Goal: Find specific page/section: Find specific page/section

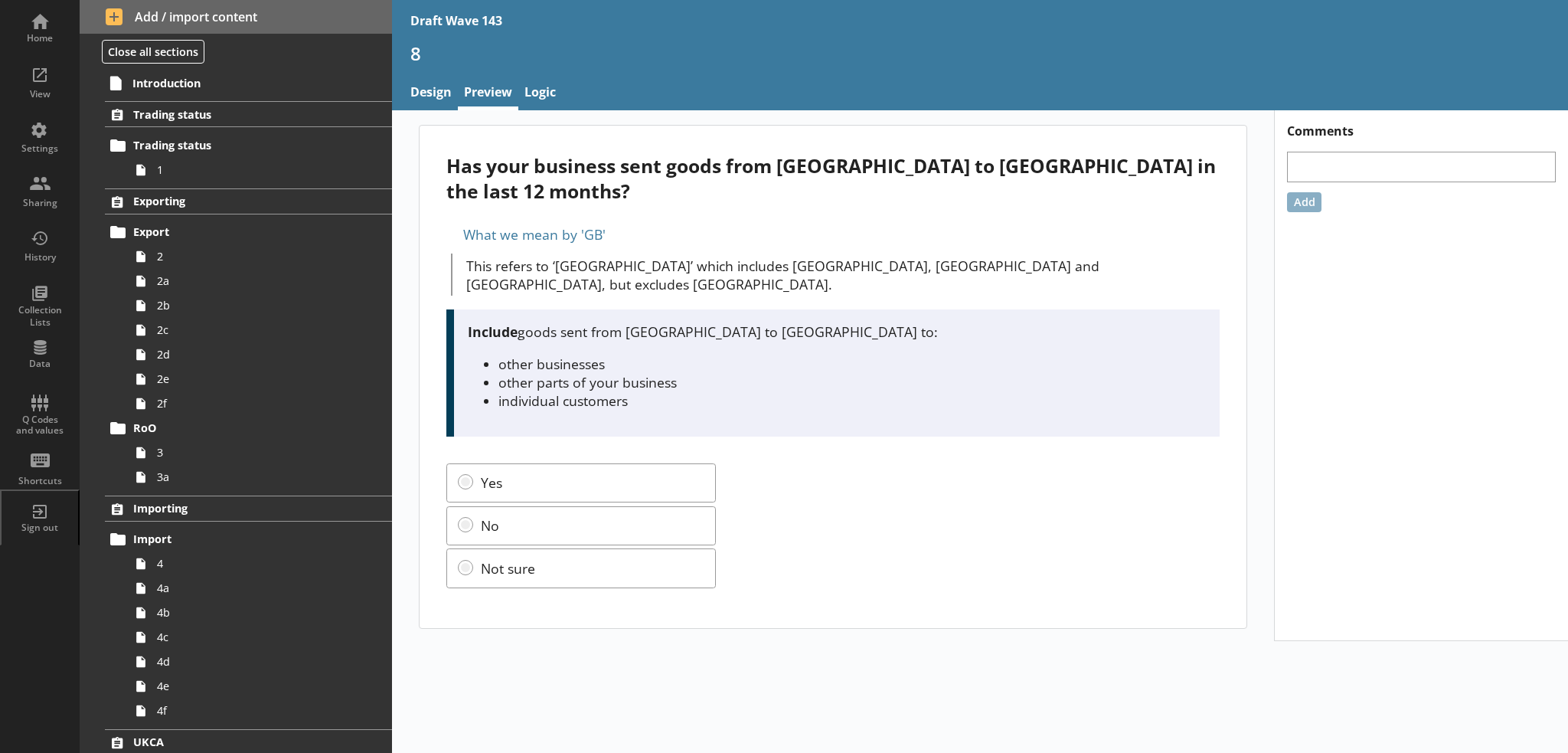
scroll to position [843, 0]
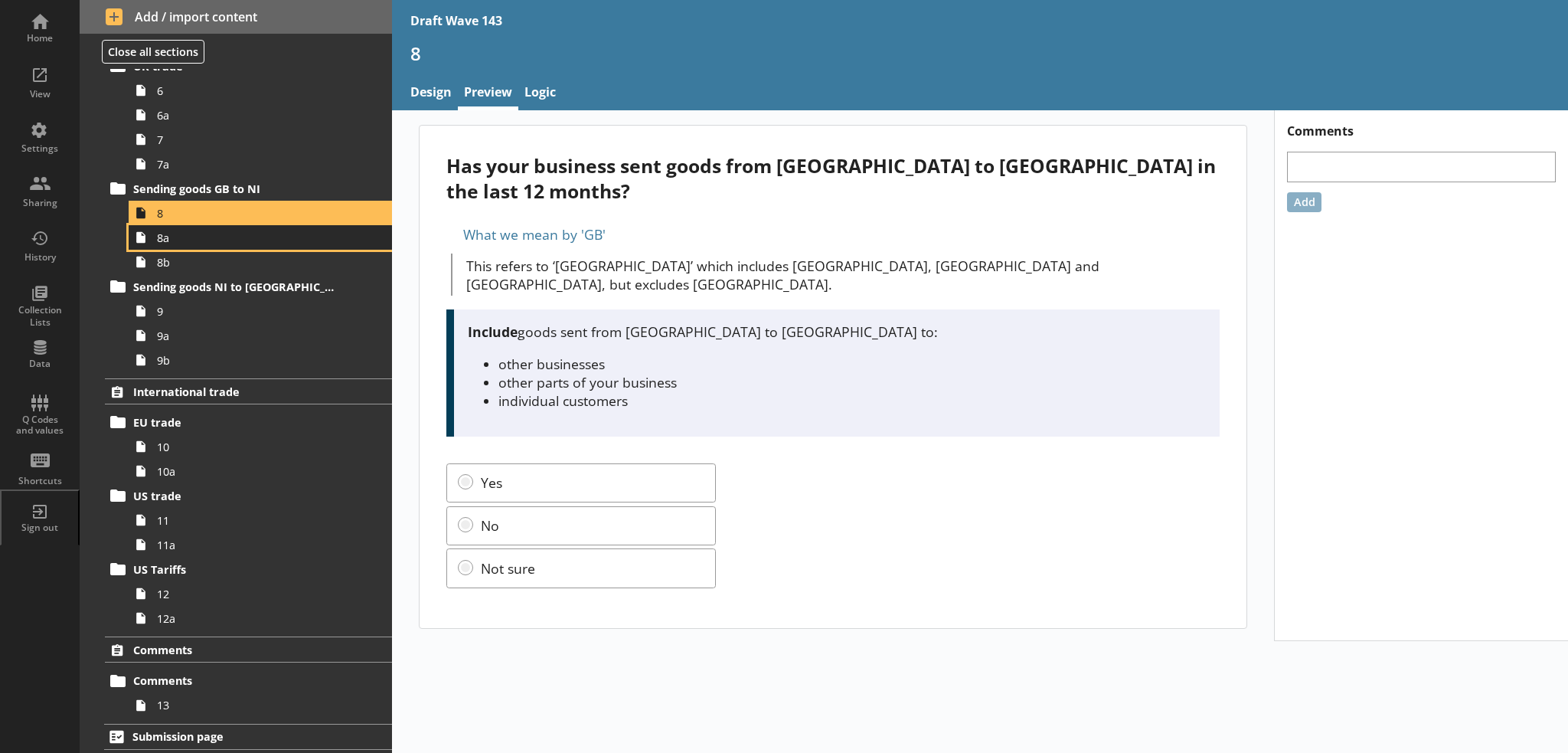
click at [244, 234] on span "8a" at bounding box center [252, 238] width 189 height 15
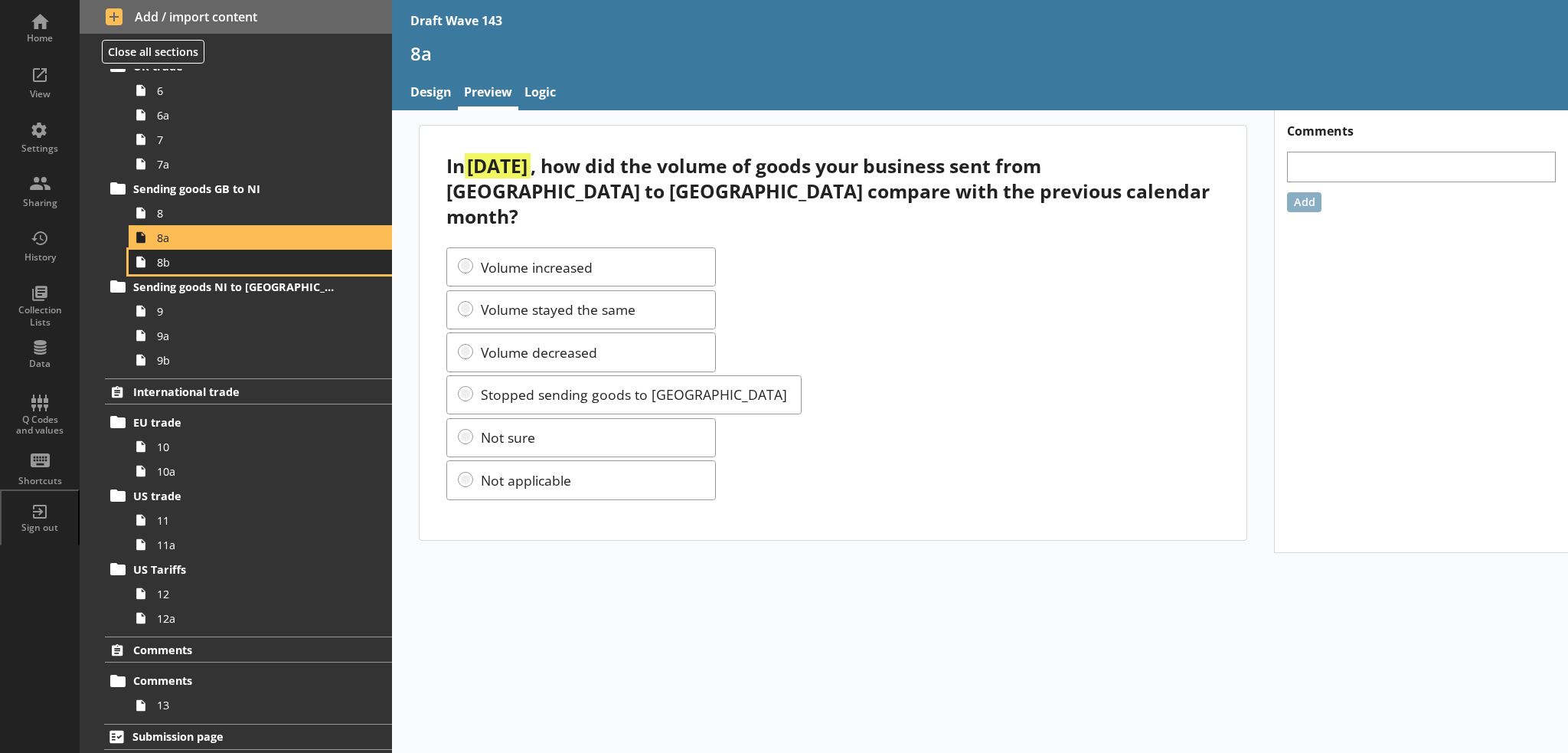
click at [281, 255] on span "8b" at bounding box center [252, 262] width 189 height 15
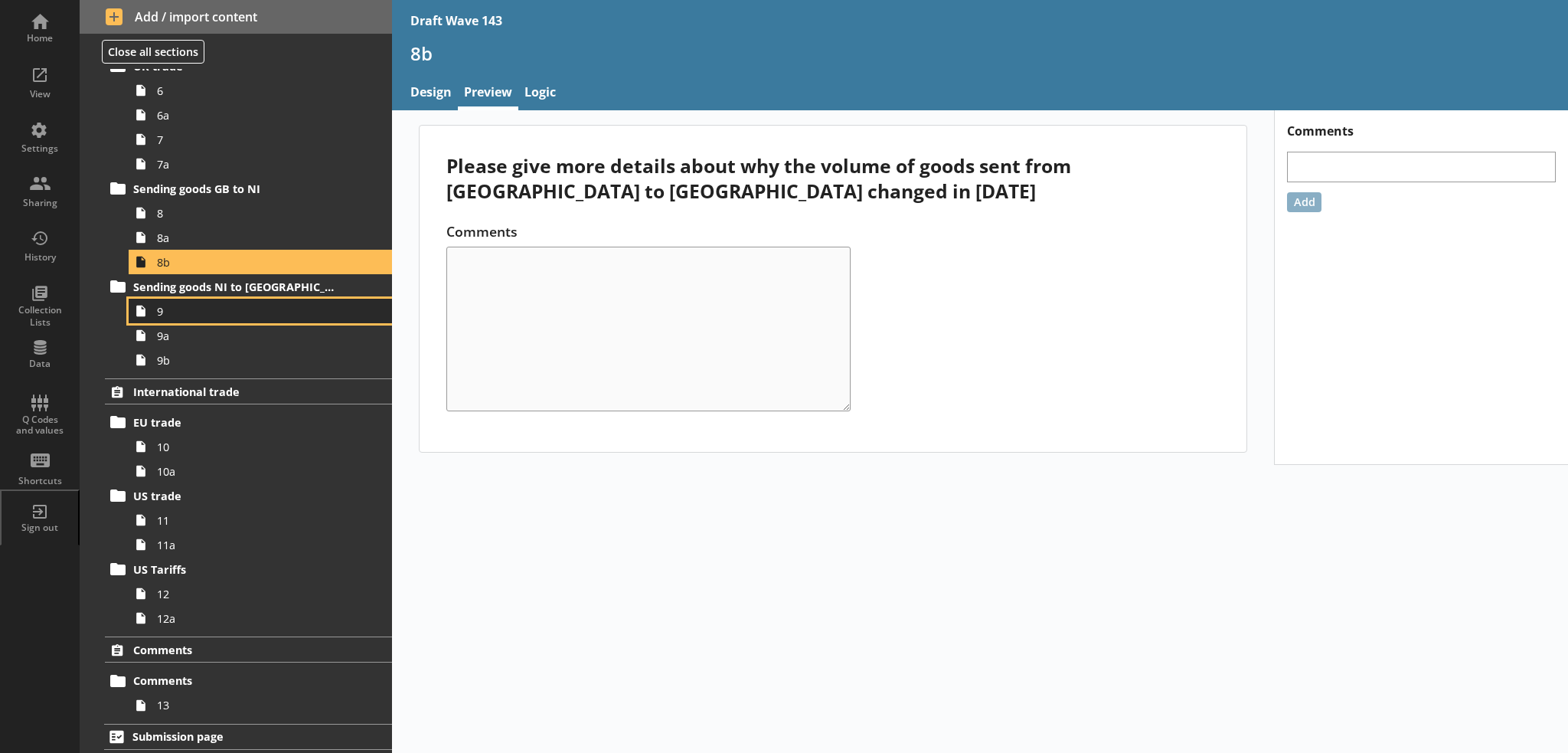
click at [276, 312] on span "9" at bounding box center [252, 311] width 189 height 15
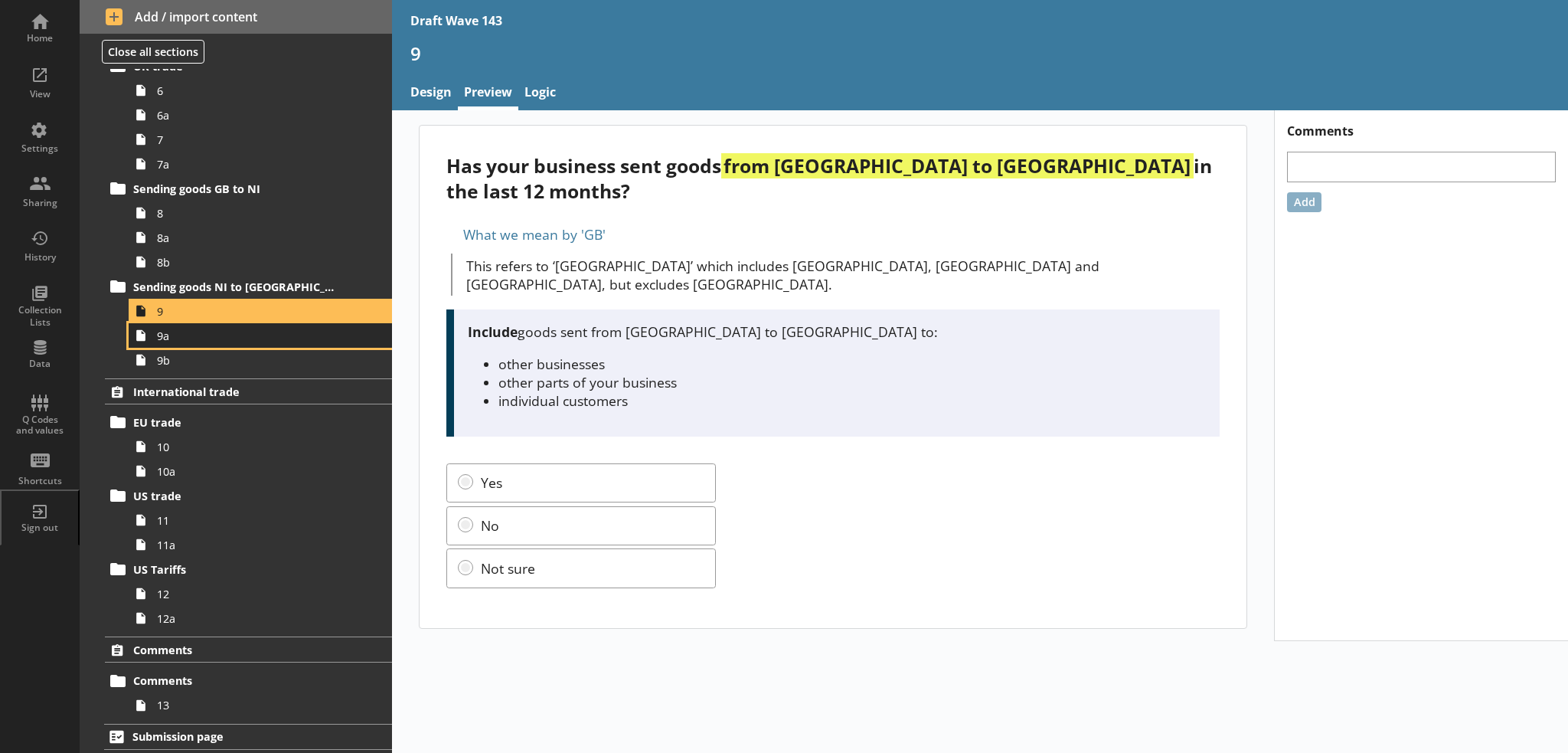
click at [325, 338] on span "9a" at bounding box center [252, 335] width 189 height 15
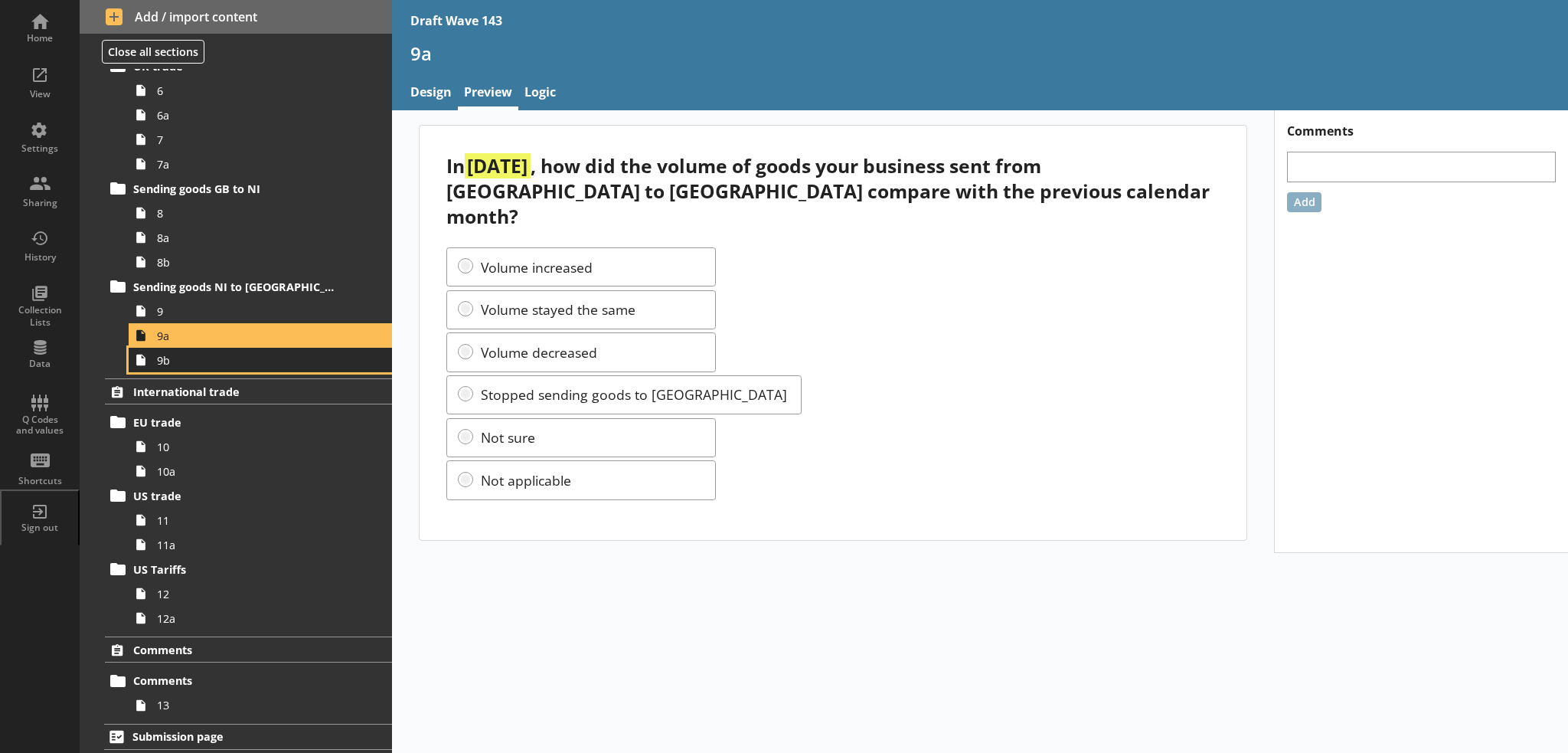
click at [173, 354] on span "9b" at bounding box center [252, 361] width 189 height 15
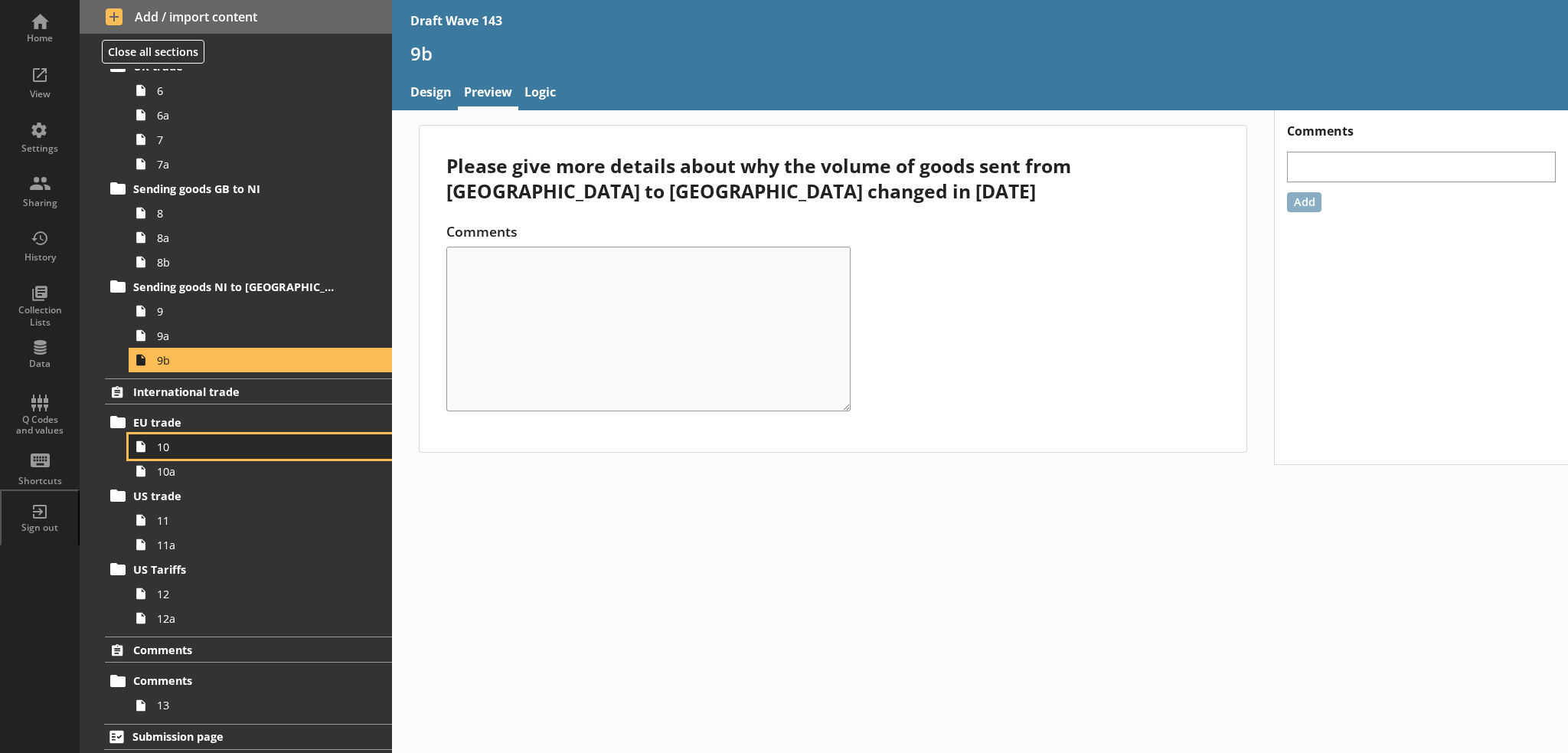
click at [256, 436] on link "10" at bounding box center [261, 446] width 264 height 24
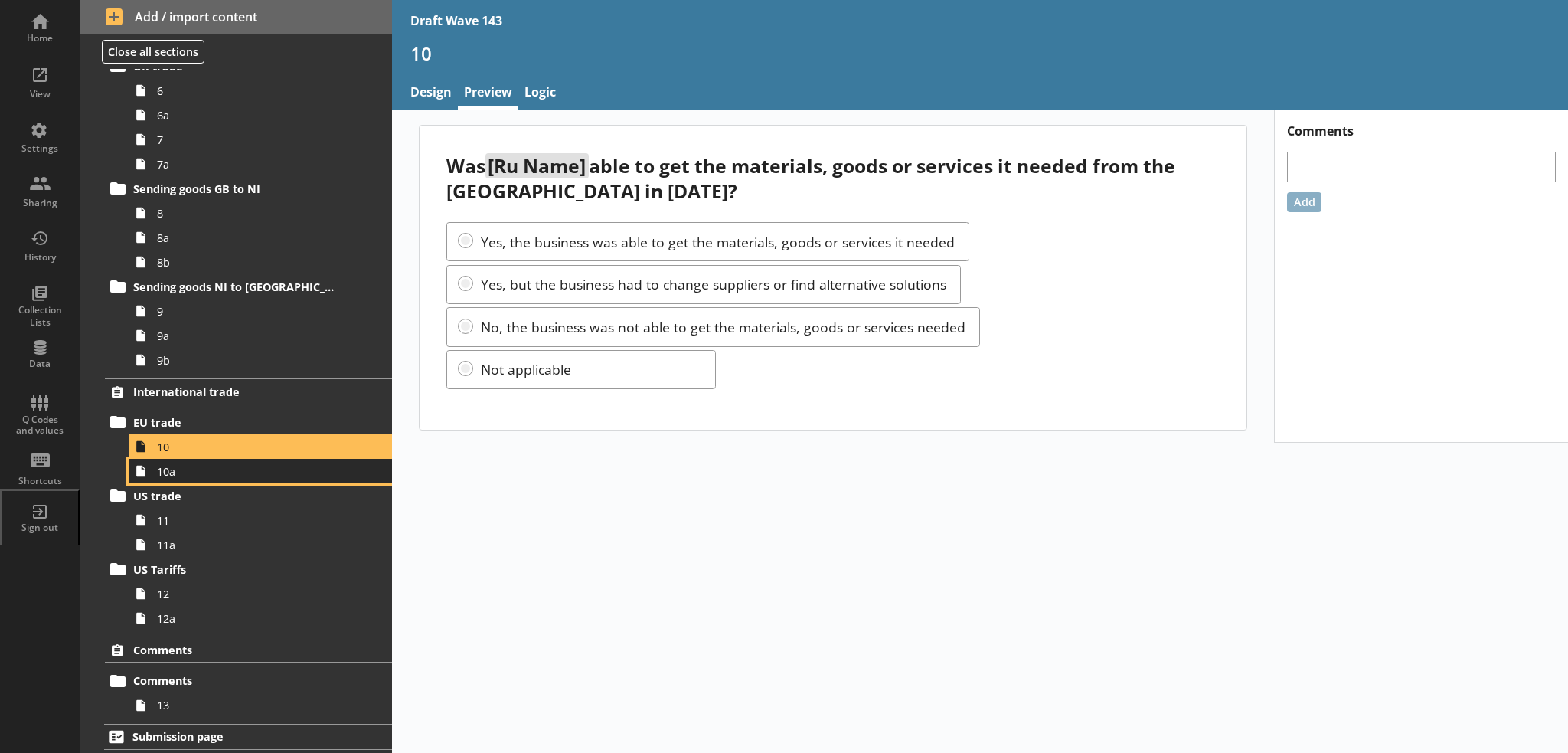
click at [311, 479] on link "10a" at bounding box center [261, 471] width 264 height 24
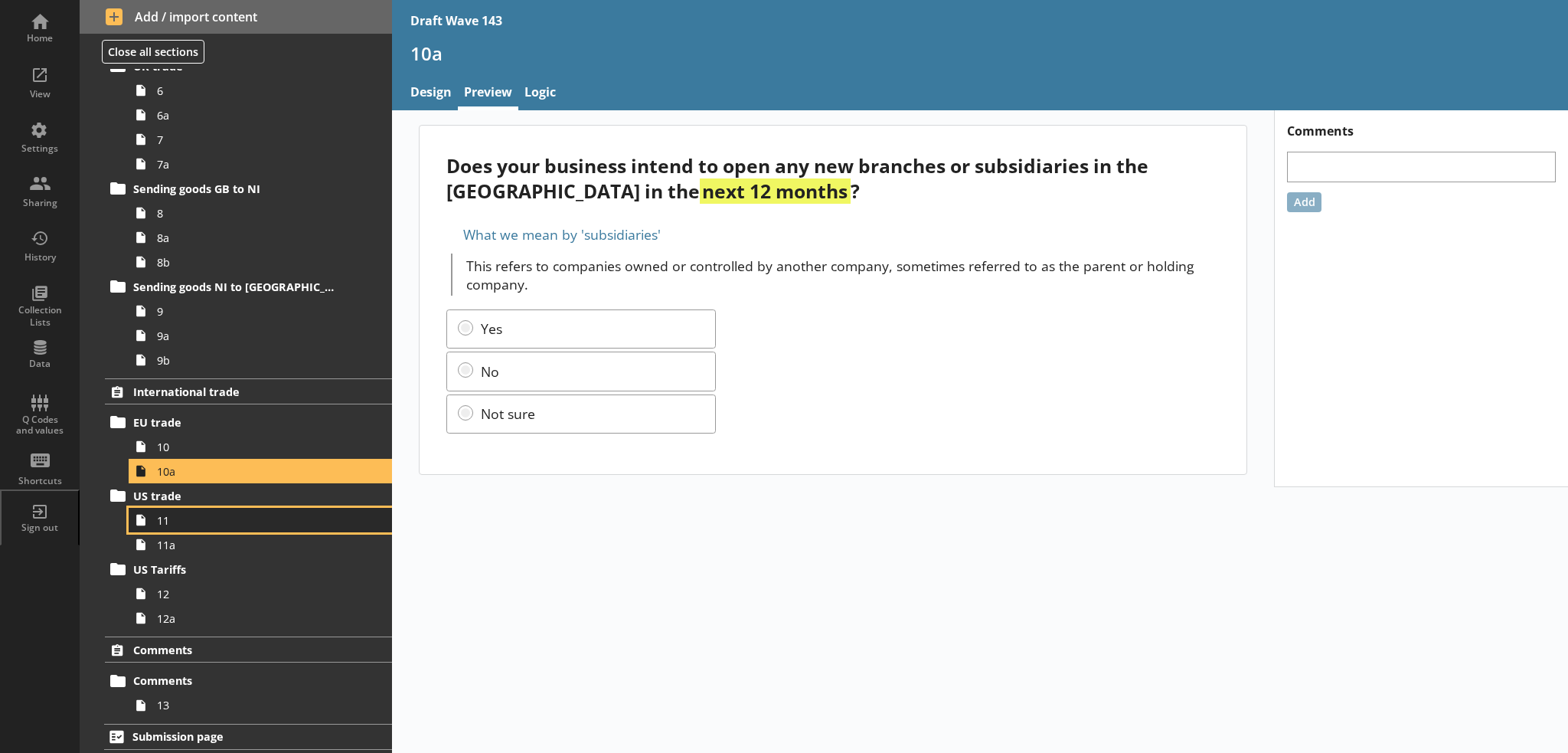
click at [222, 517] on span "11" at bounding box center [252, 520] width 189 height 15
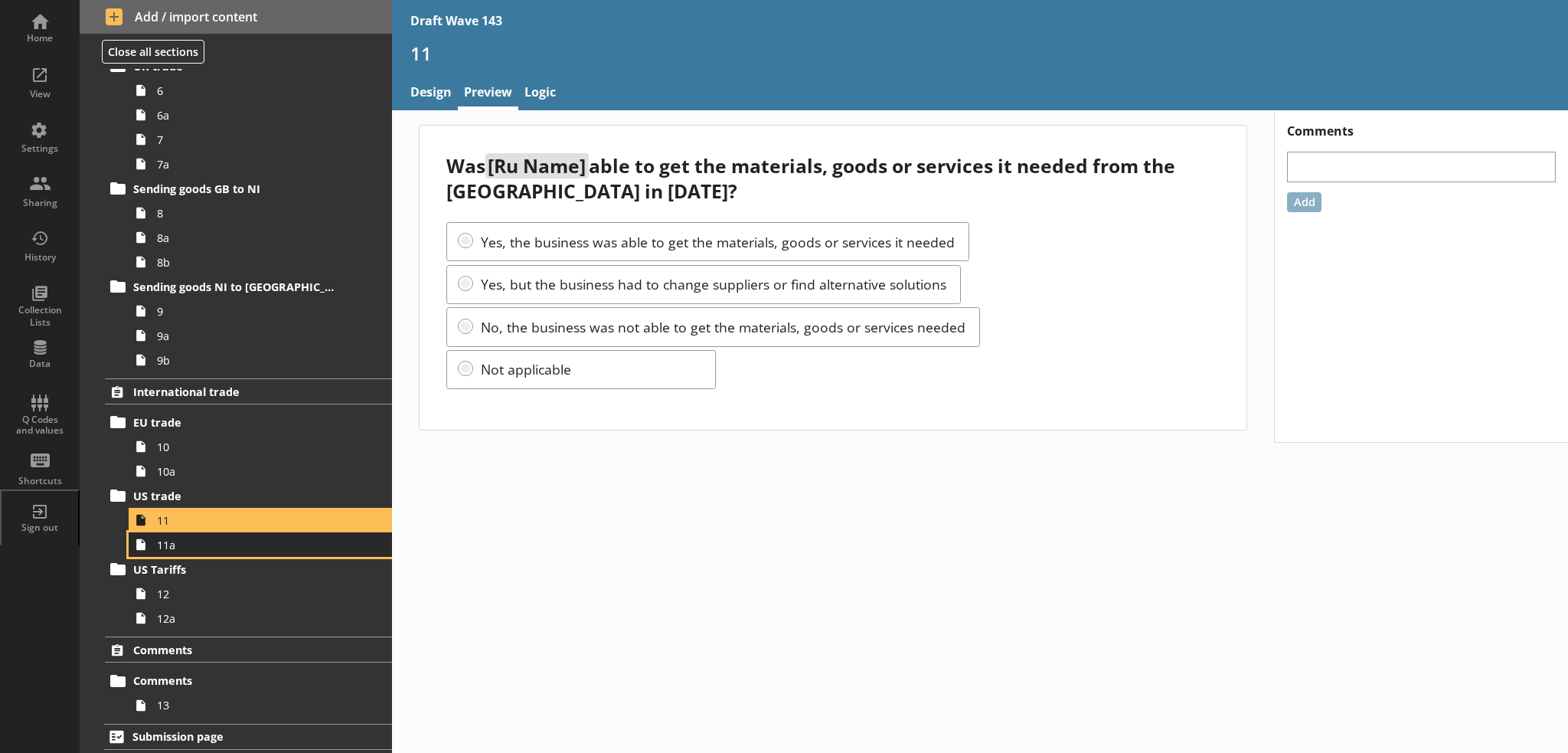
click at [208, 553] on link "11a" at bounding box center [261, 545] width 264 height 24
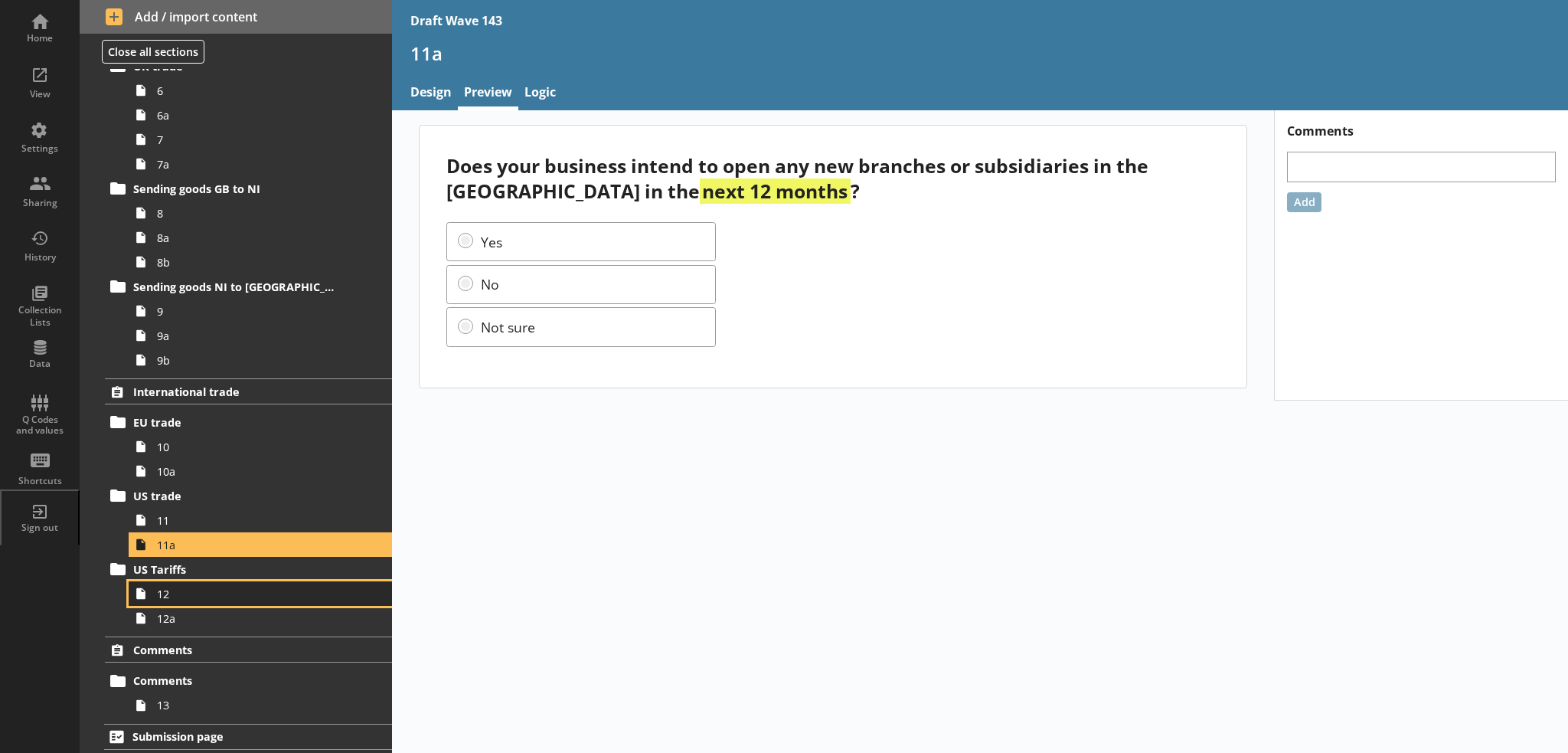
click at [252, 595] on span "12" at bounding box center [252, 593] width 189 height 15
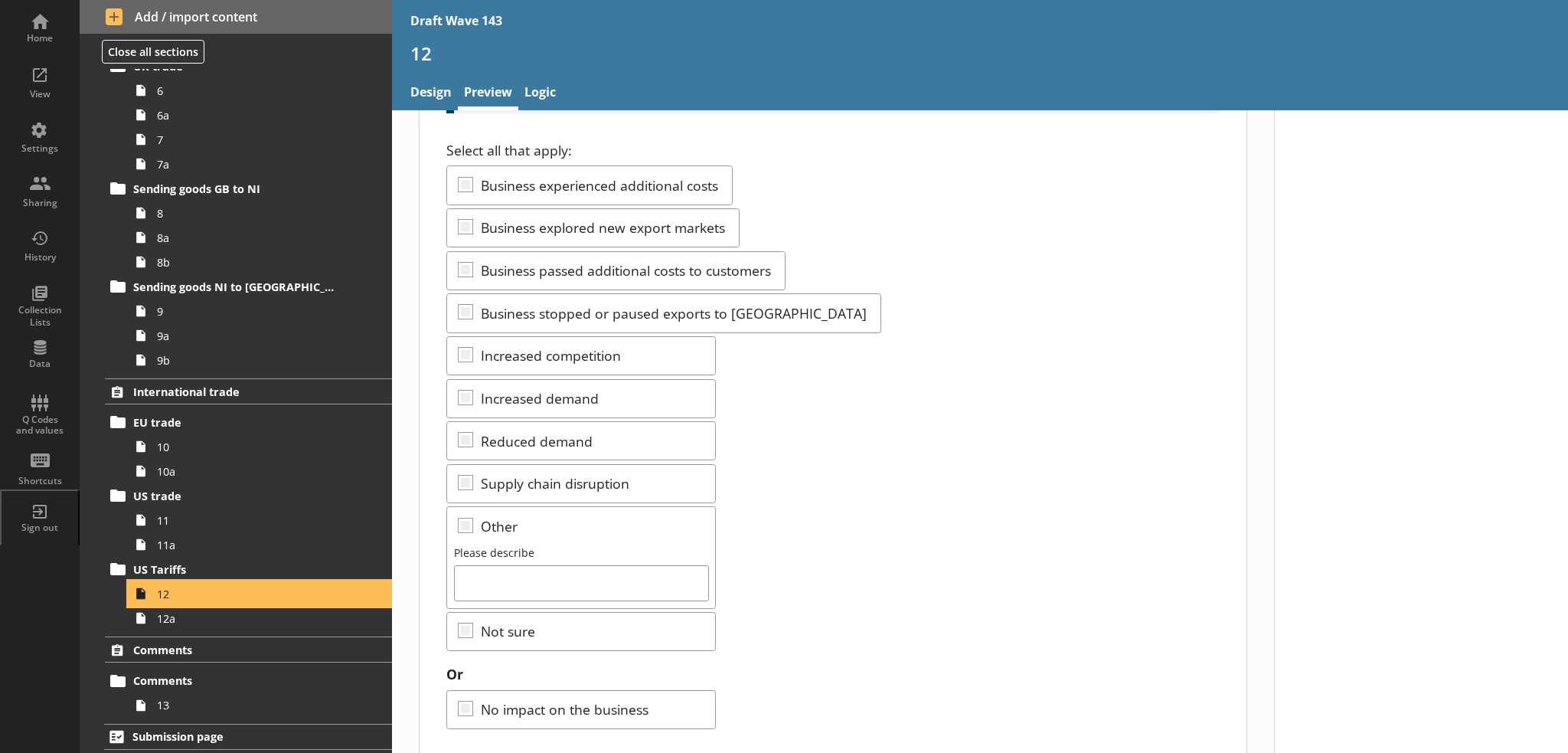
scroll to position [180, 0]
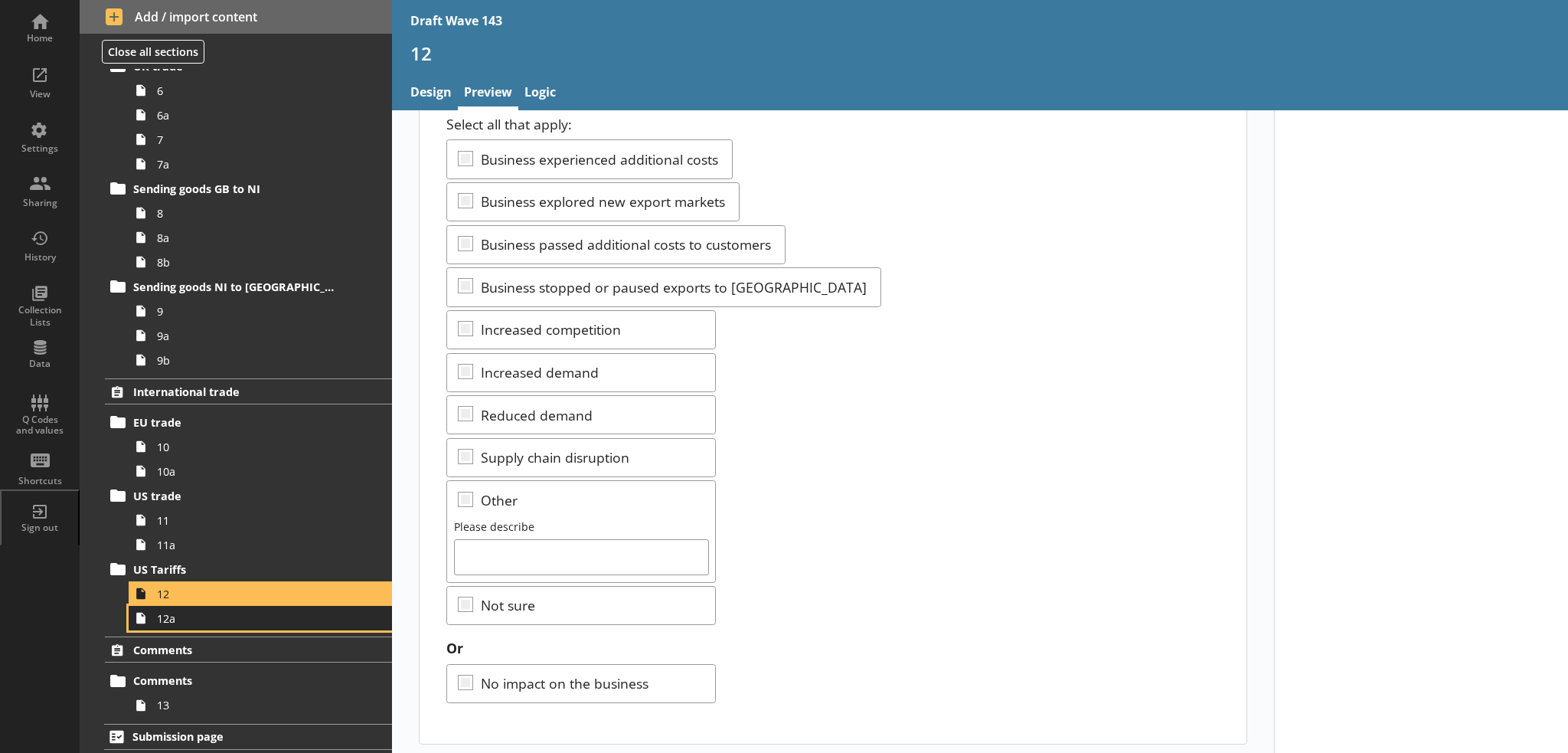
click at [256, 624] on link "12a" at bounding box center [261, 618] width 264 height 24
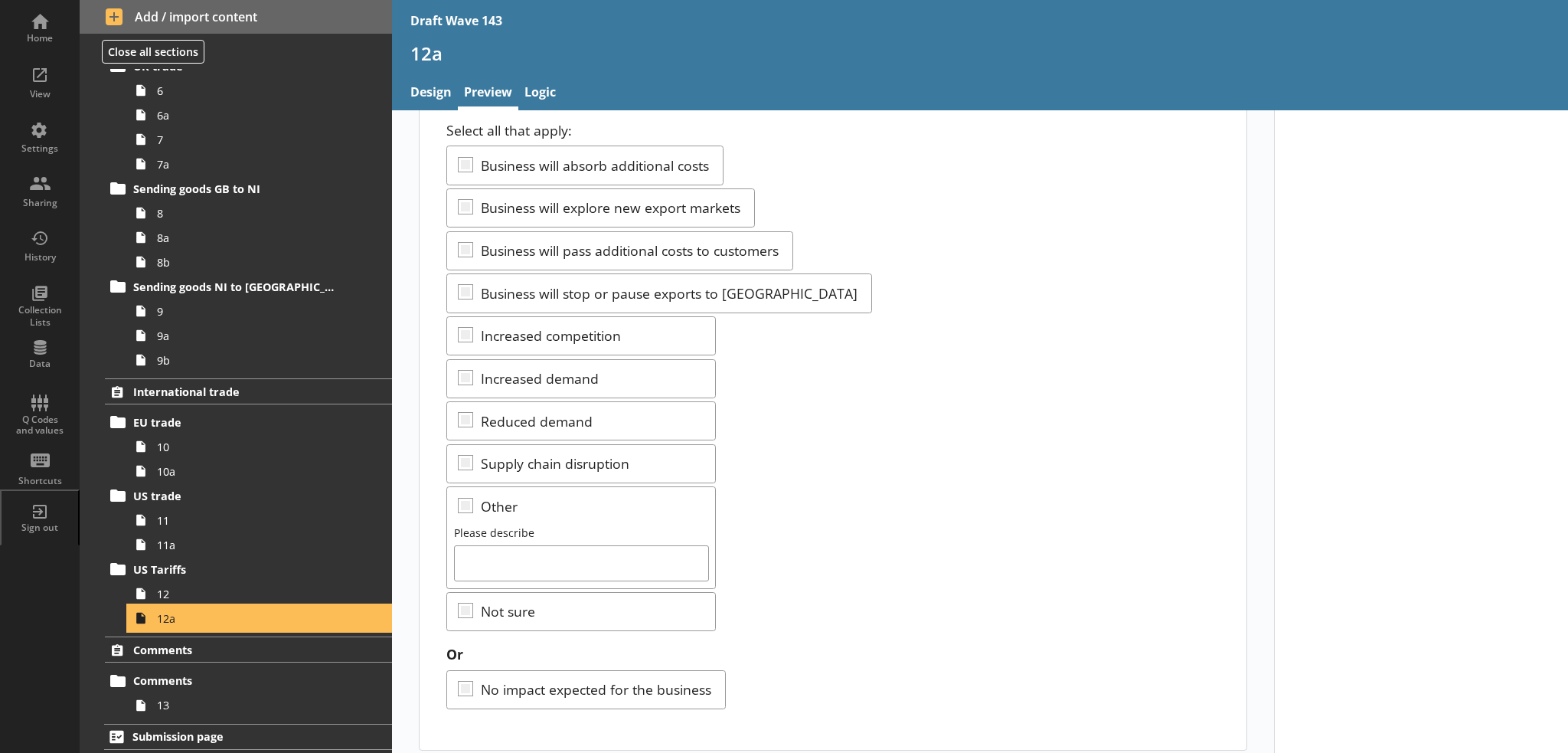
scroll to position [180, 0]
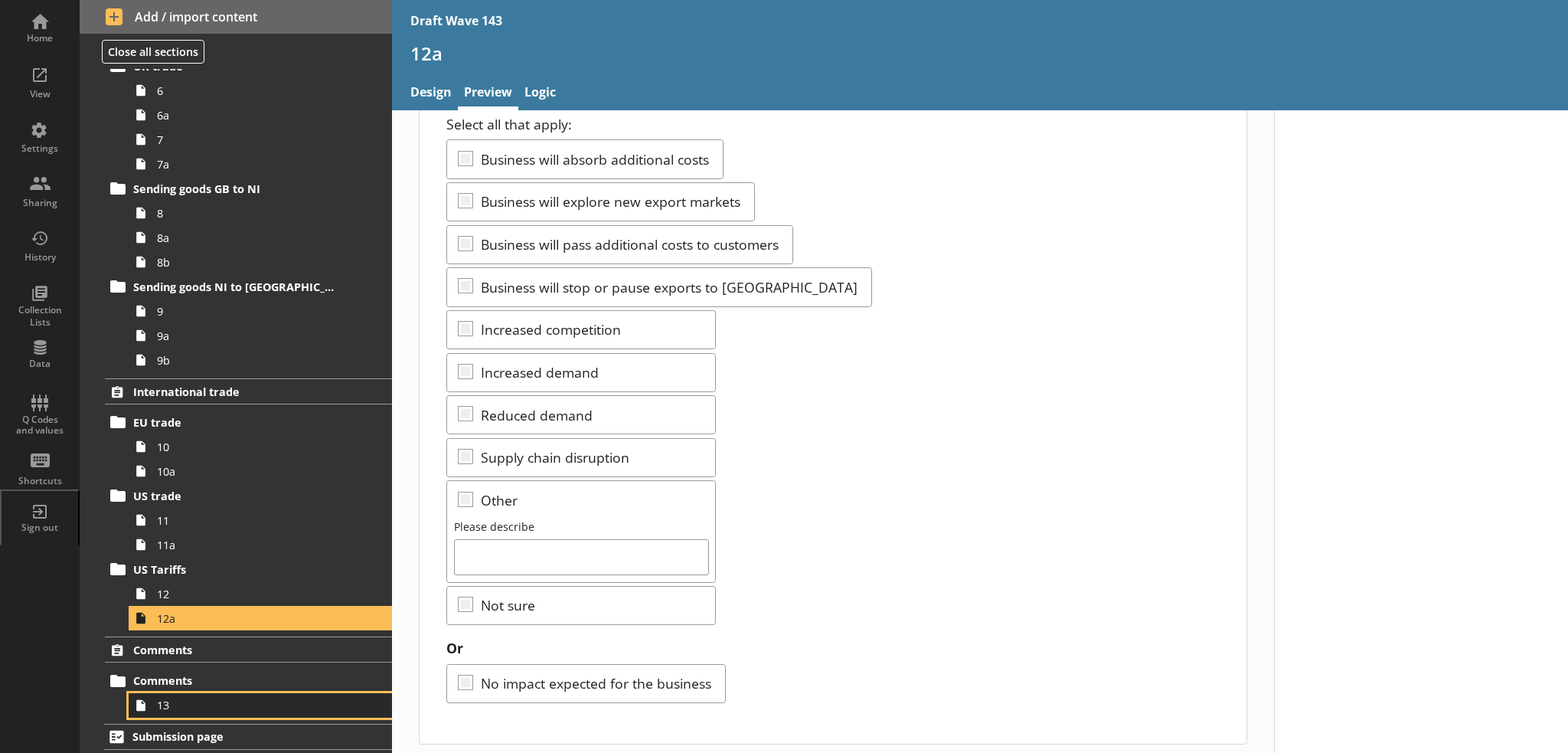
click at [218, 698] on span "13" at bounding box center [252, 705] width 189 height 15
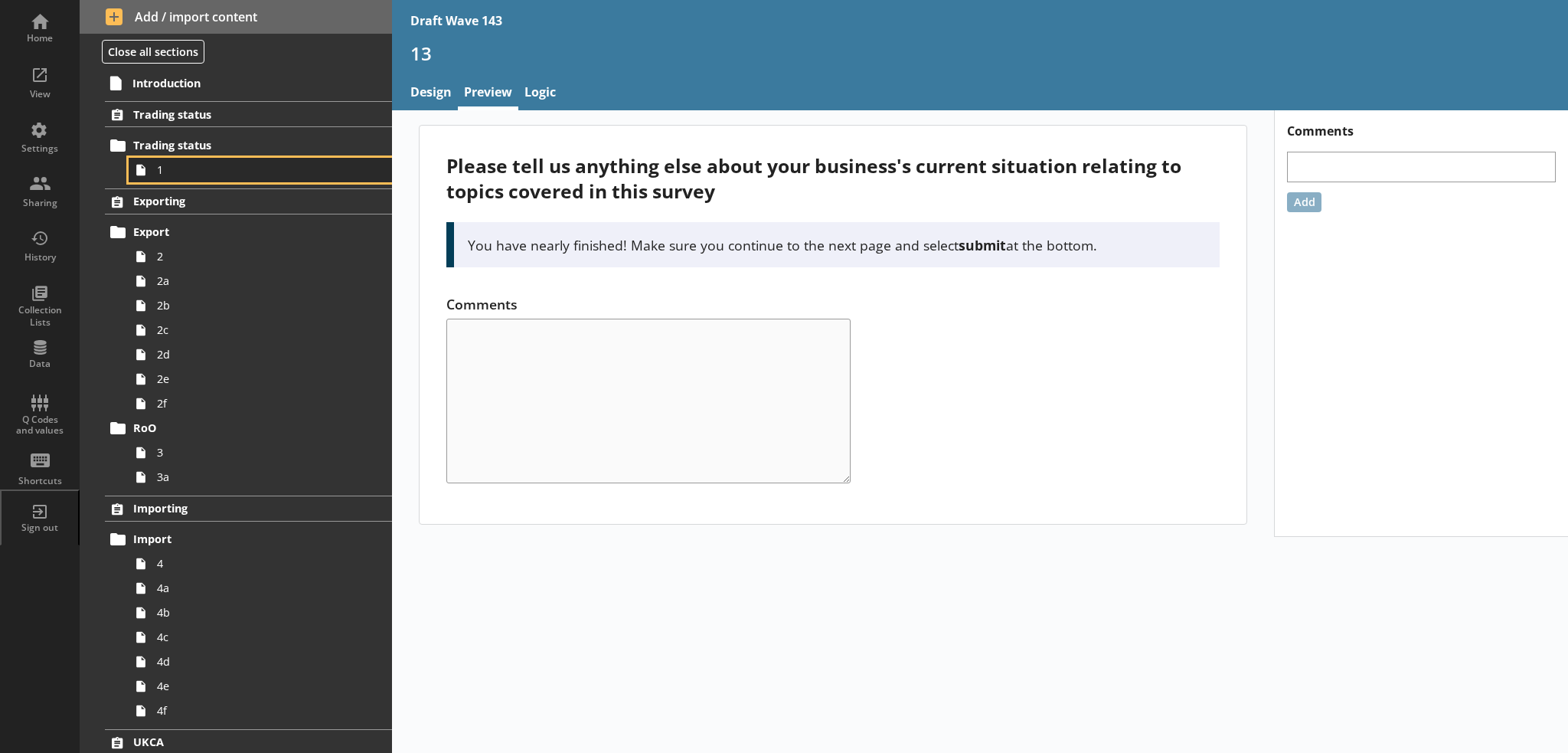
click at [280, 175] on span "1" at bounding box center [252, 169] width 189 height 15
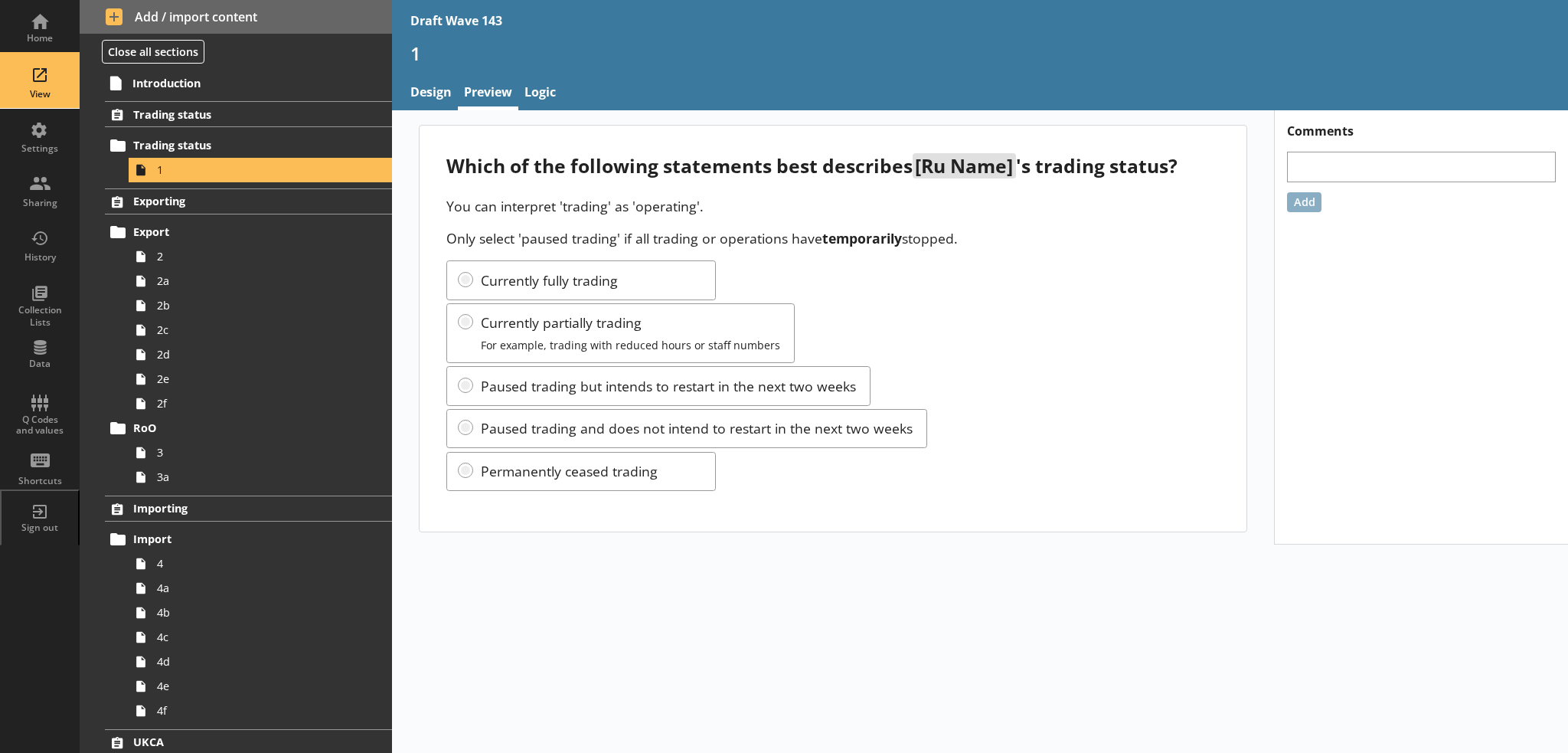
click at [45, 90] on div "View" at bounding box center [40, 94] width 54 height 12
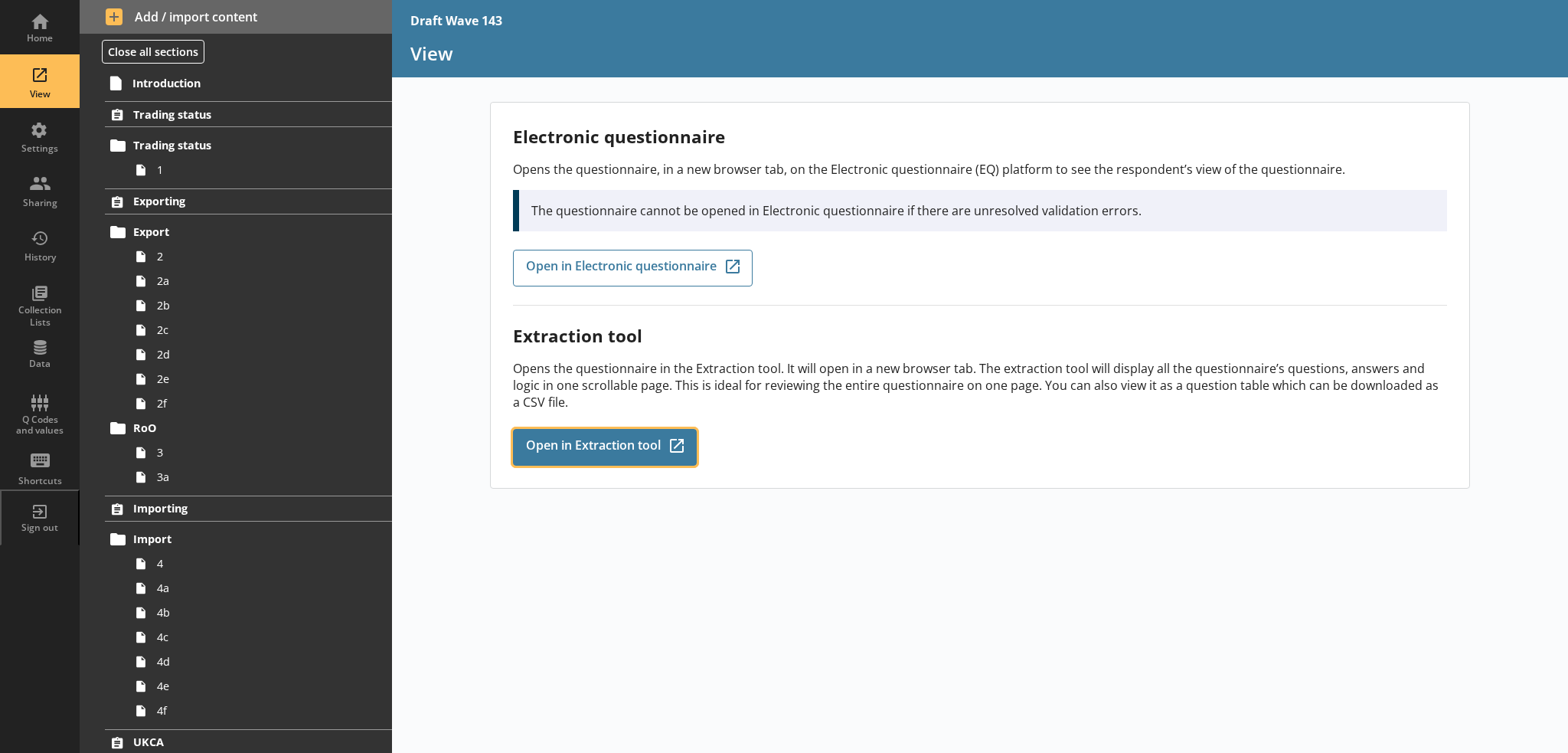
click at [643, 440] on span "Open in Extraction tool" at bounding box center [593, 447] width 135 height 17
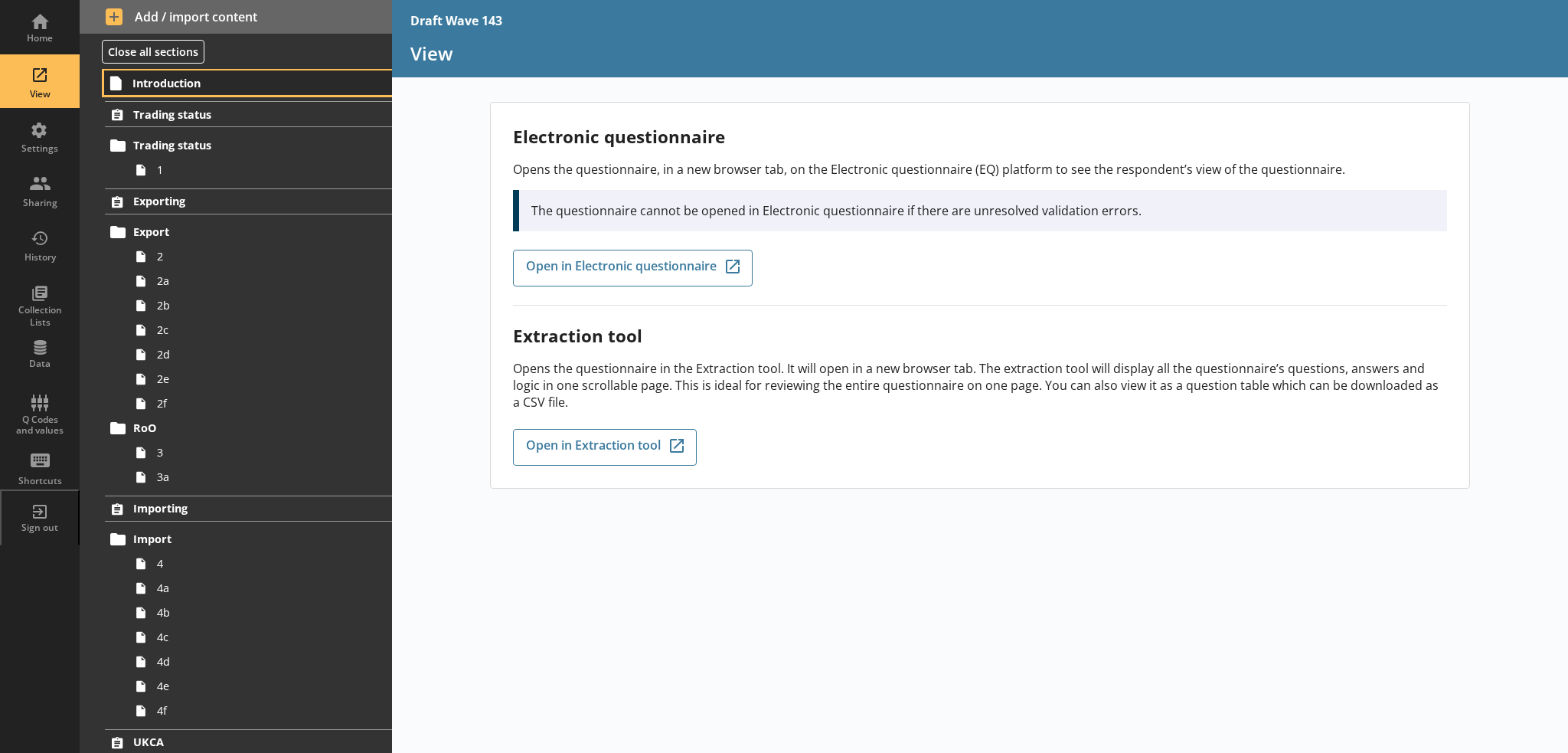
click at [173, 91] on link "Introduction" at bounding box center [248, 83] width 288 height 24
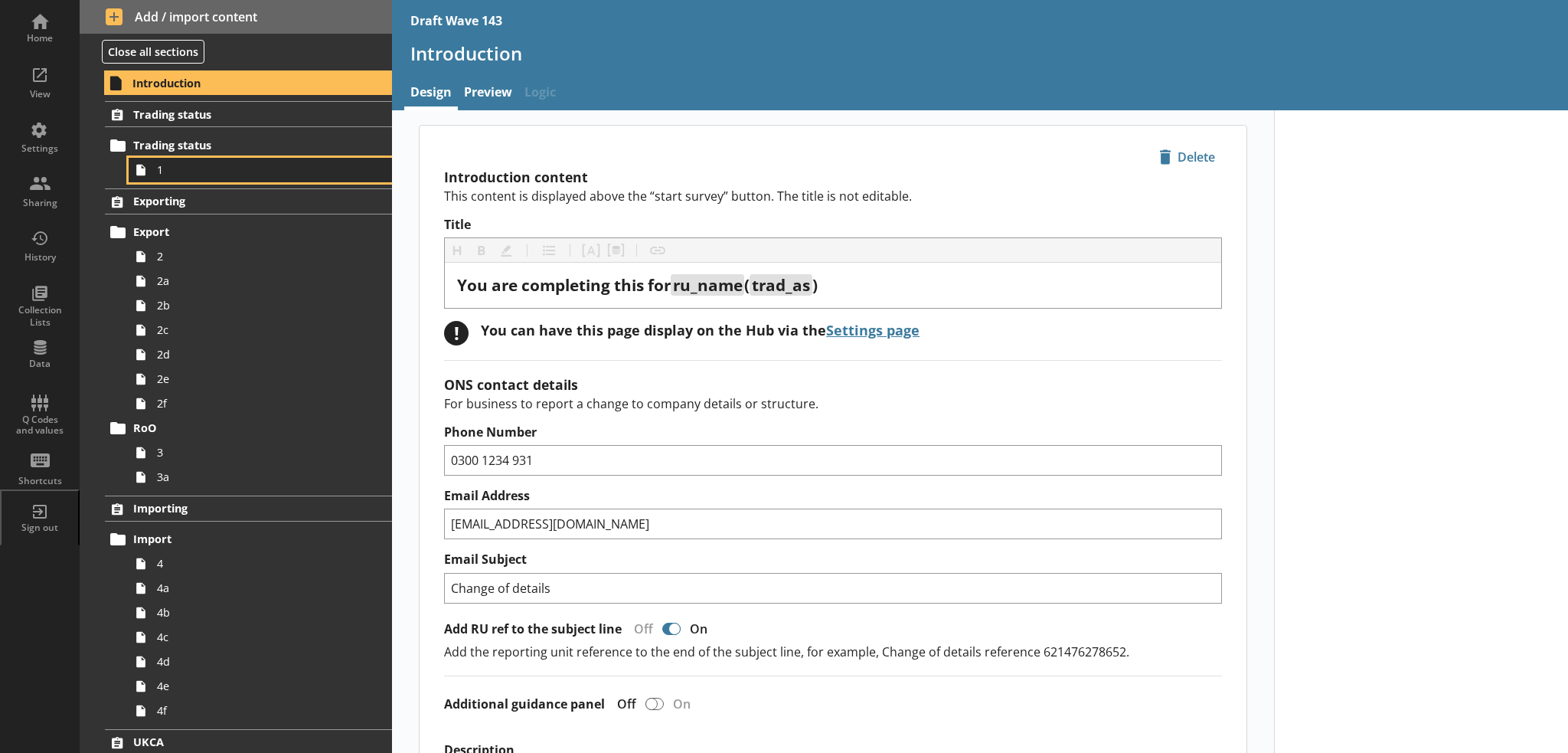
click at [297, 177] on link "1" at bounding box center [261, 170] width 264 height 24
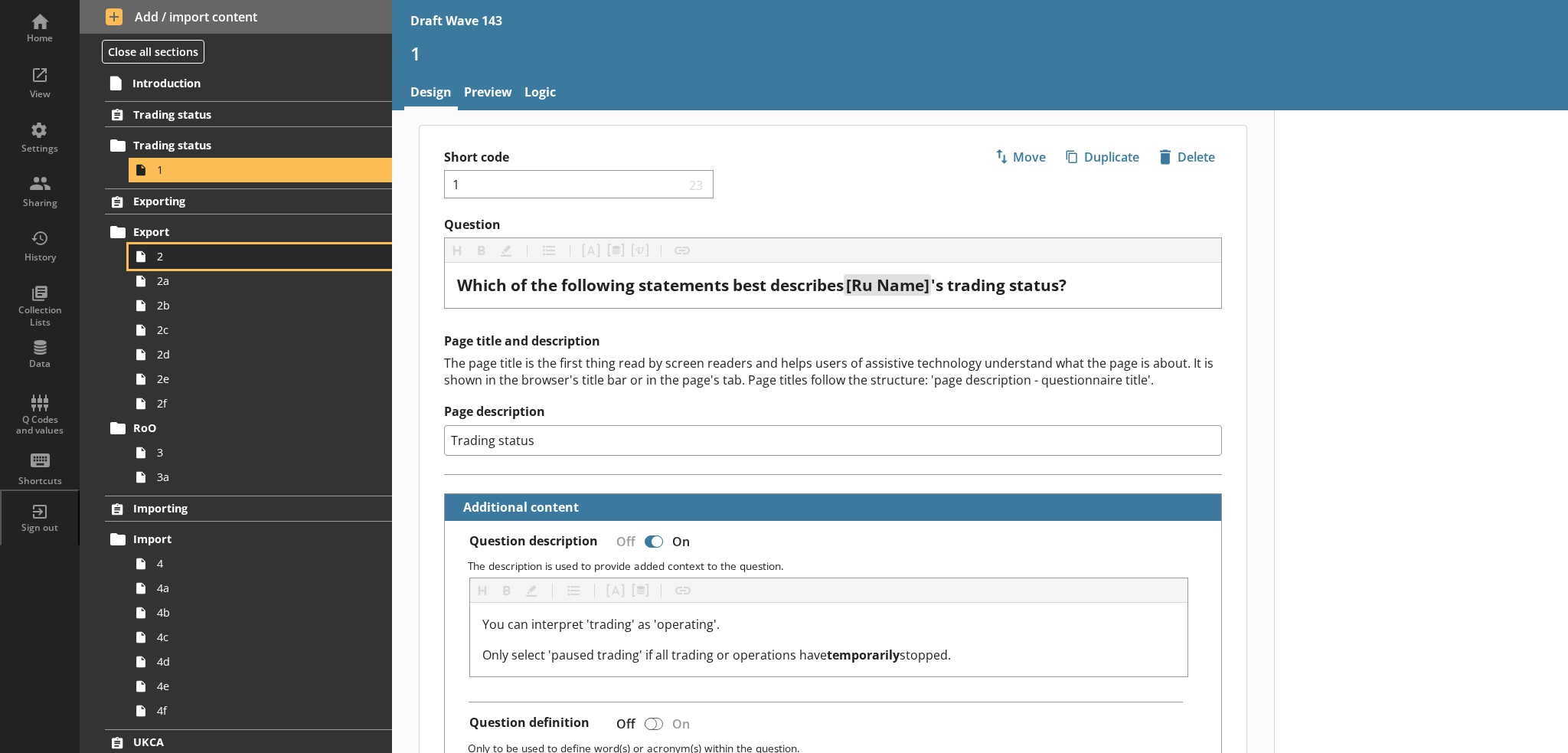
click at [231, 256] on span "2" at bounding box center [252, 256] width 189 height 15
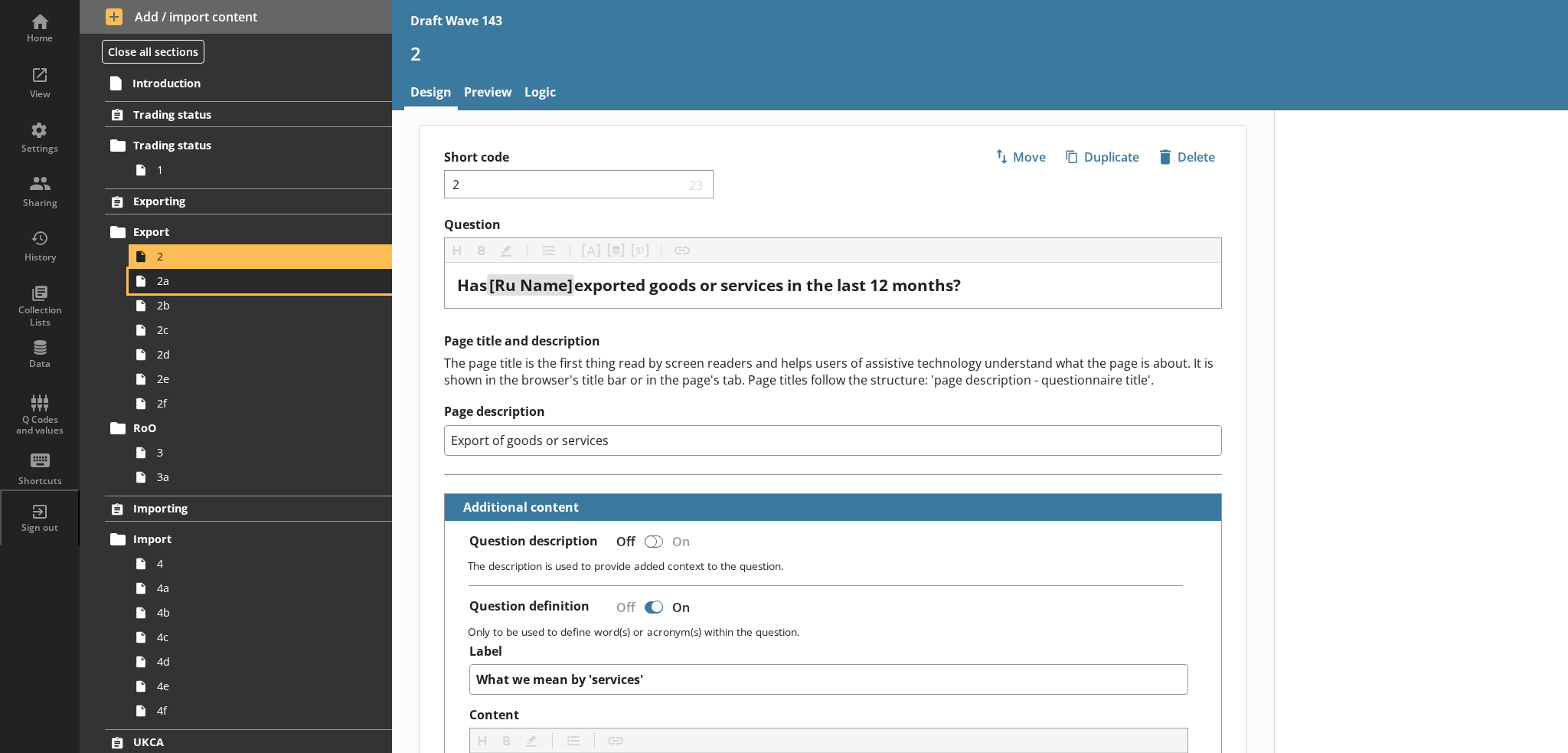
click at [283, 282] on span "2a" at bounding box center [252, 281] width 189 height 15
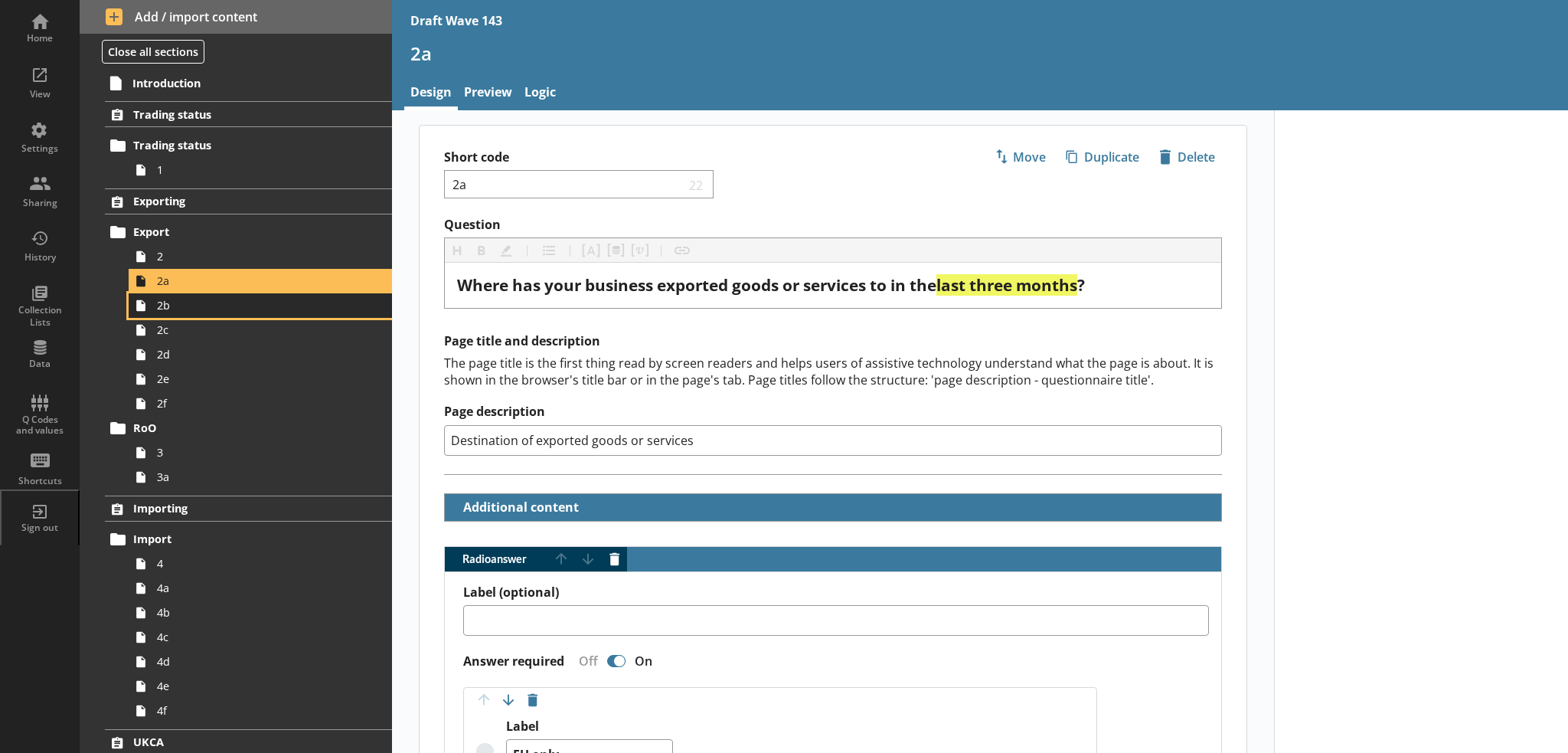
click at [245, 305] on span "2b" at bounding box center [252, 305] width 189 height 15
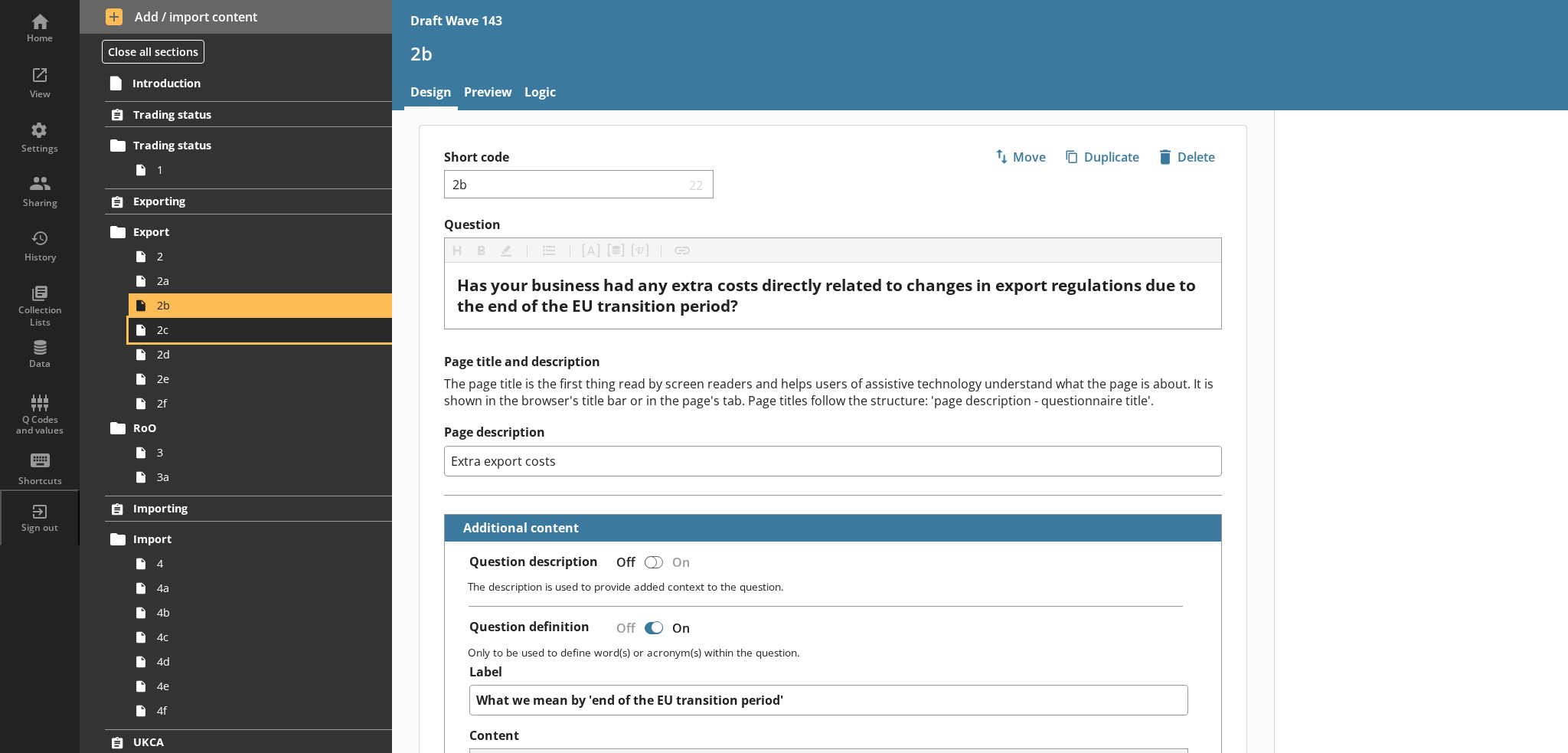
click at [224, 335] on span "2c" at bounding box center [252, 330] width 189 height 15
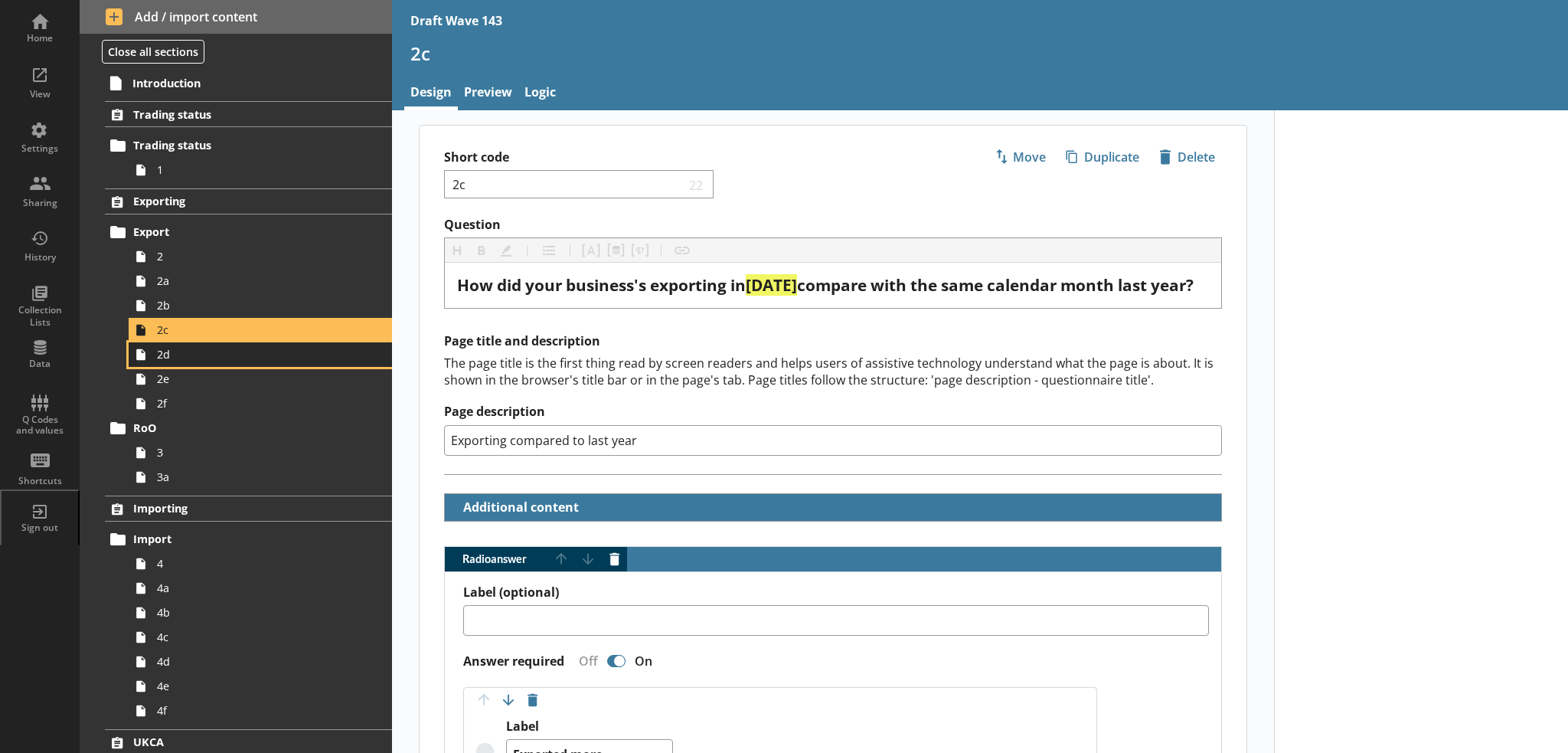
click at [296, 357] on span "2d" at bounding box center [252, 354] width 189 height 15
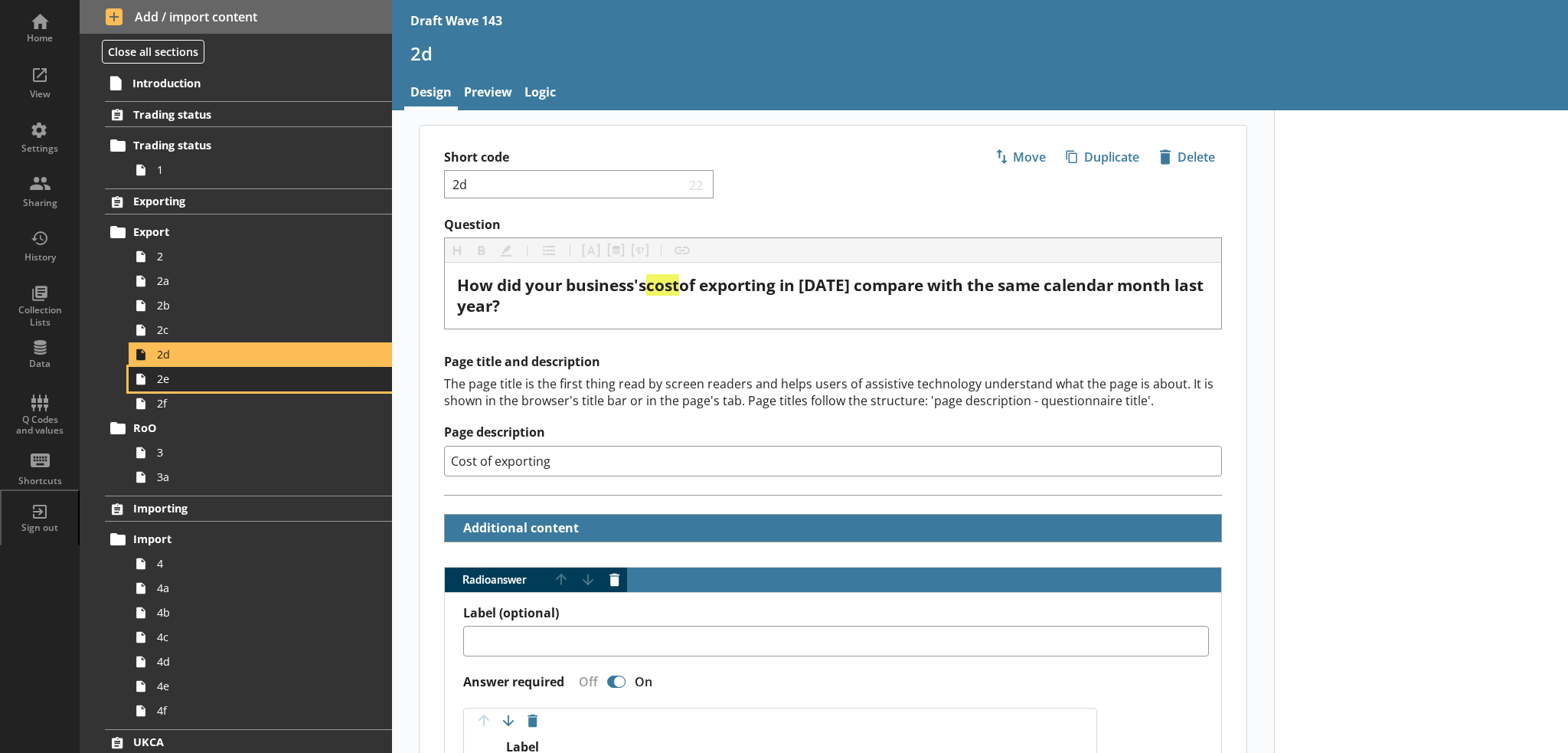
click at [198, 380] on span "2e" at bounding box center [252, 379] width 189 height 15
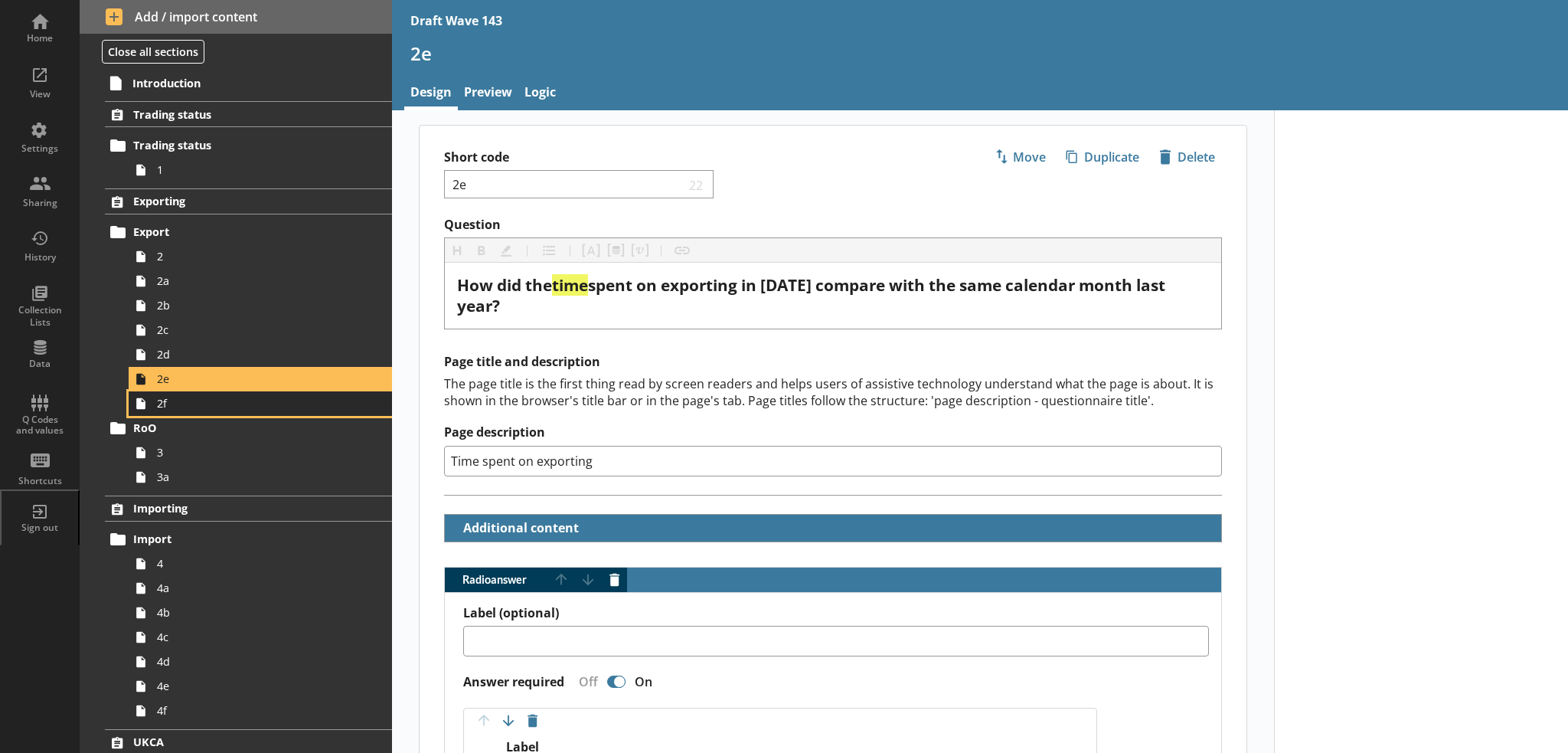
click at [313, 404] on span "2f" at bounding box center [252, 403] width 189 height 15
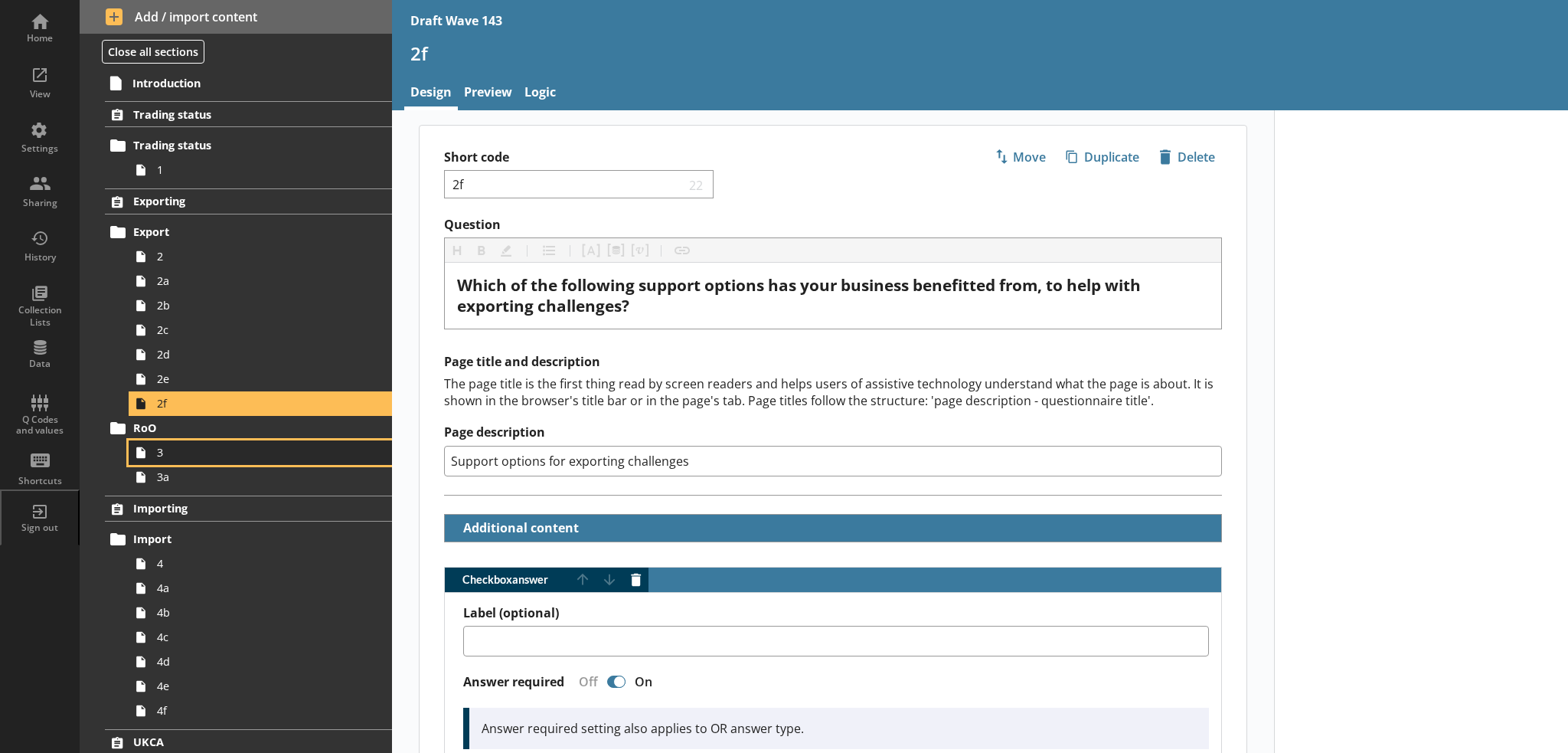
click at [269, 449] on span "3" at bounding box center [252, 452] width 189 height 15
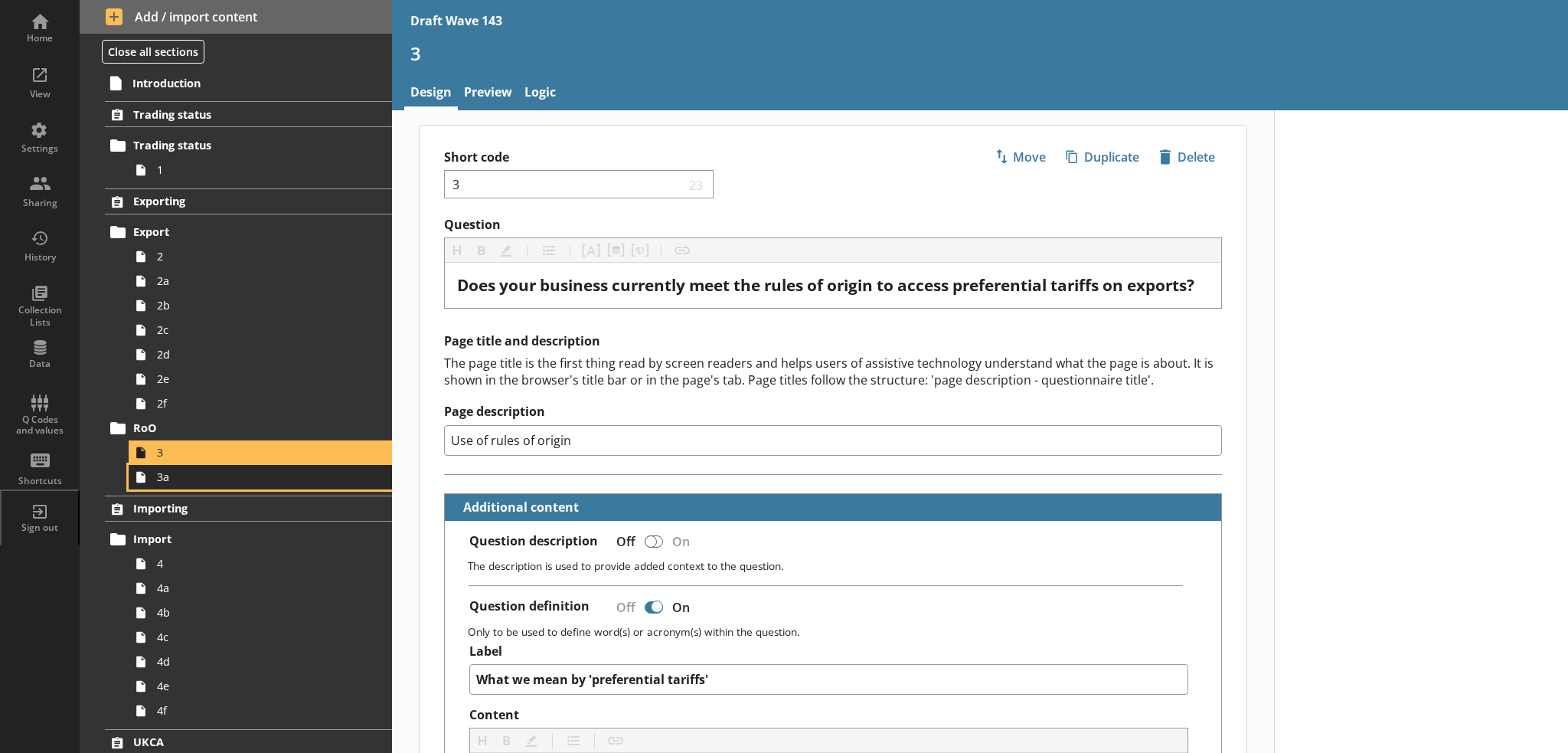
click at [250, 483] on span "3a" at bounding box center [252, 477] width 189 height 15
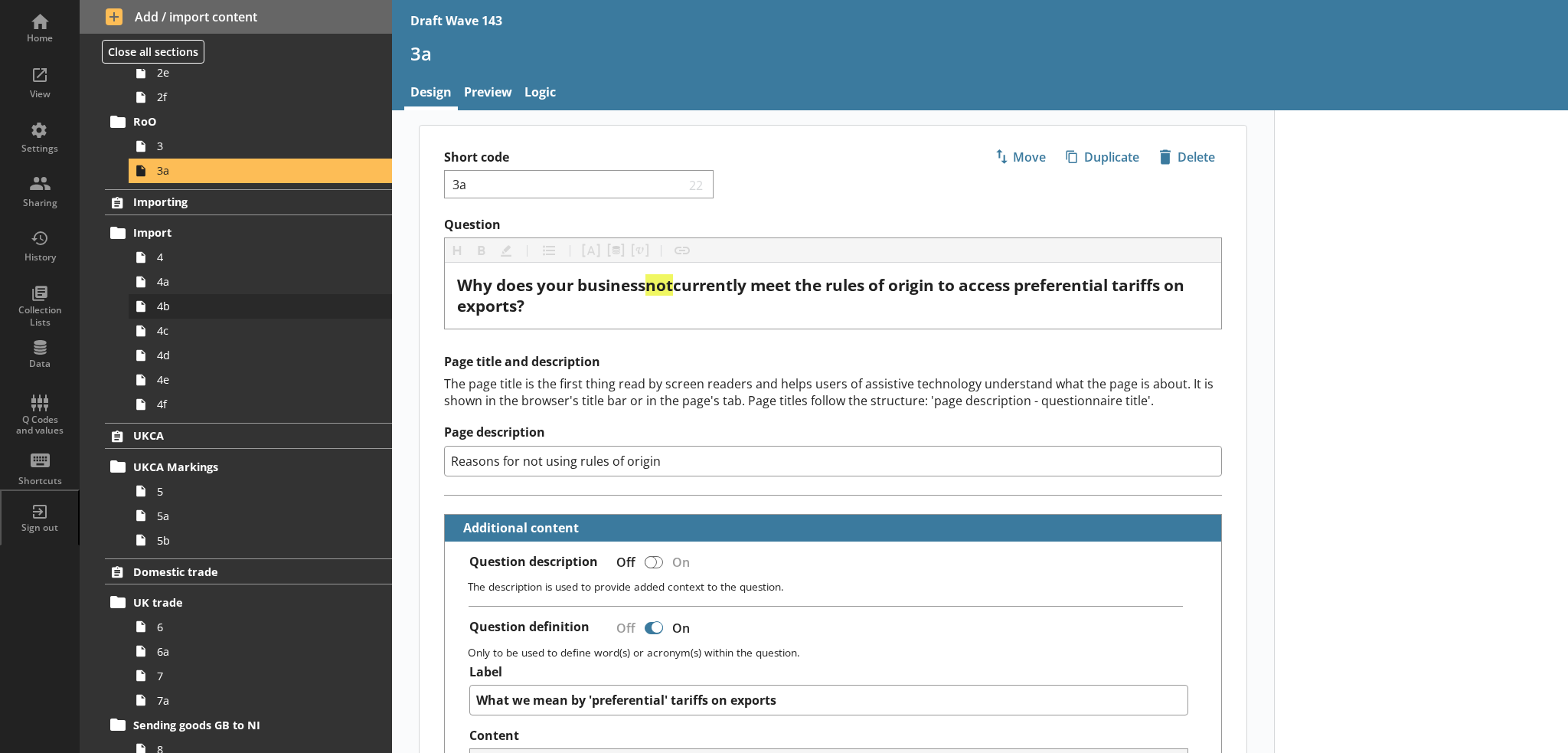
scroll to position [230, 0]
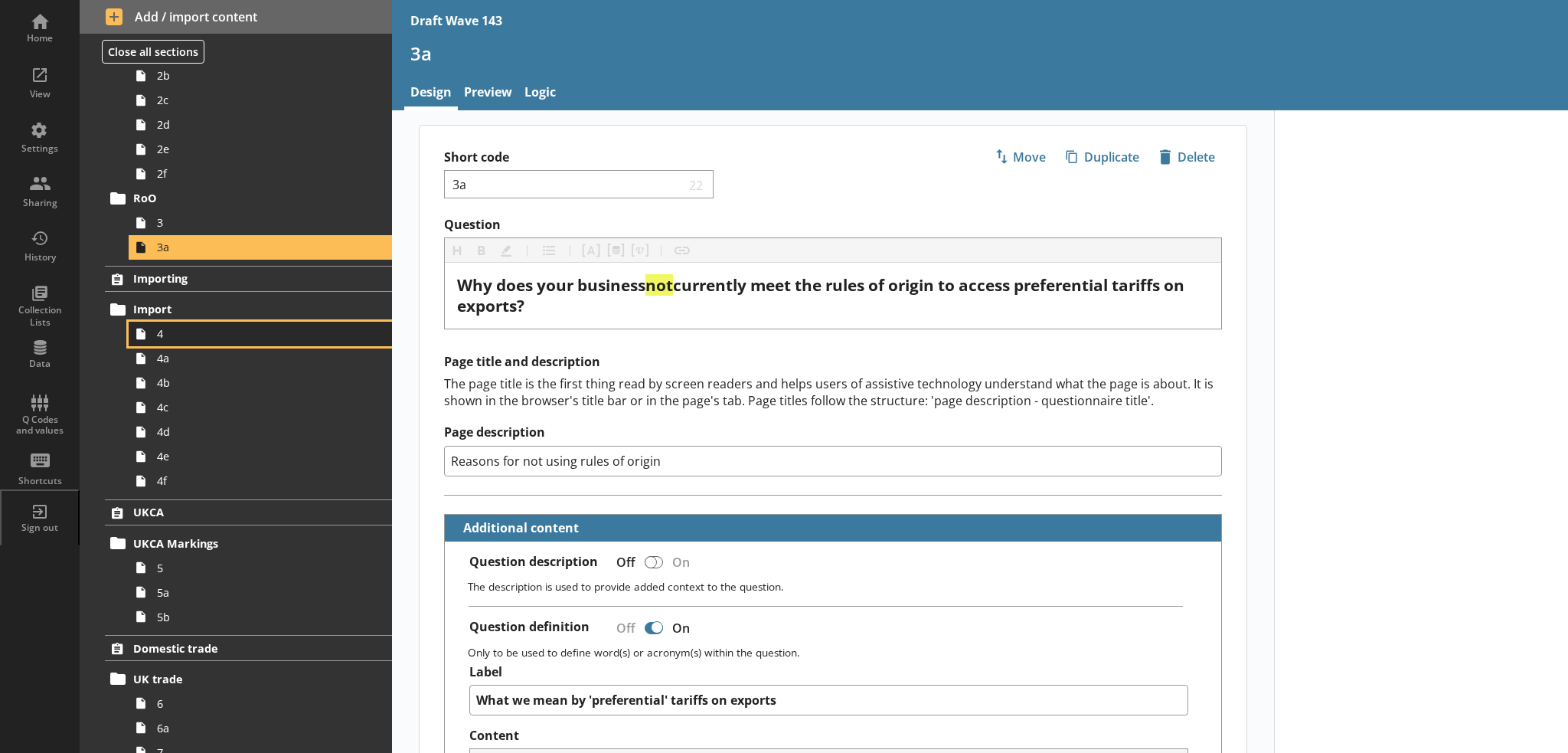
click at [216, 338] on span "4" at bounding box center [252, 334] width 189 height 15
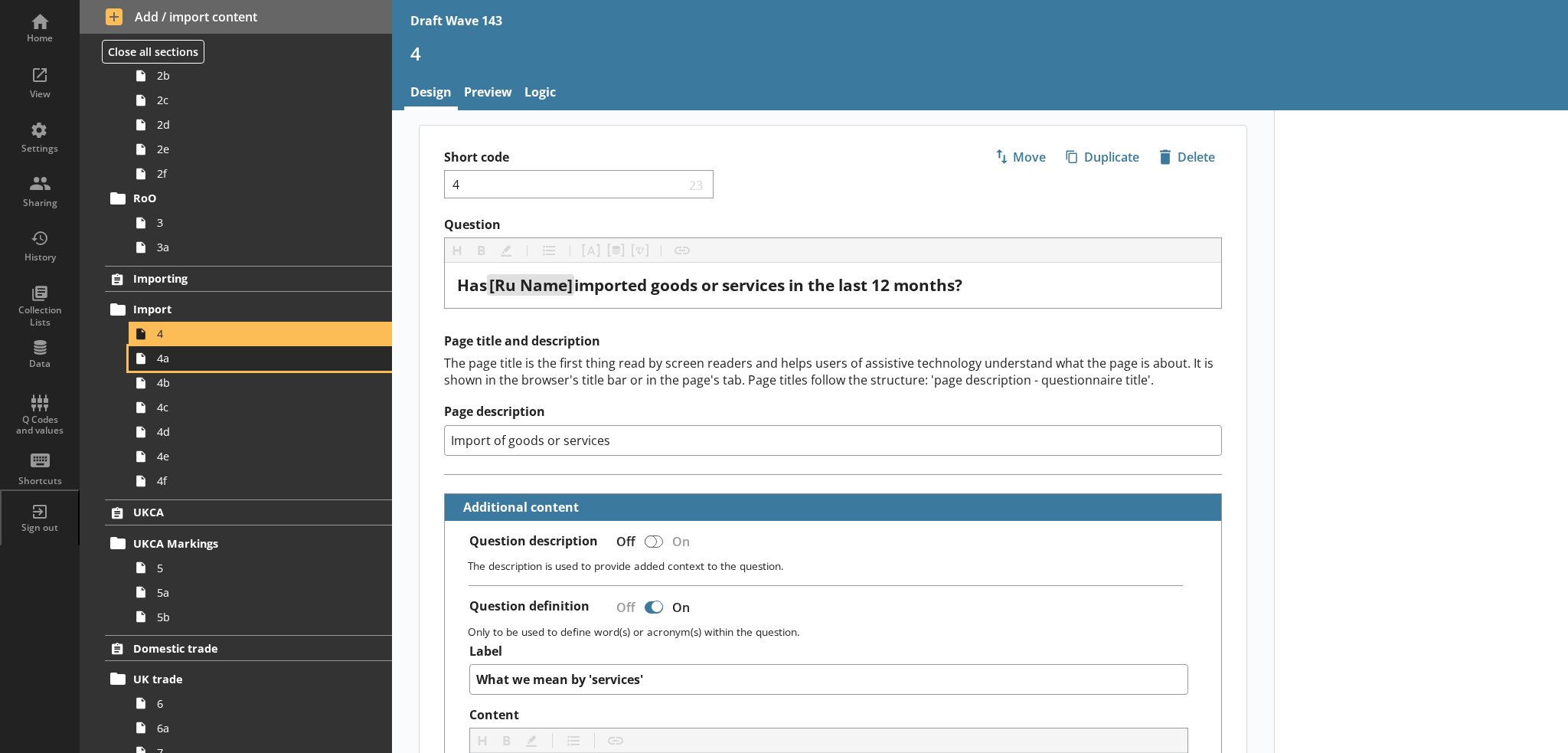
click at [247, 359] on span "4a" at bounding box center [252, 358] width 189 height 15
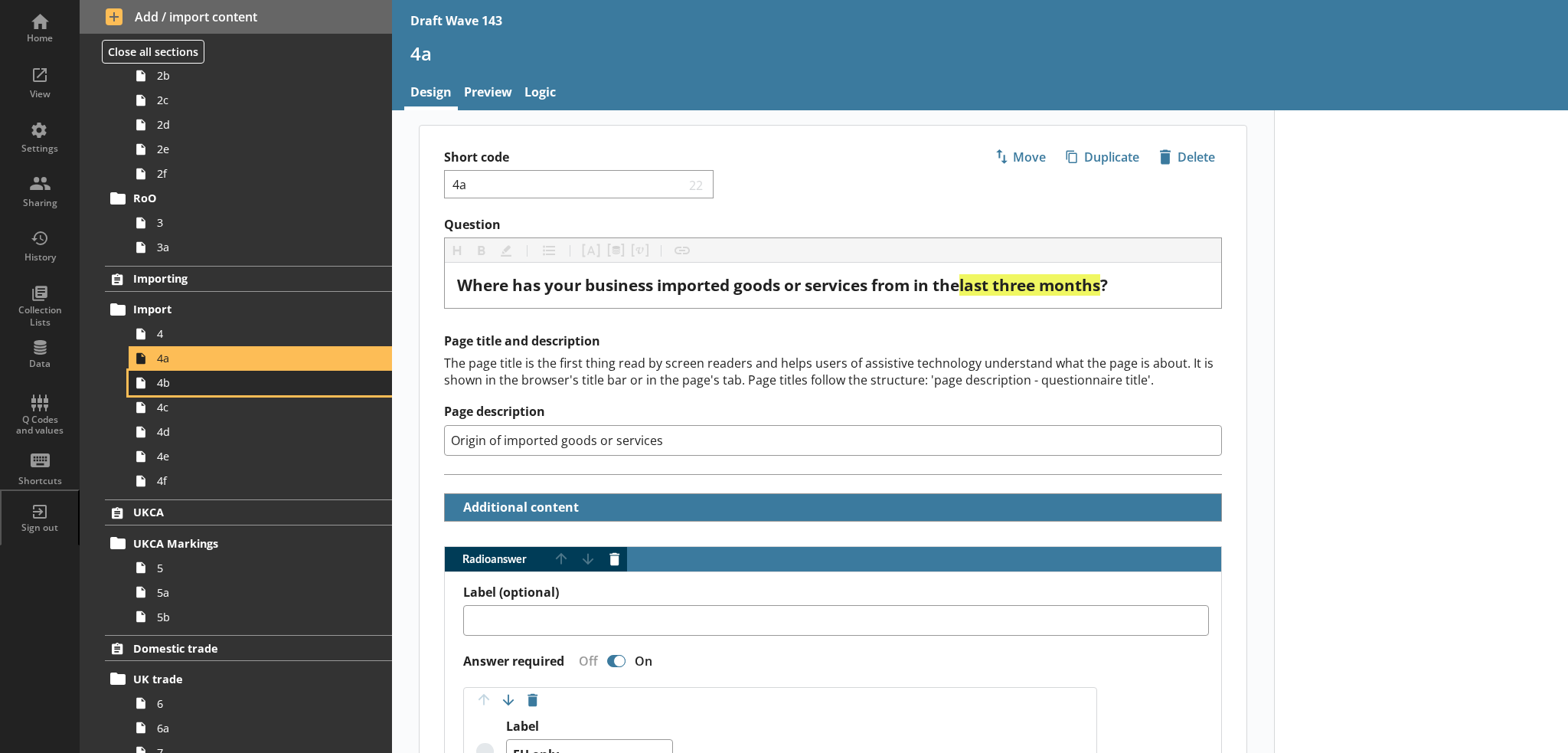
click at [227, 390] on link "4b" at bounding box center [261, 383] width 264 height 24
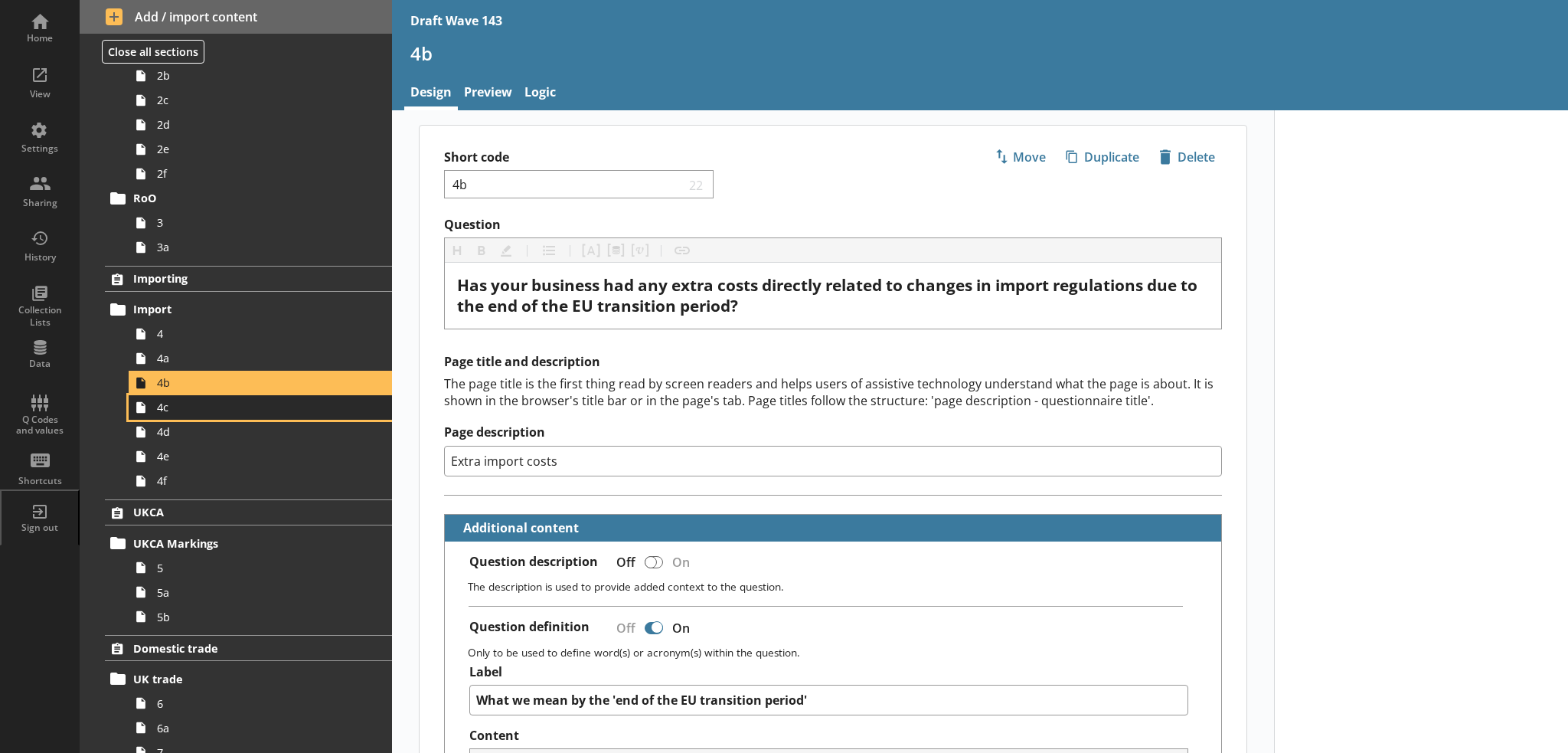
click at [239, 412] on span "4c" at bounding box center [252, 407] width 189 height 15
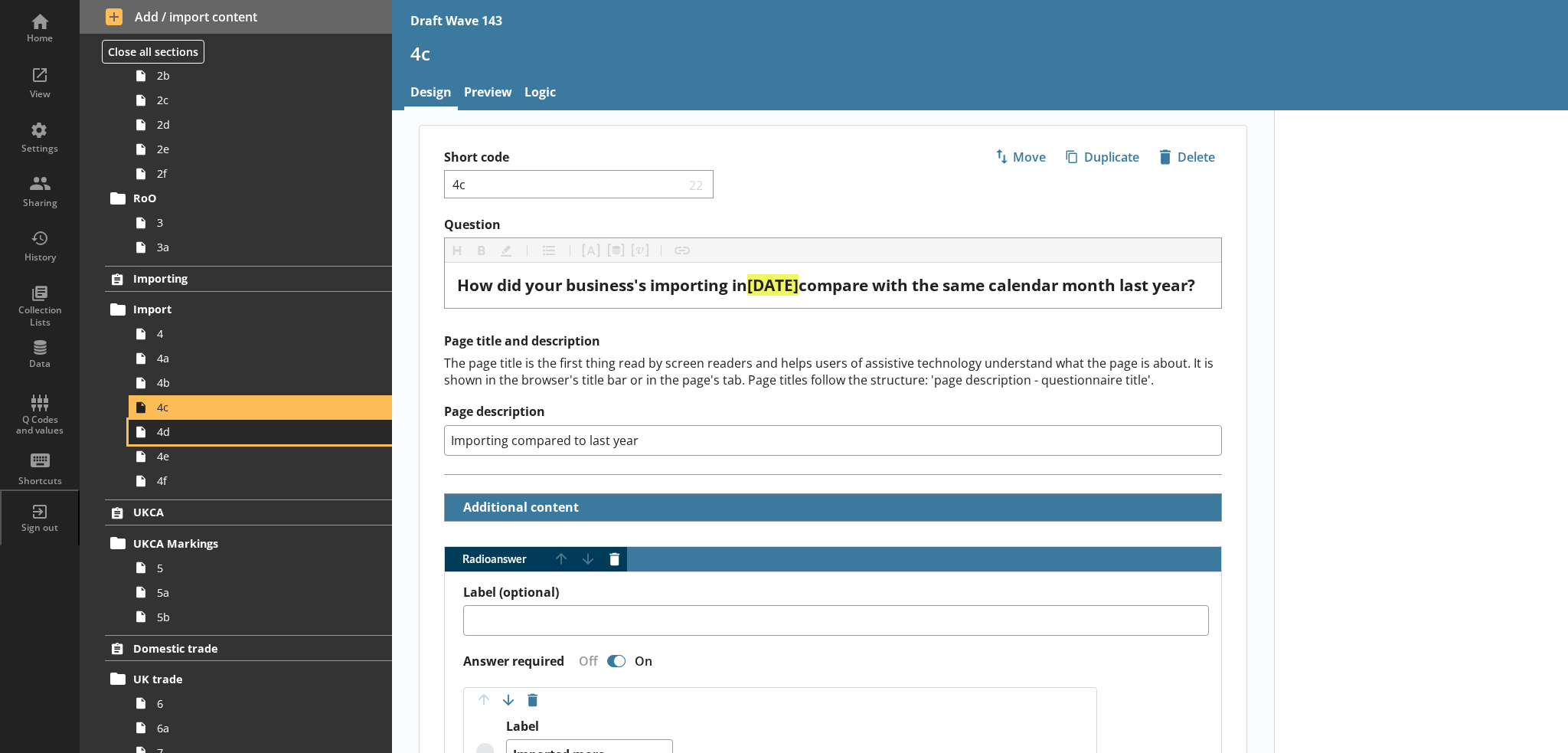
click at [273, 429] on span "4d" at bounding box center [252, 431] width 189 height 15
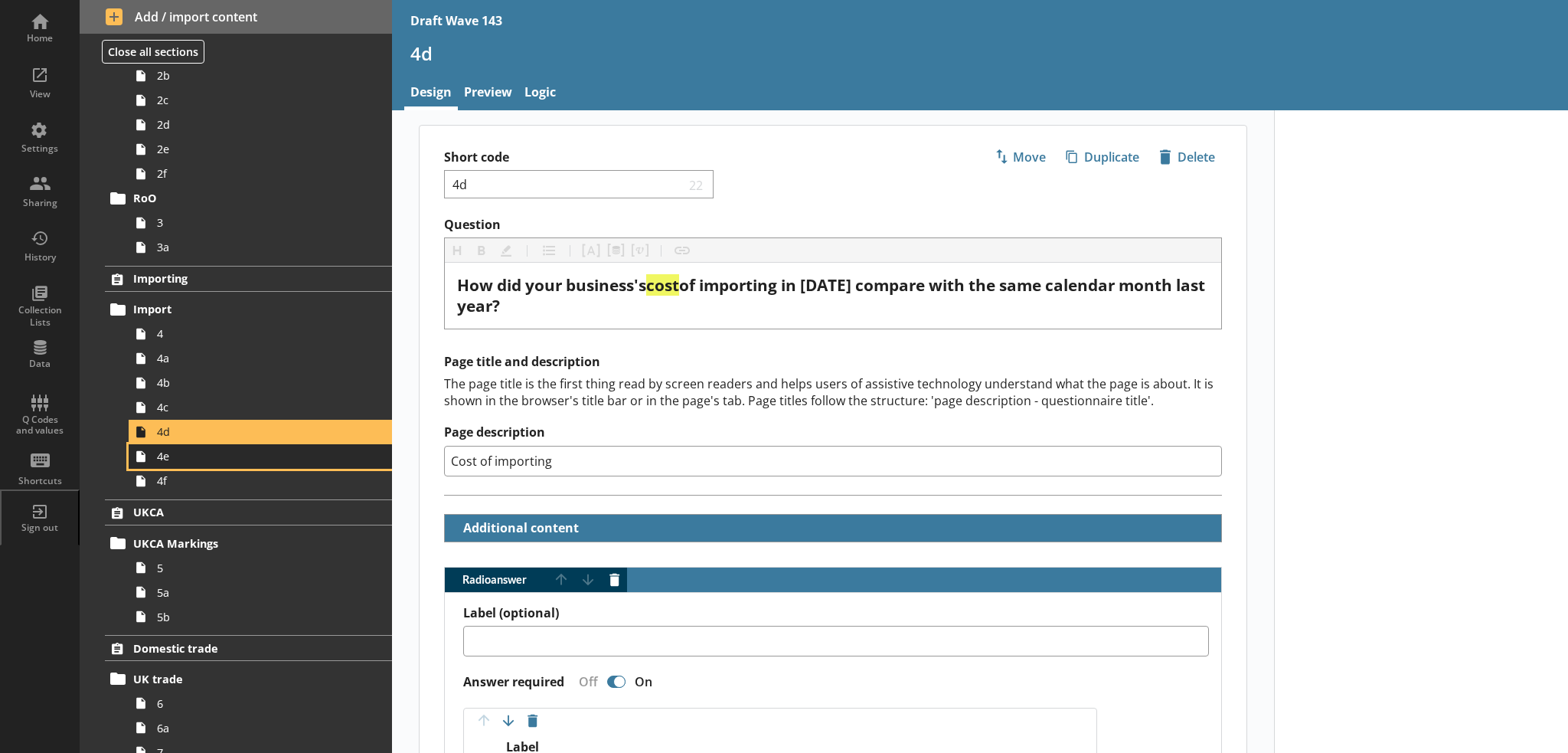
click at [196, 466] on link "4e" at bounding box center [261, 457] width 264 height 24
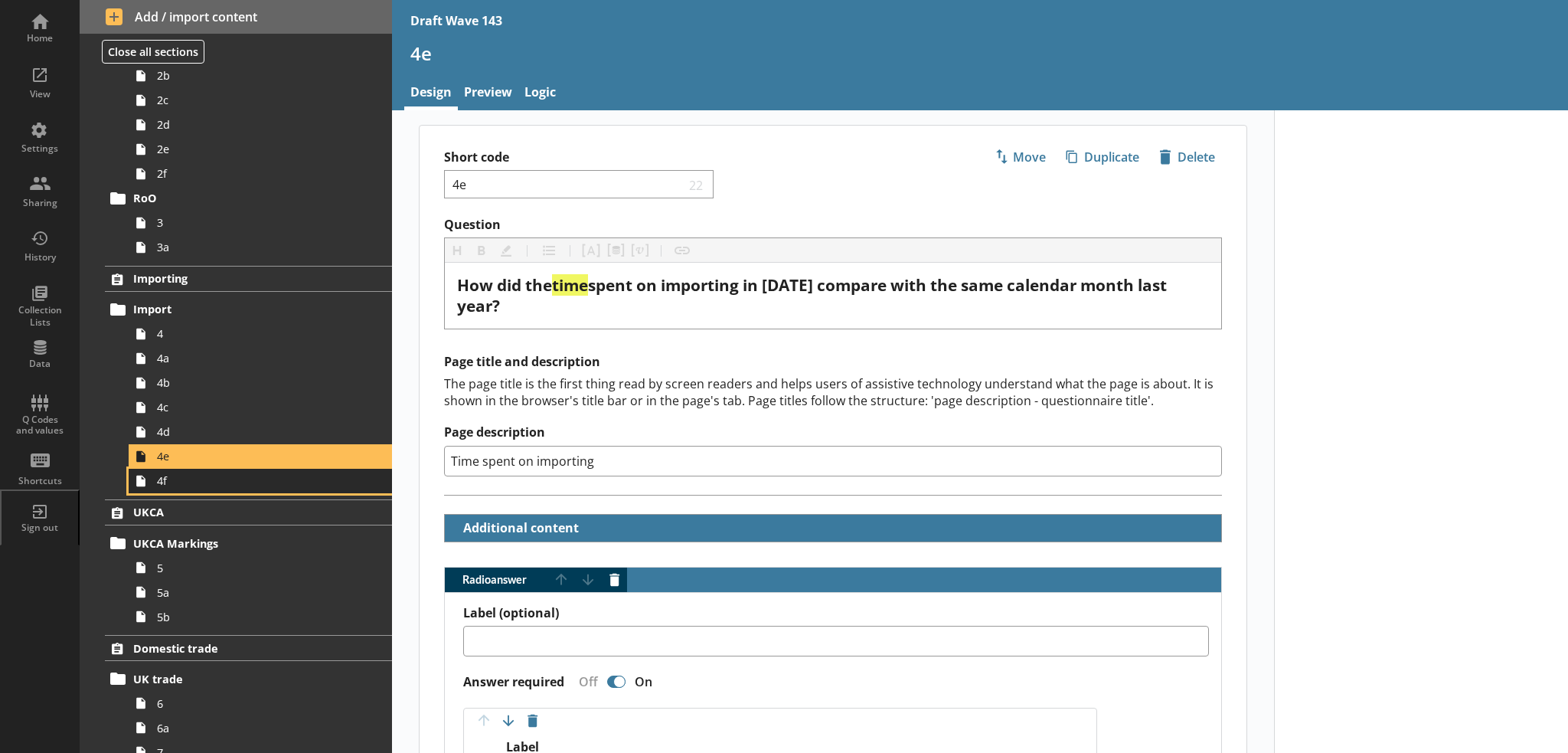
click at [316, 480] on span "4f" at bounding box center [252, 480] width 189 height 15
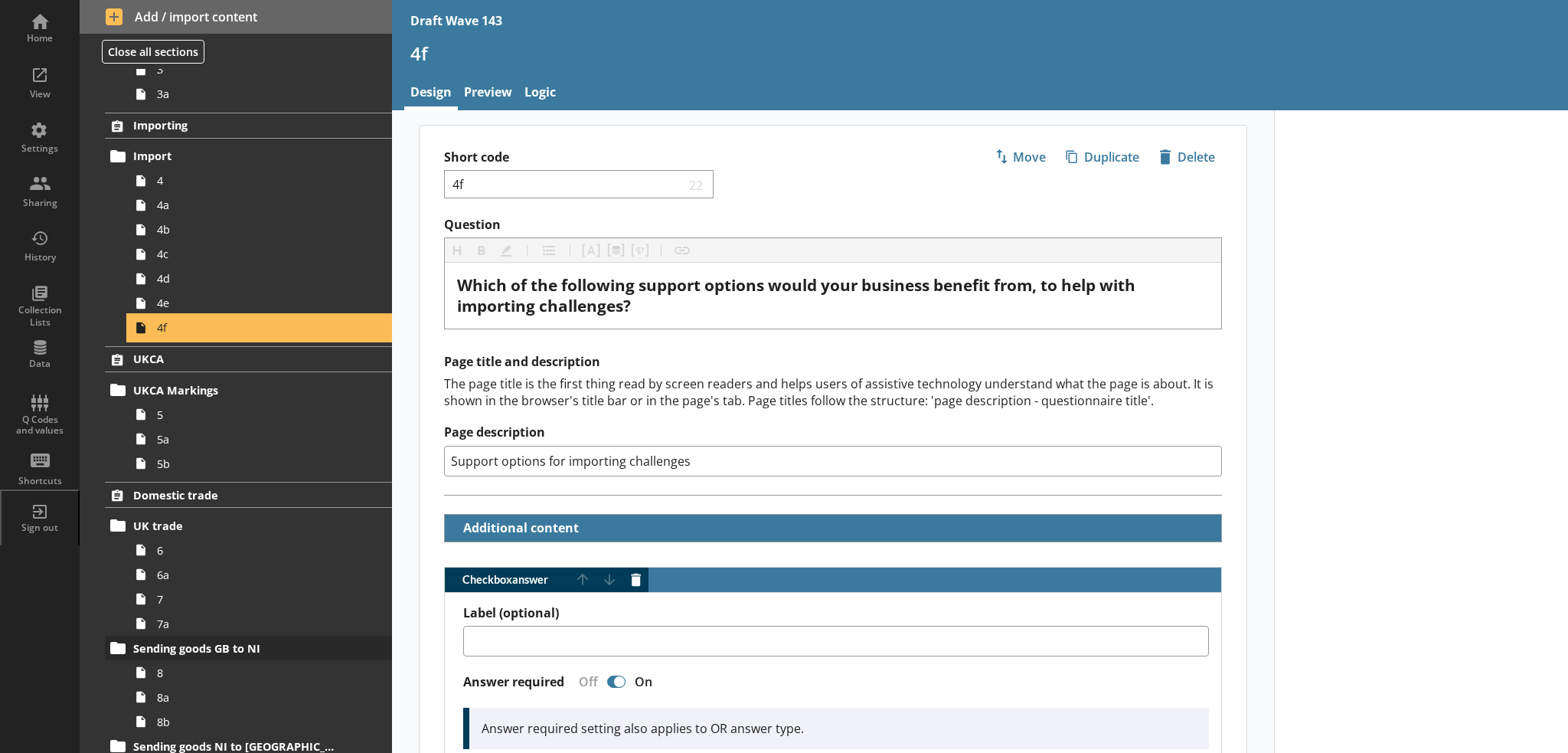
scroll to position [536, 0]
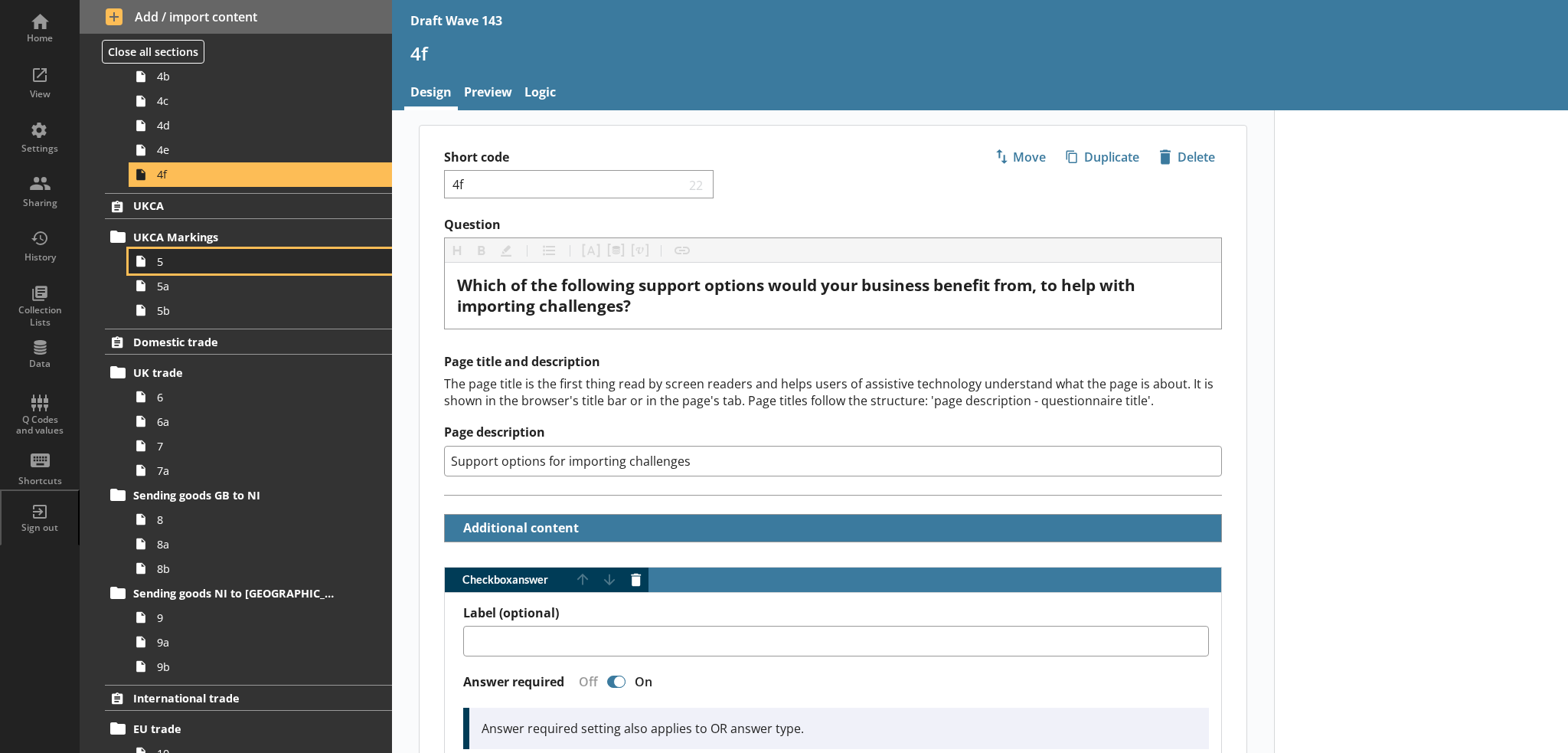
click at [232, 265] on span "5" at bounding box center [252, 261] width 189 height 15
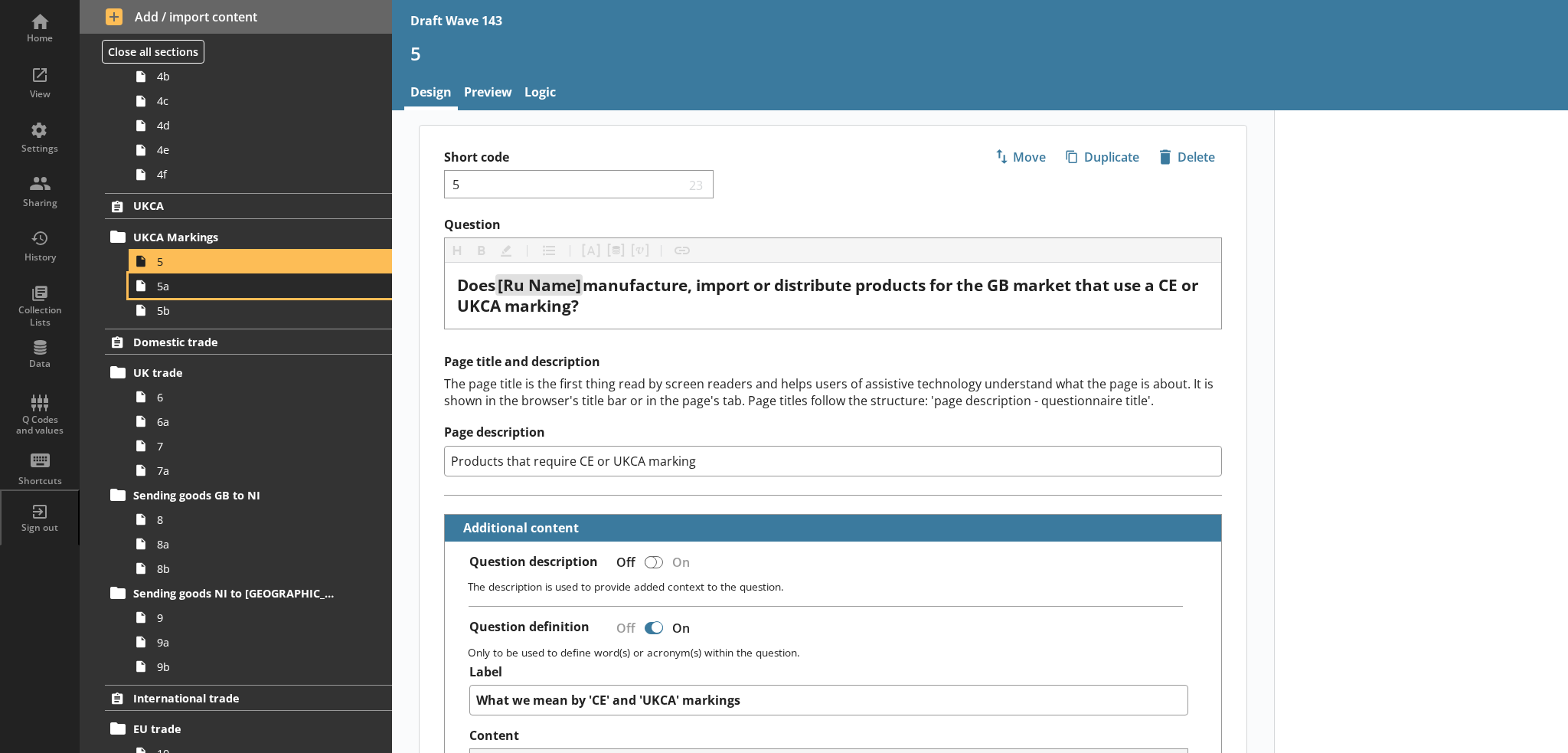
click at [180, 289] on span "5a" at bounding box center [252, 286] width 189 height 15
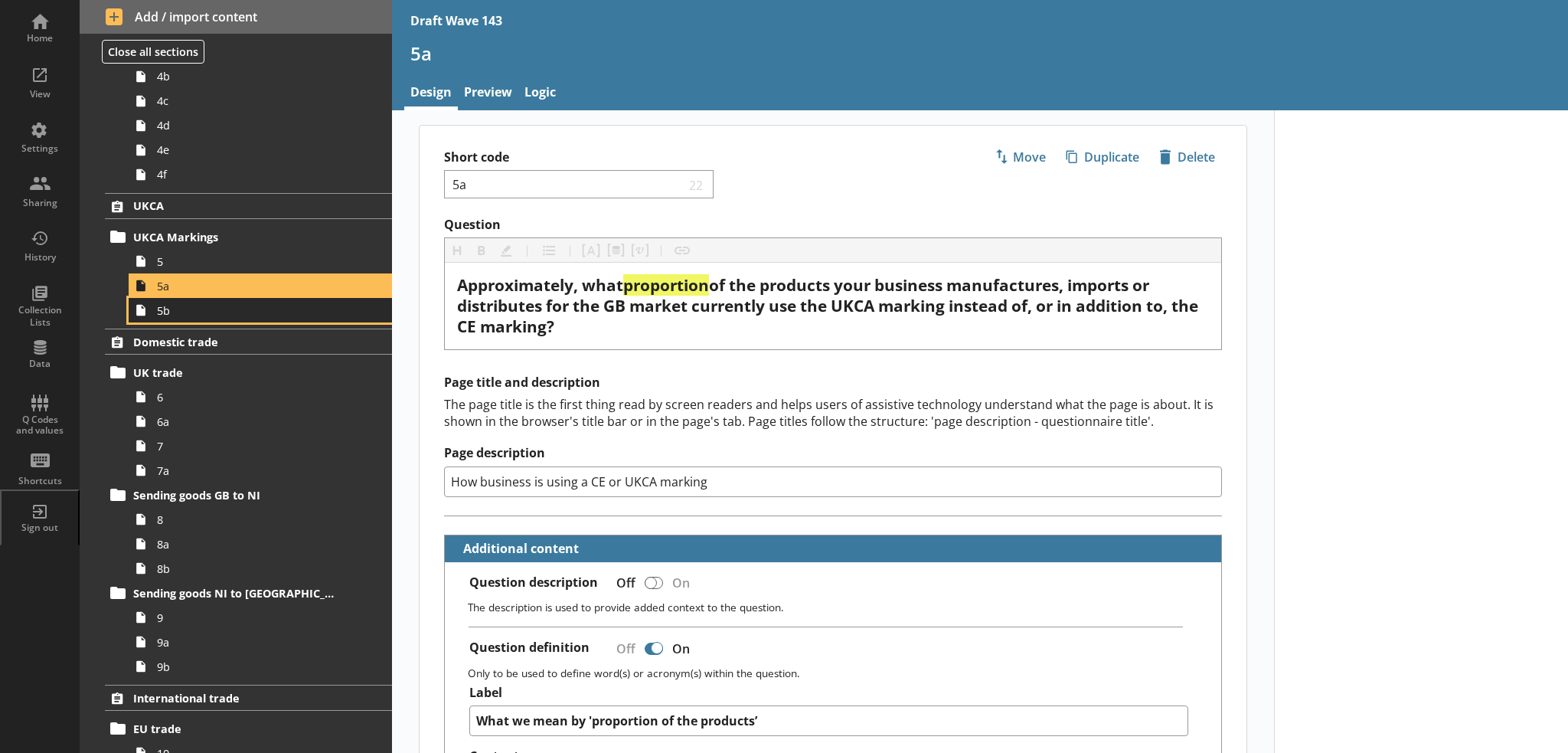
click at [226, 316] on span "5b" at bounding box center [252, 310] width 189 height 15
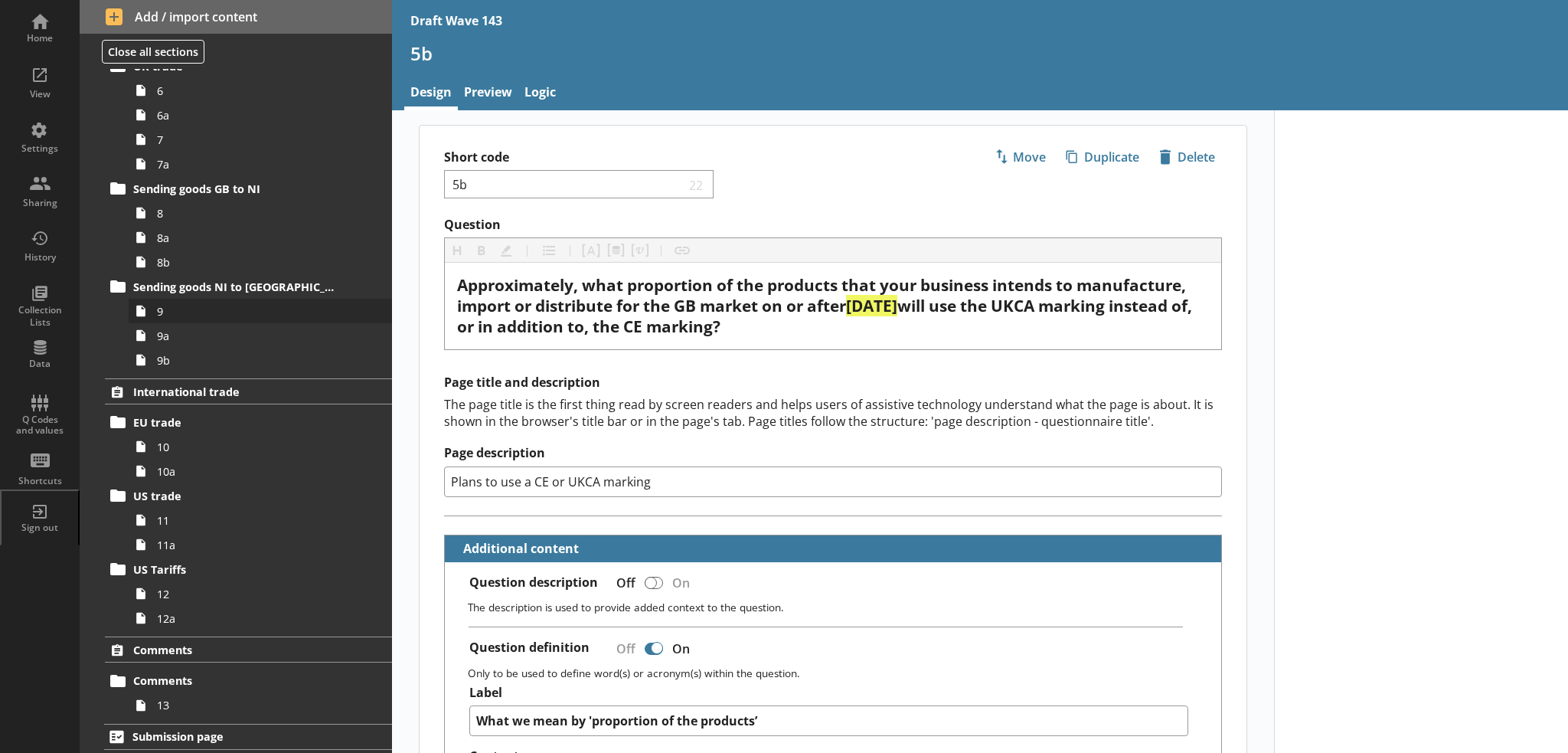
scroll to position [689, 0]
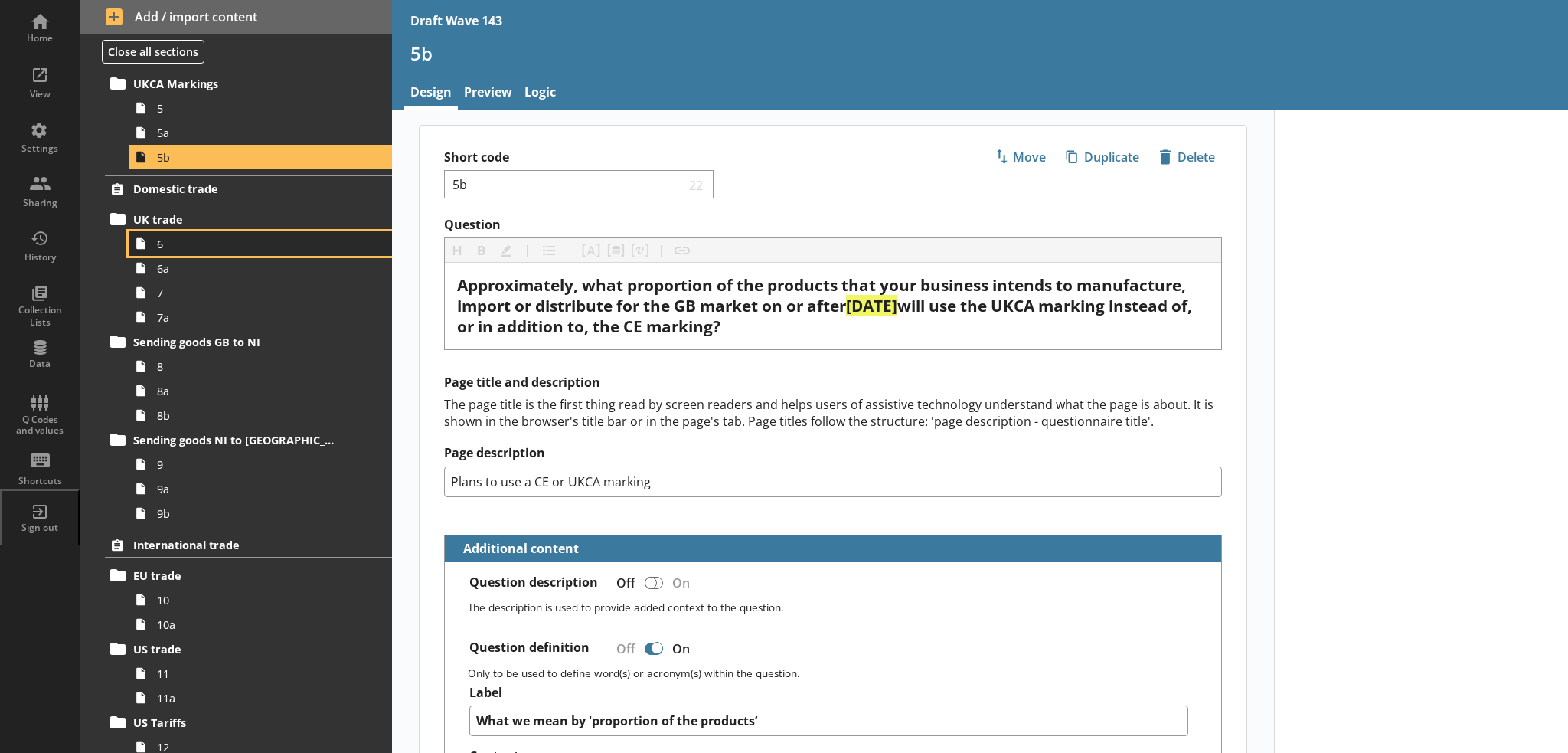
click at [198, 237] on span "6" at bounding box center [252, 244] width 189 height 15
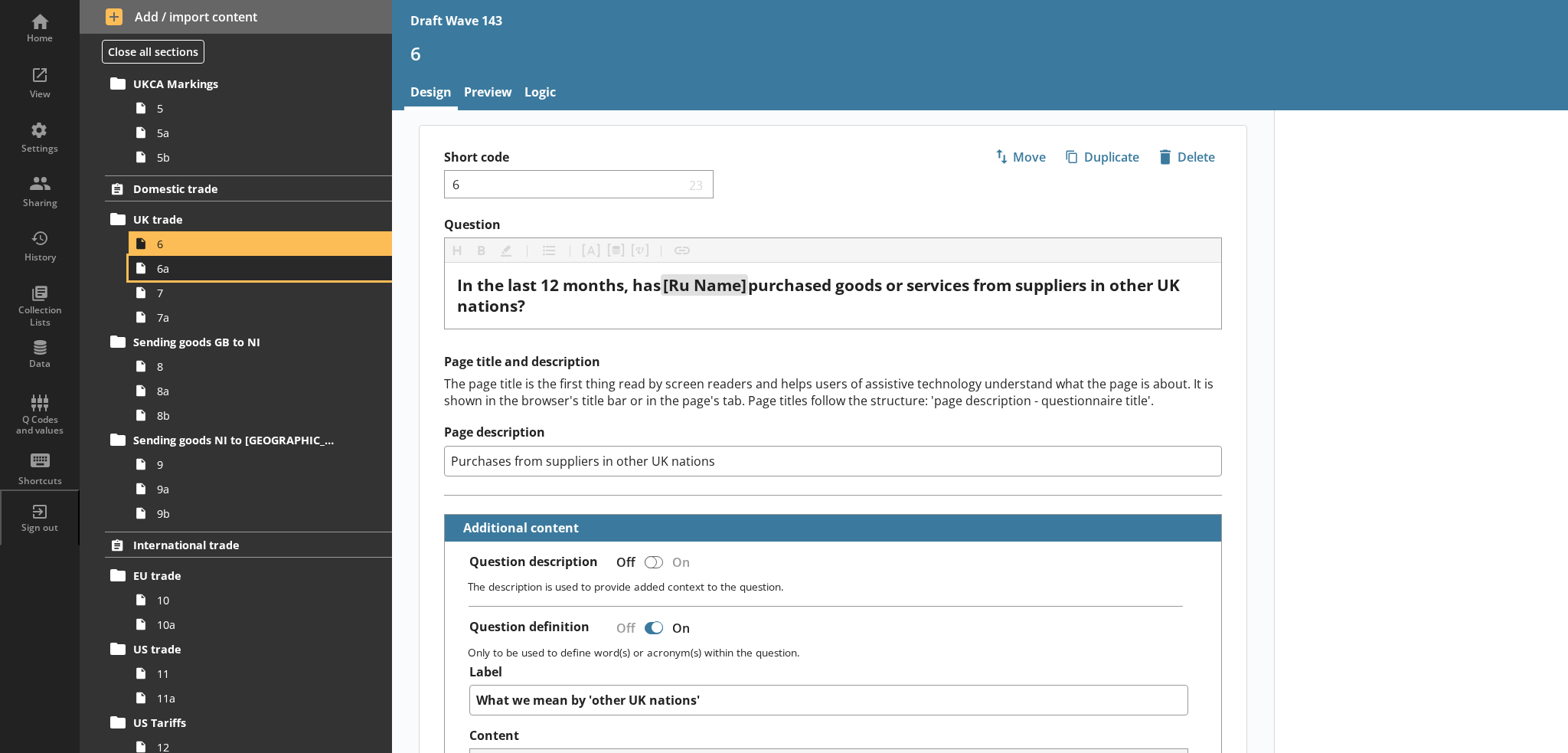
drag, startPoint x: 277, startPoint y: 265, endPoint x: 322, endPoint y: 275, distance: 46.1
click at [277, 265] on span "6a" at bounding box center [252, 269] width 189 height 15
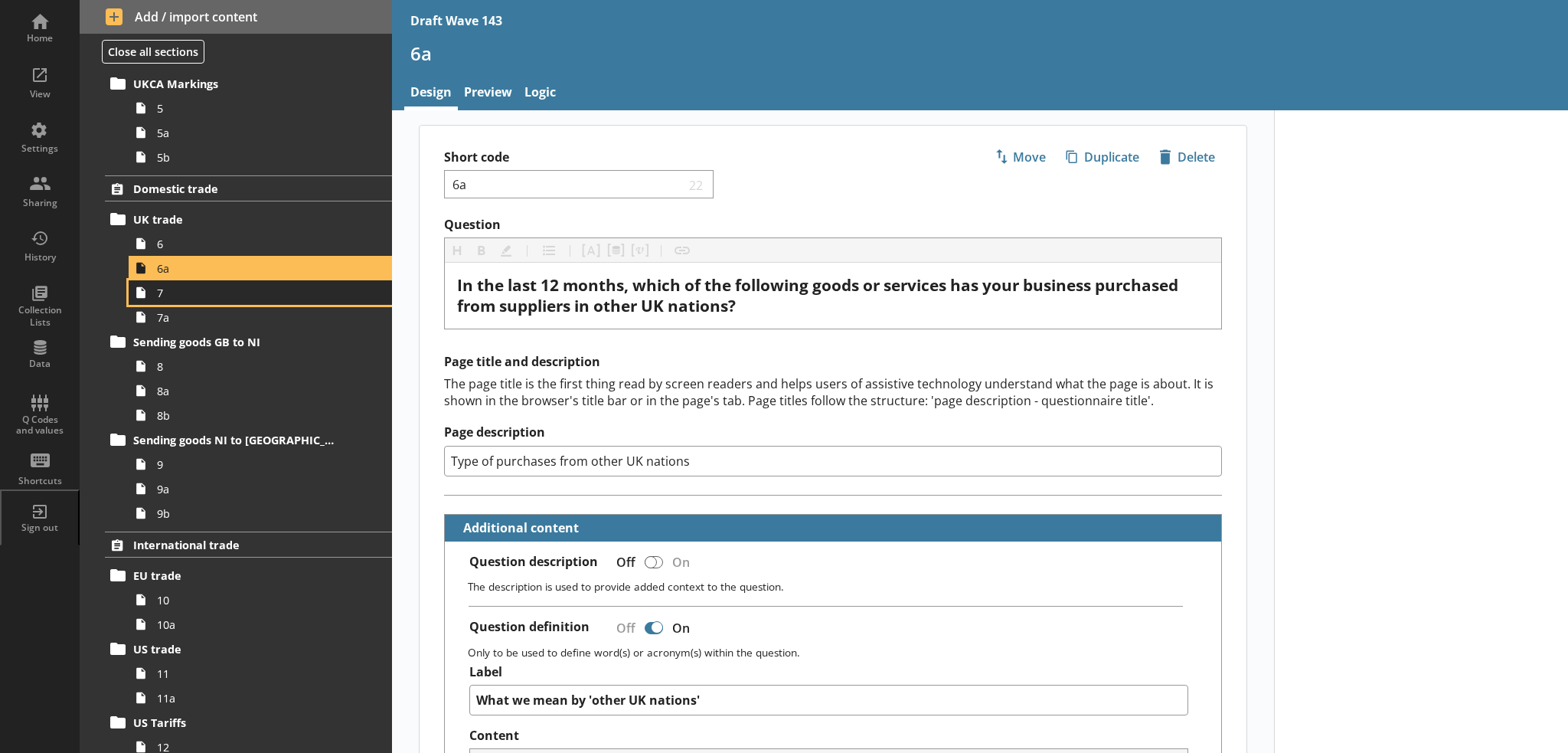
click at [331, 299] on link "7" at bounding box center [261, 292] width 264 height 24
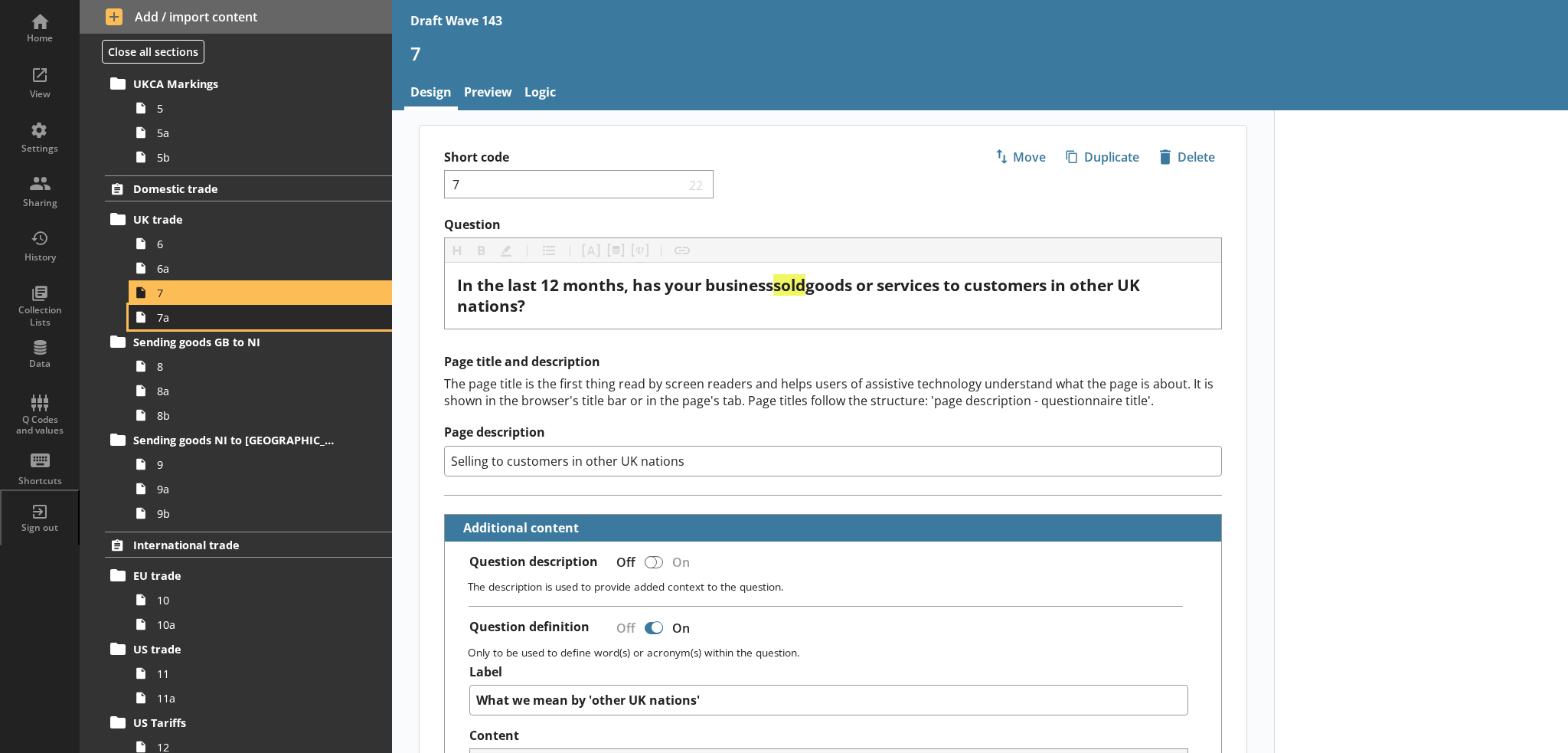
click at [261, 317] on span "7a" at bounding box center [252, 317] width 189 height 15
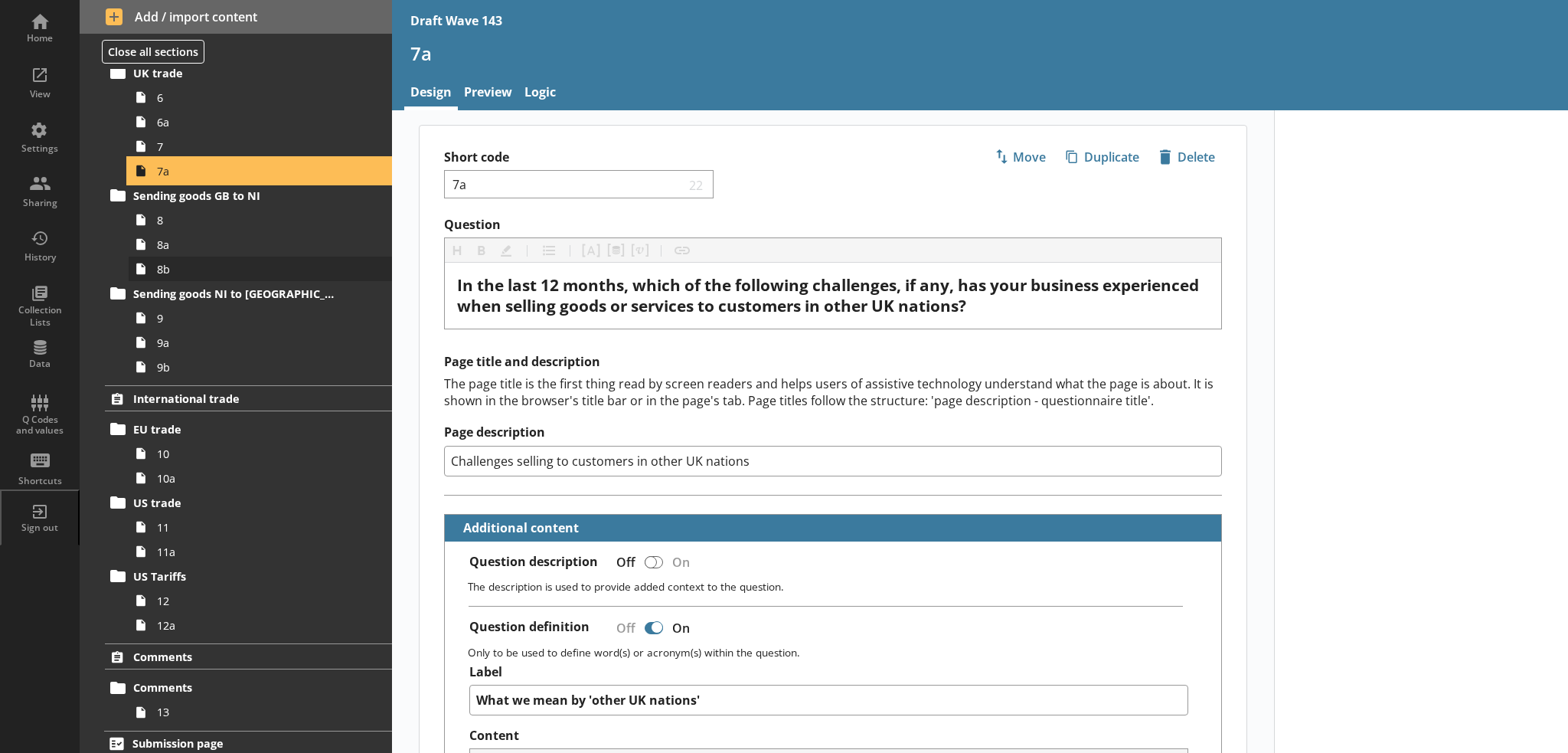
scroll to position [843, 0]
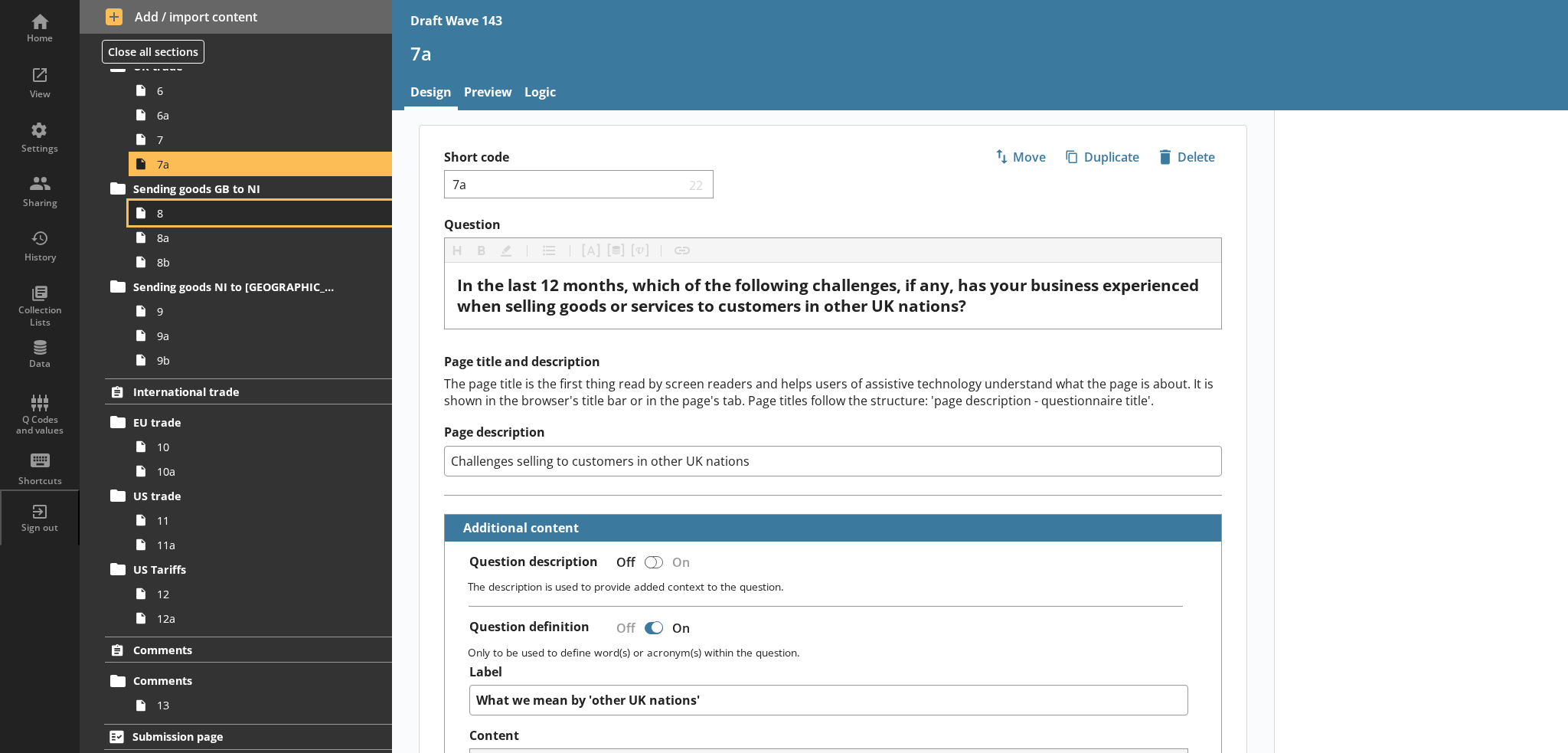
click at [230, 222] on link "8" at bounding box center [261, 212] width 264 height 24
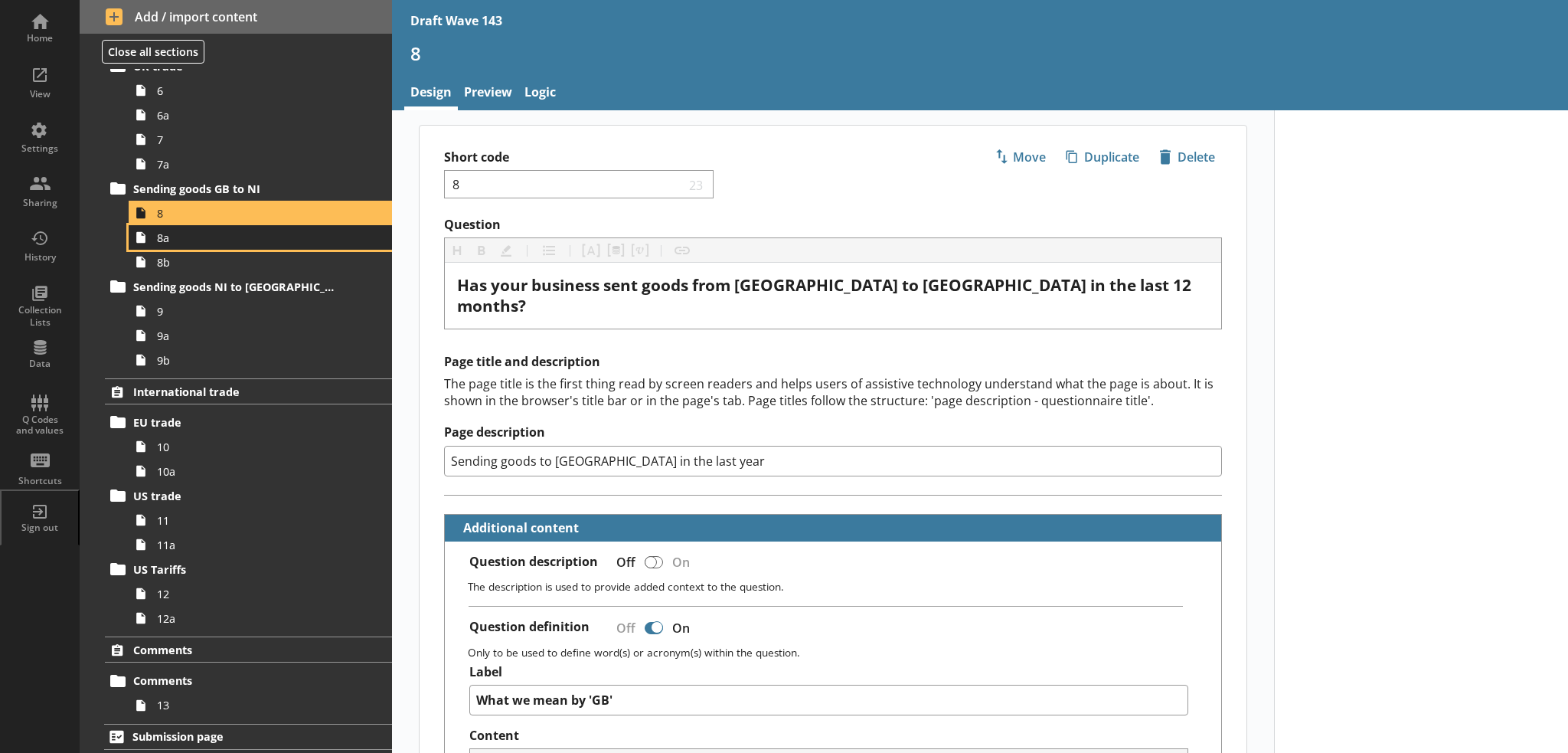
click at [318, 238] on span "8a" at bounding box center [252, 238] width 189 height 15
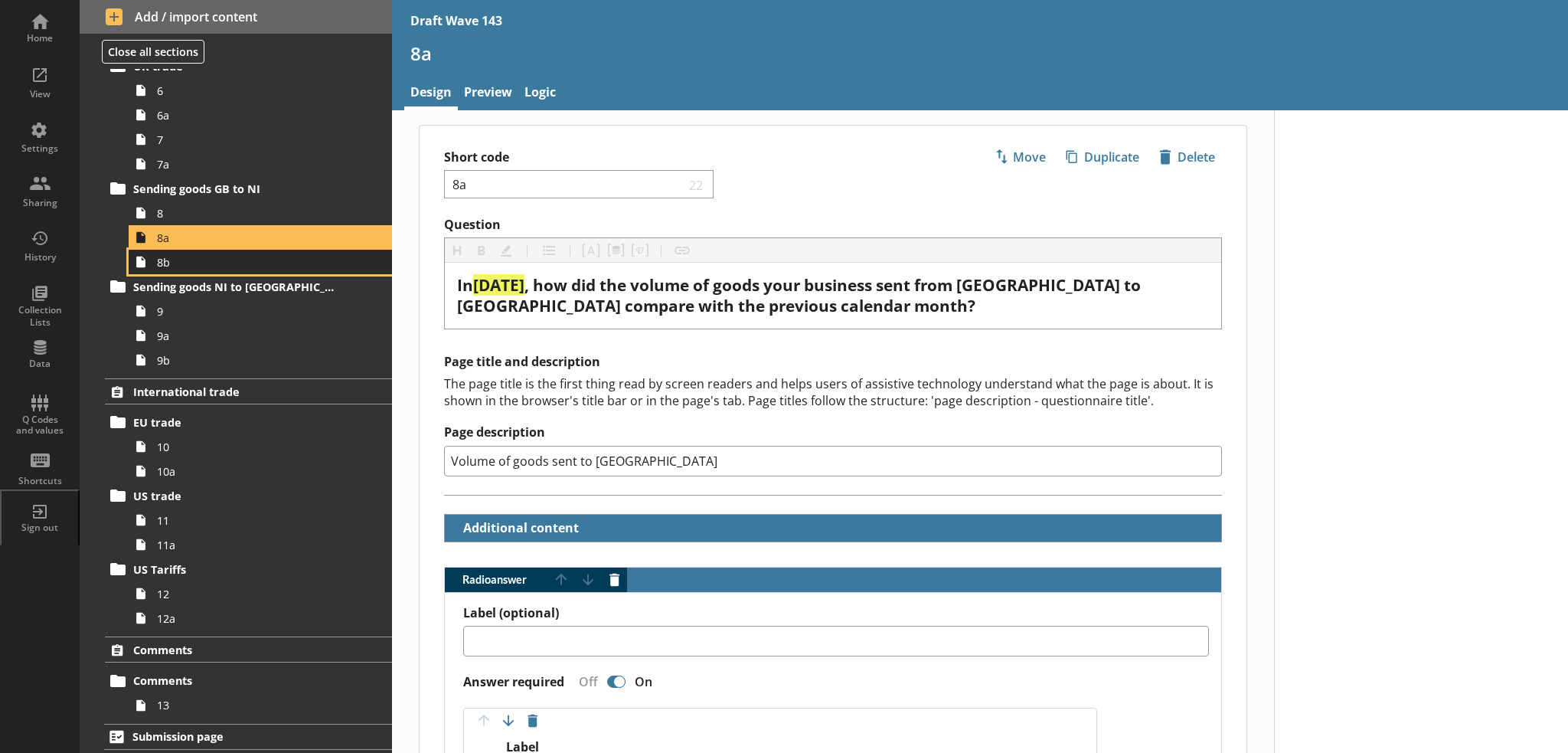
click at [291, 262] on span "8b" at bounding box center [252, 262] width 189 height 15
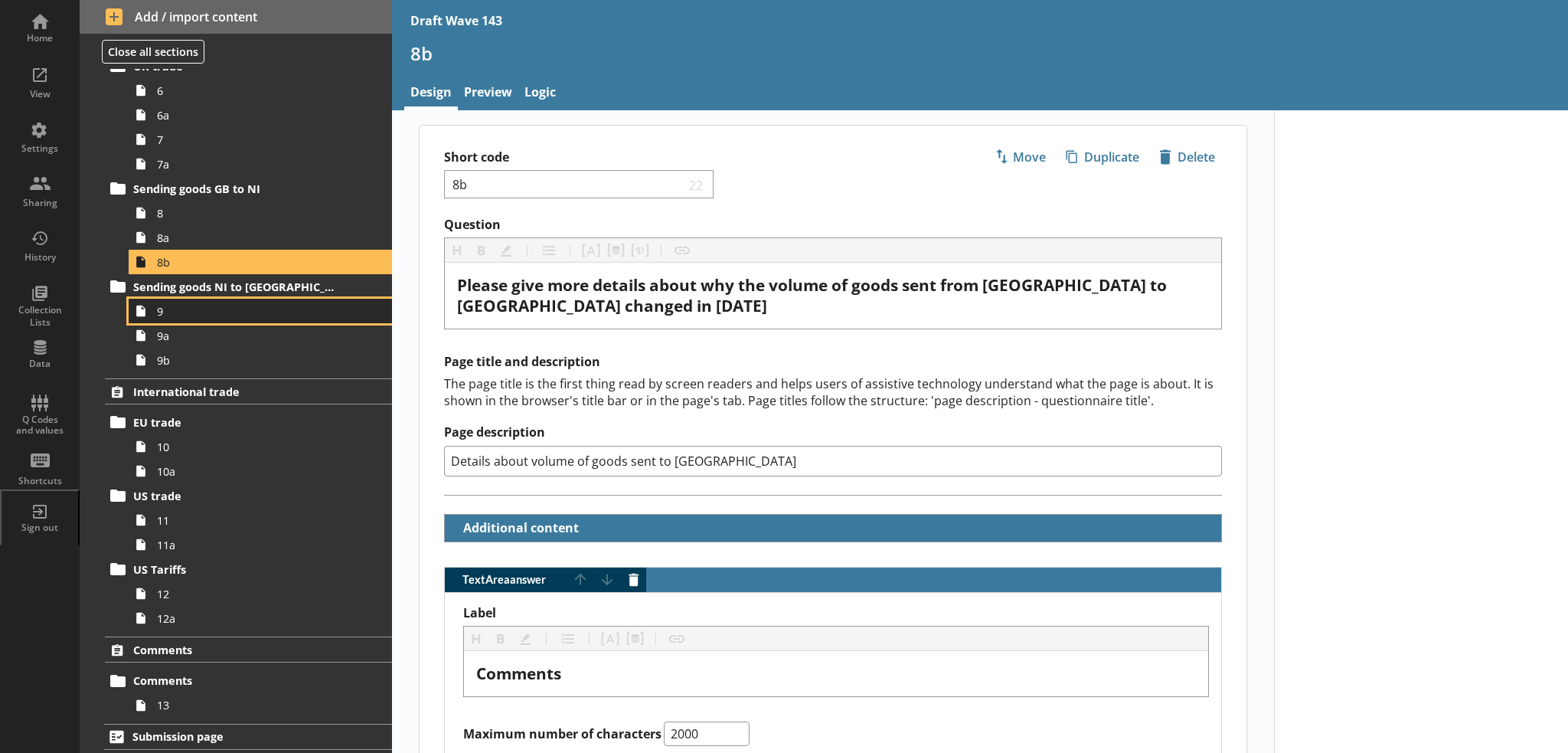
click at [294, 316] on span "9" at bounding box center [252, 311] width 189 height 15
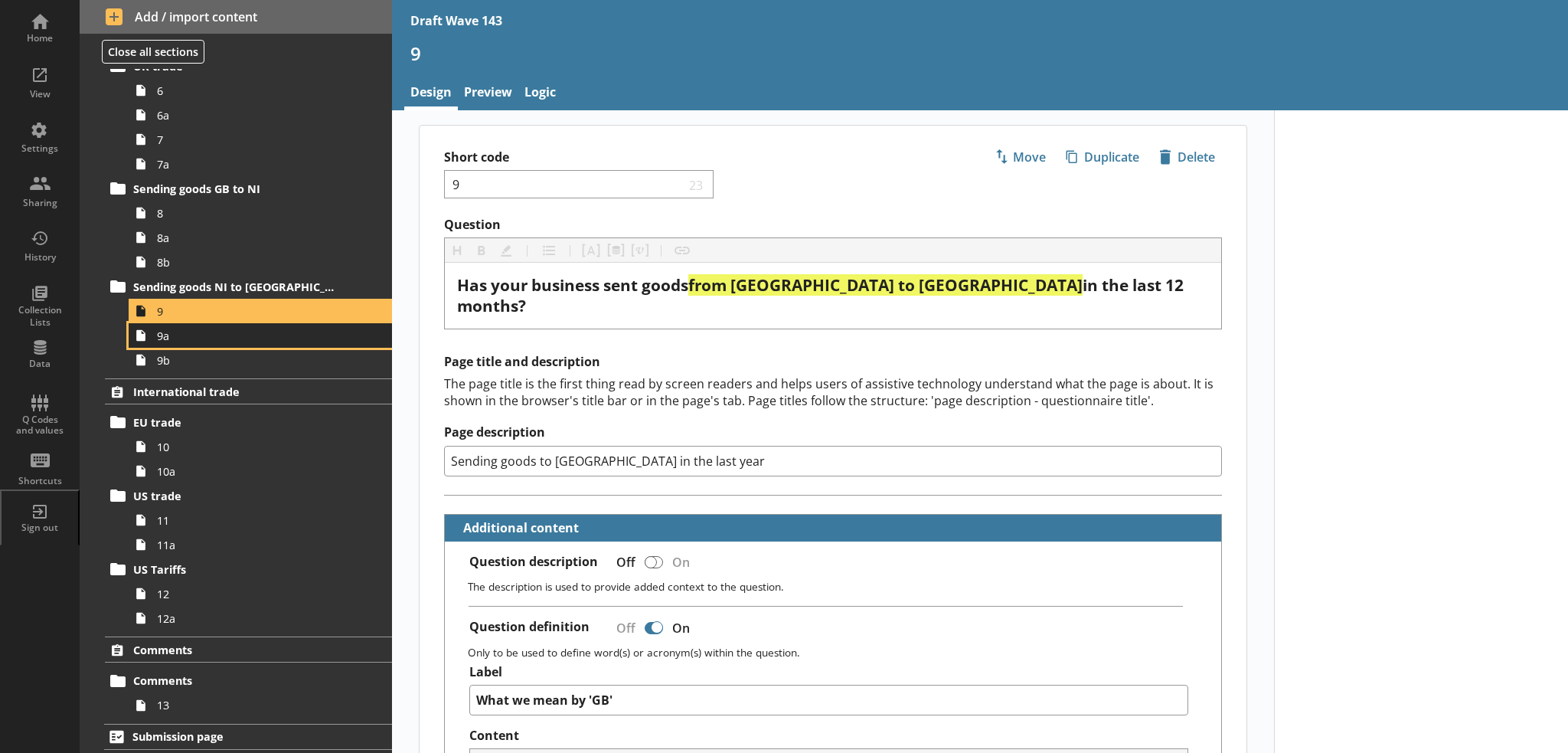
click at [202, 339] on span "9a" at bounding box center [252, 335] width 189 height 15
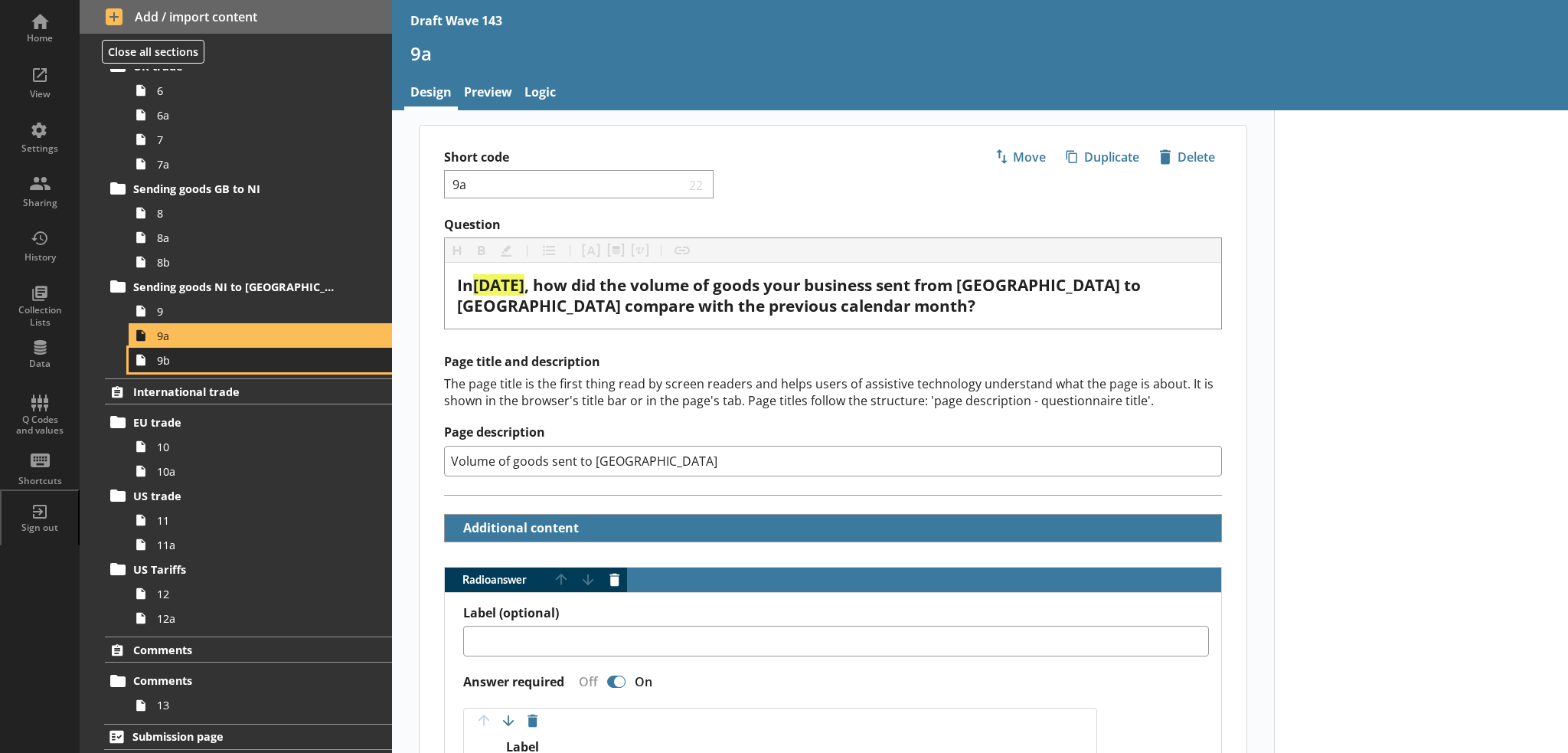
click at [331, 358] on span "9b" at bounding box center [252, 361] width 189 height 15
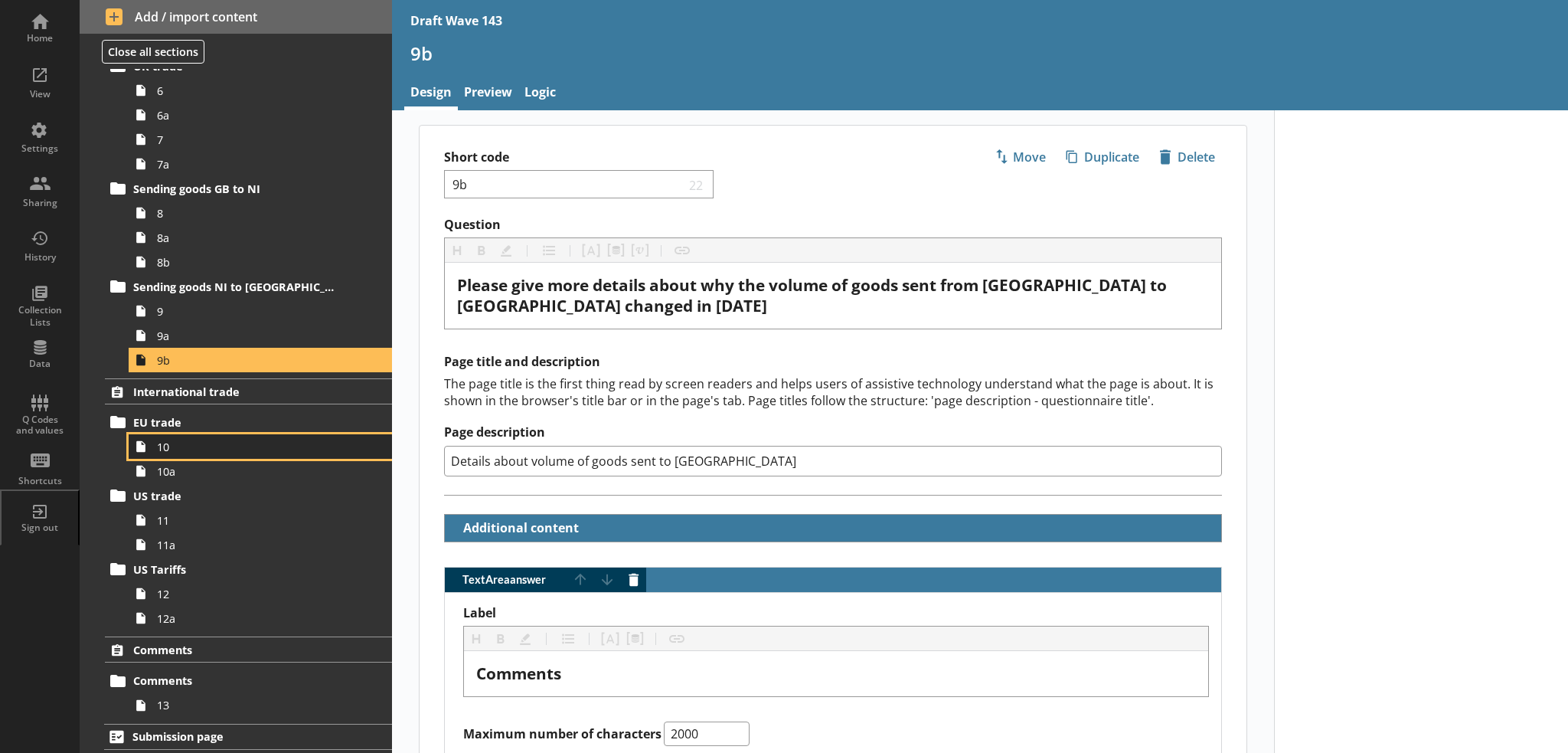
click at [237, 435] on link "10" at bounding box center [261, 446] width 264 height 24
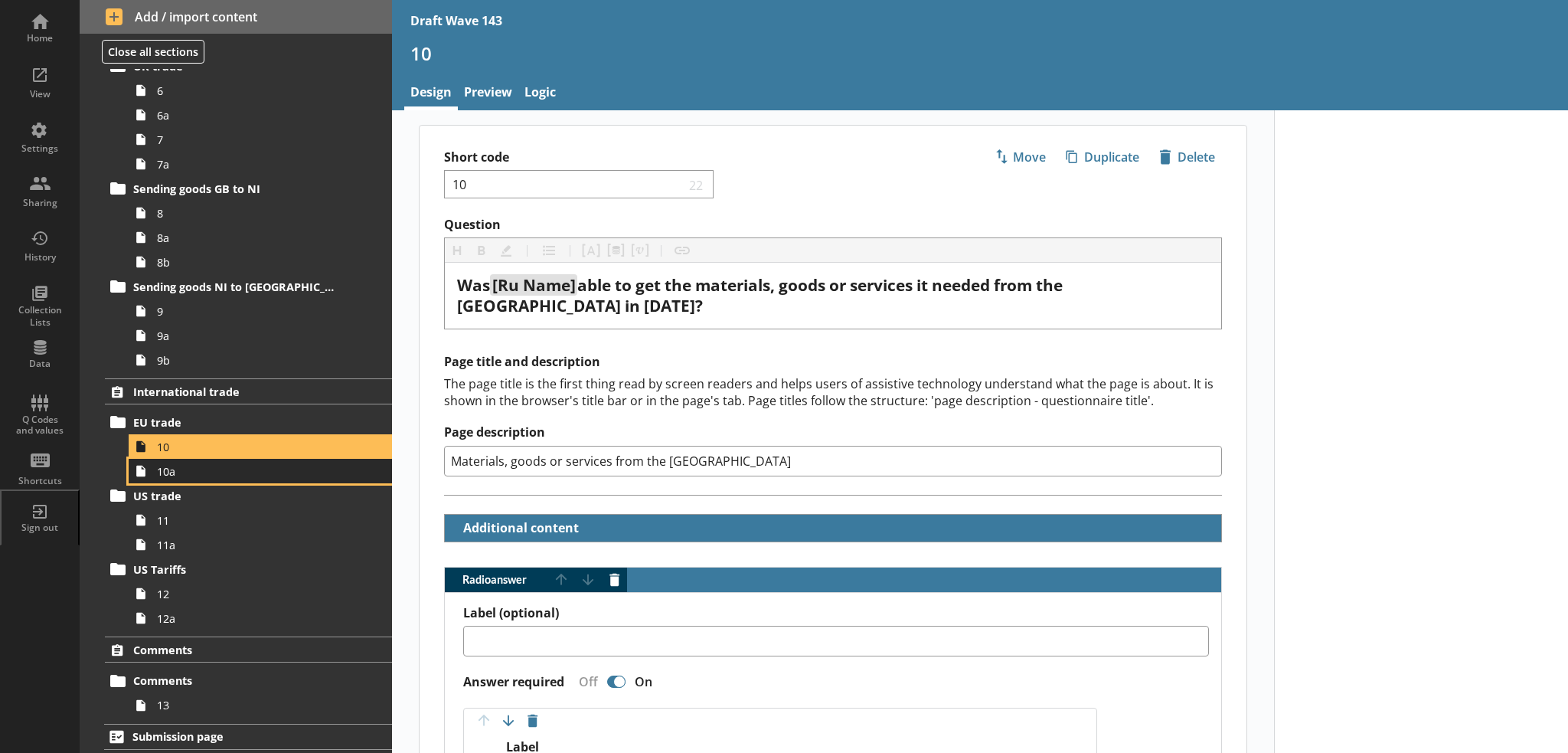
click at [242, 467] on span "10a" at bounding box center [252, 471] width 189 height 15
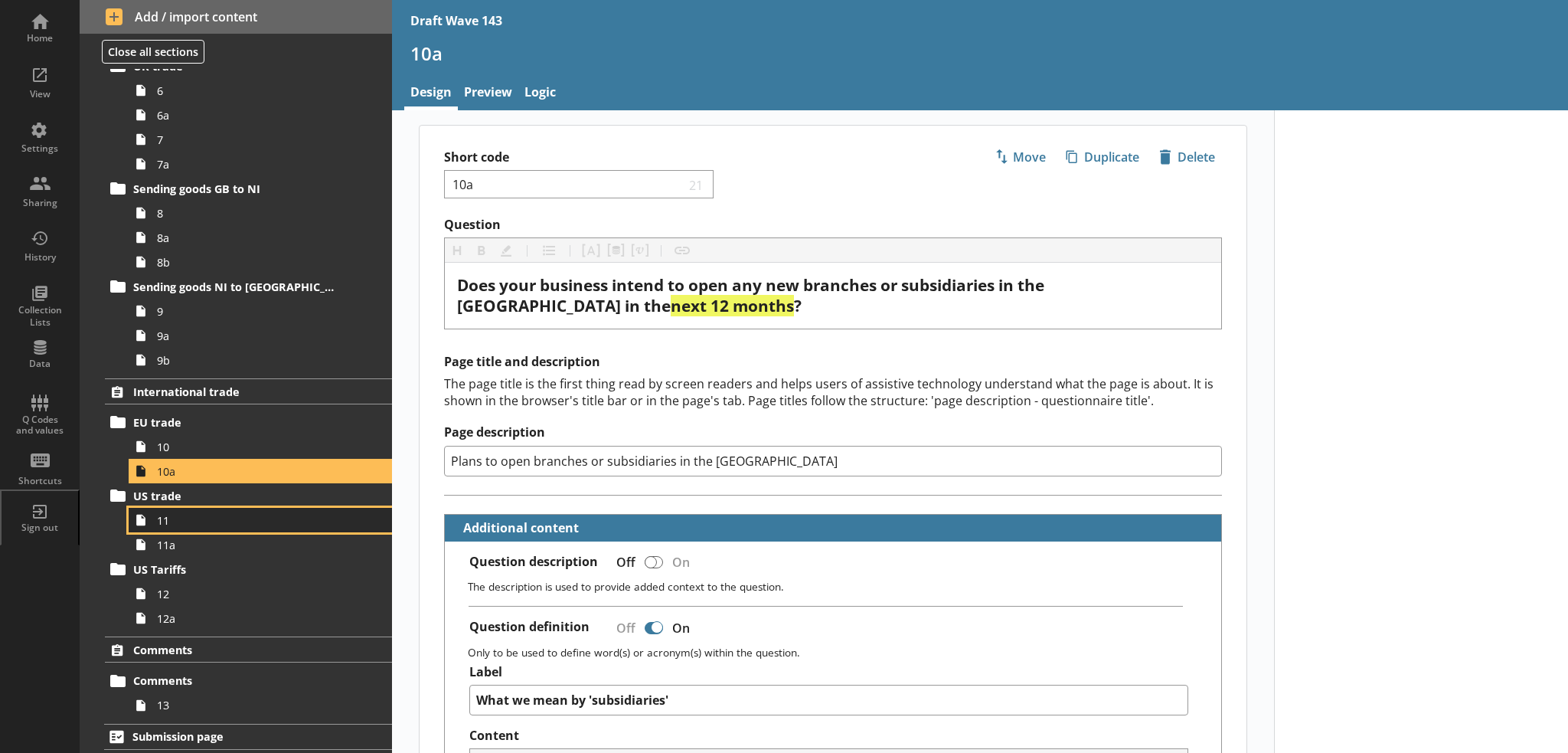
click at [201, 526] on link "11" at bounding box center [261, 520] width 264 height 24
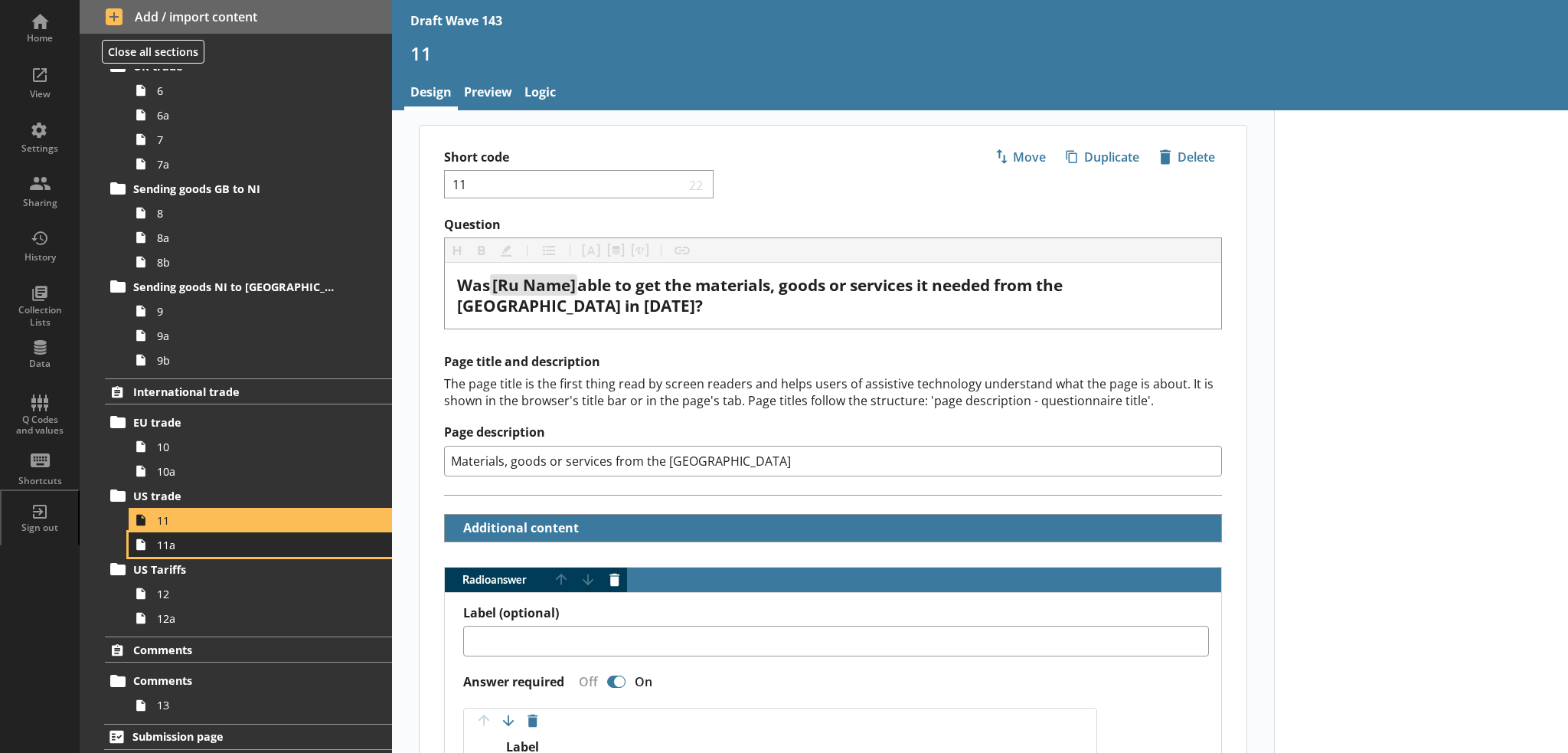
click at [251, 535] on link "11a" at bounding box center [261, 545] width 264 height 24
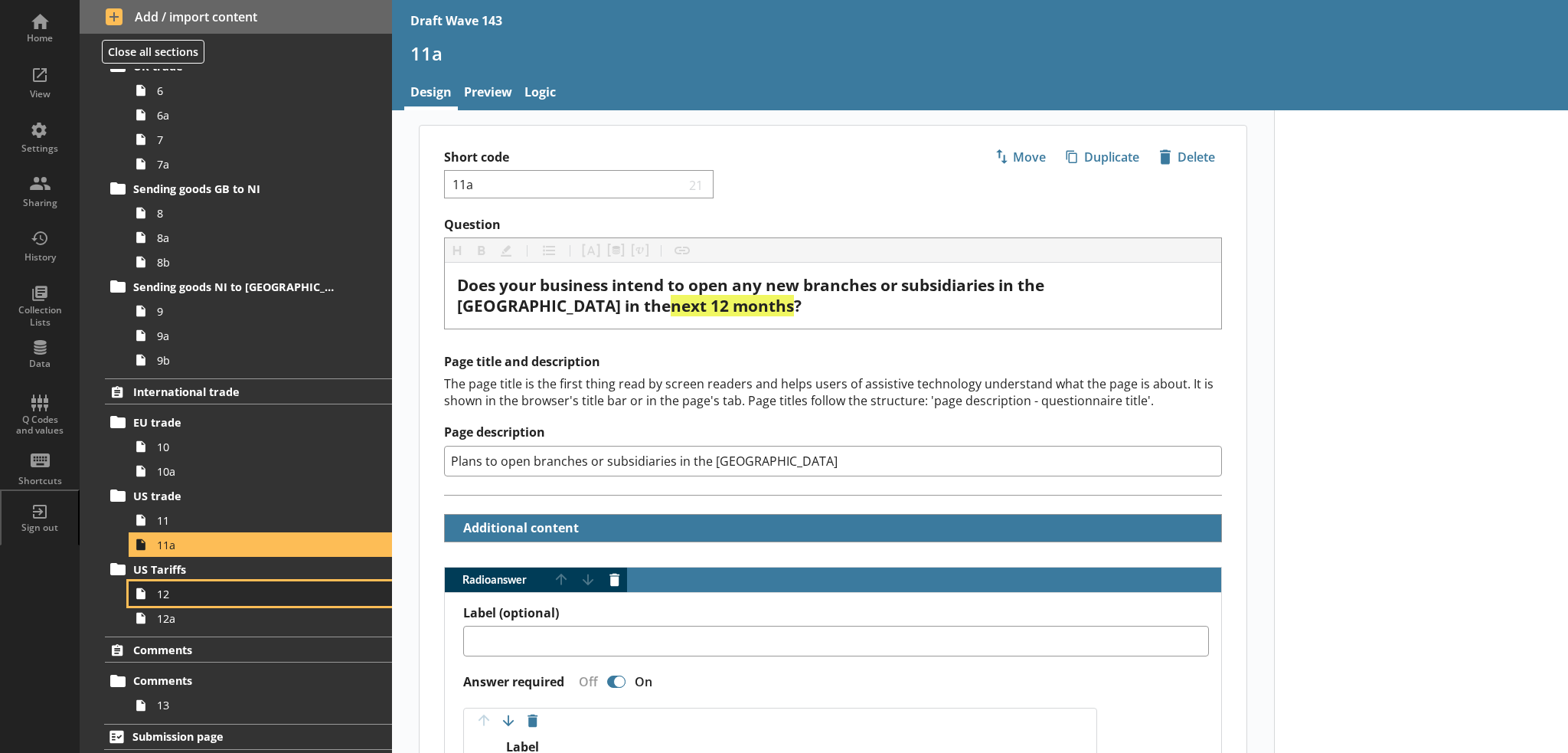
click at [181, 586] on span "12" at bounding box center [252, 593] width 189 height 15
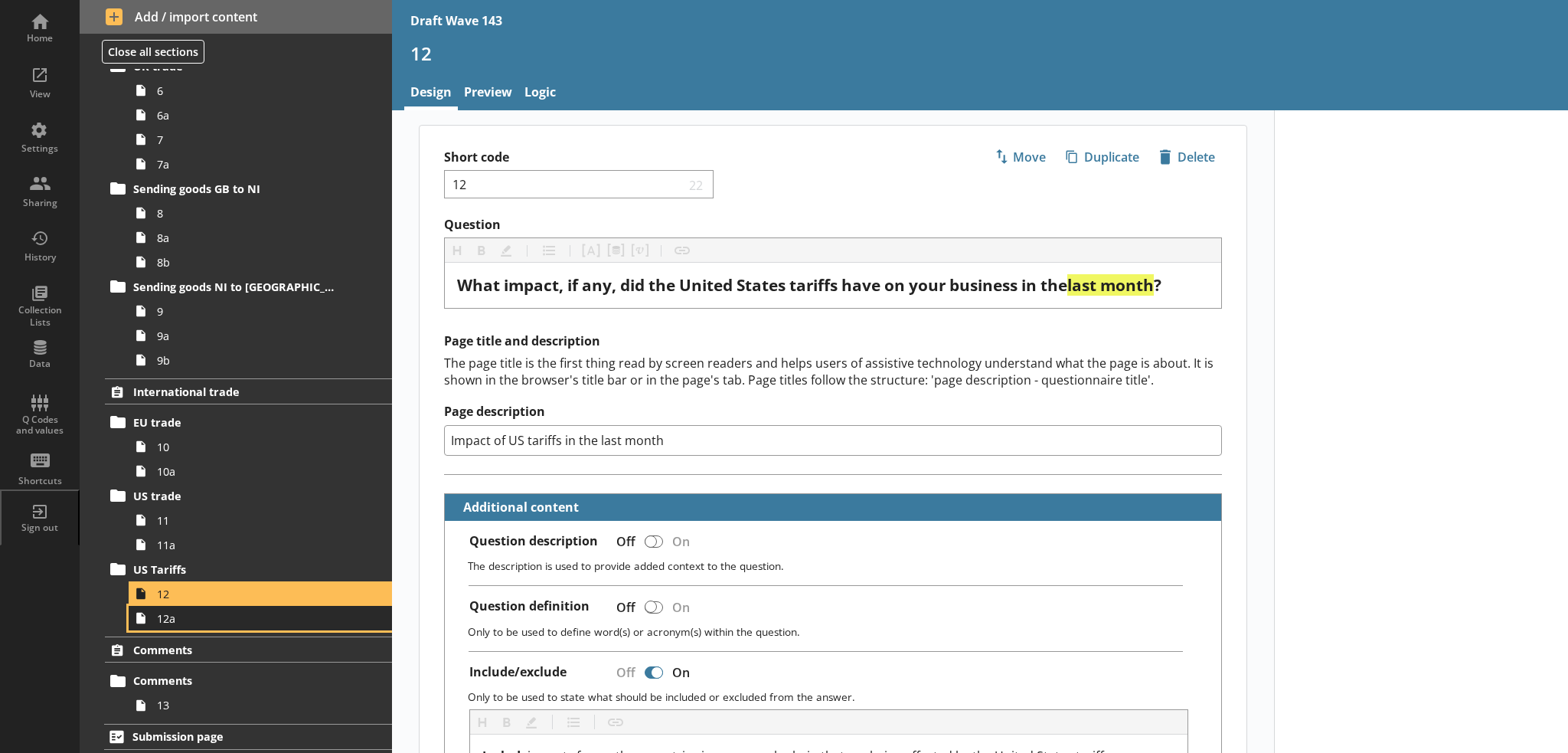
click at [196, 618] on span "12a" at bounding box center [252, 619] width 189 height 15
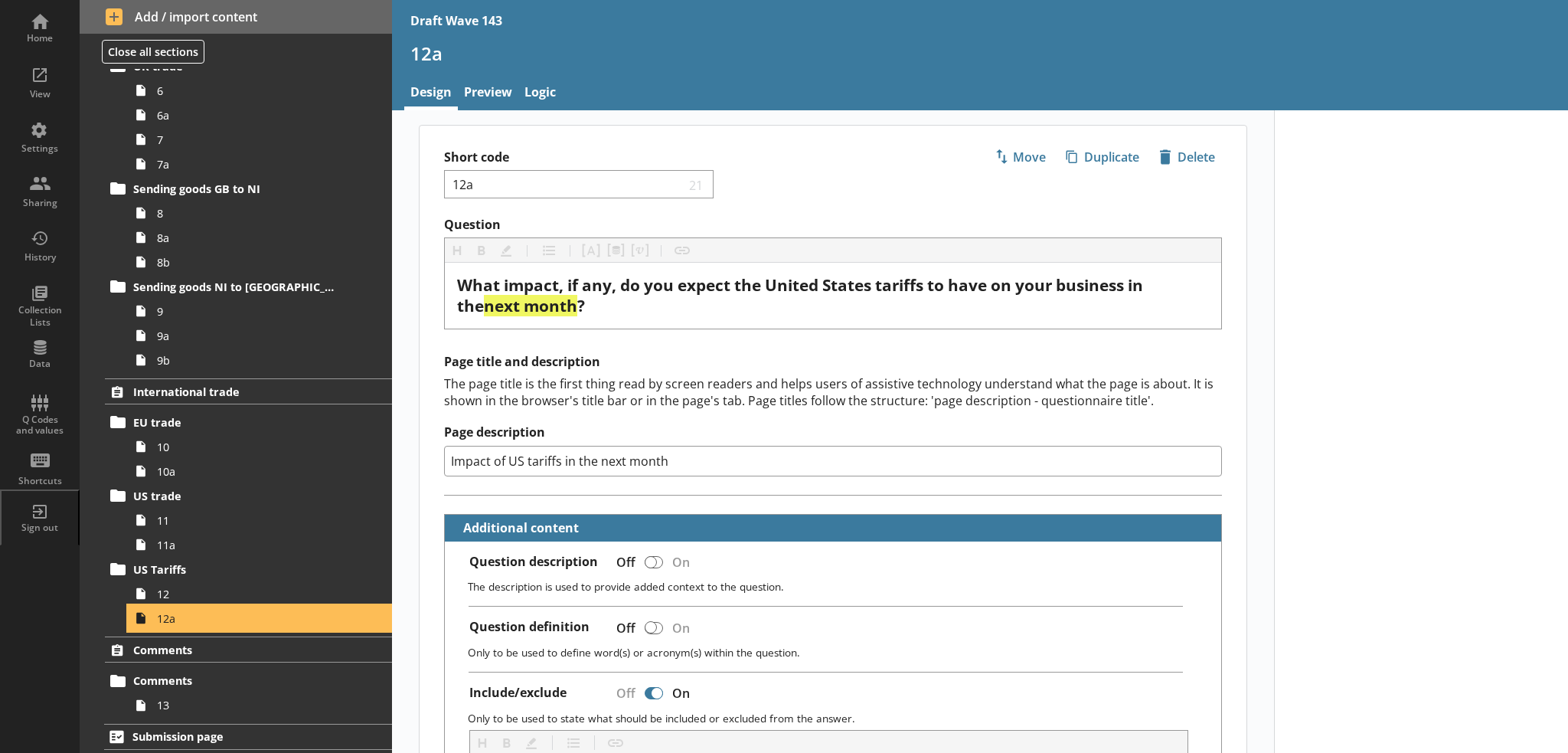
type textarea "x"
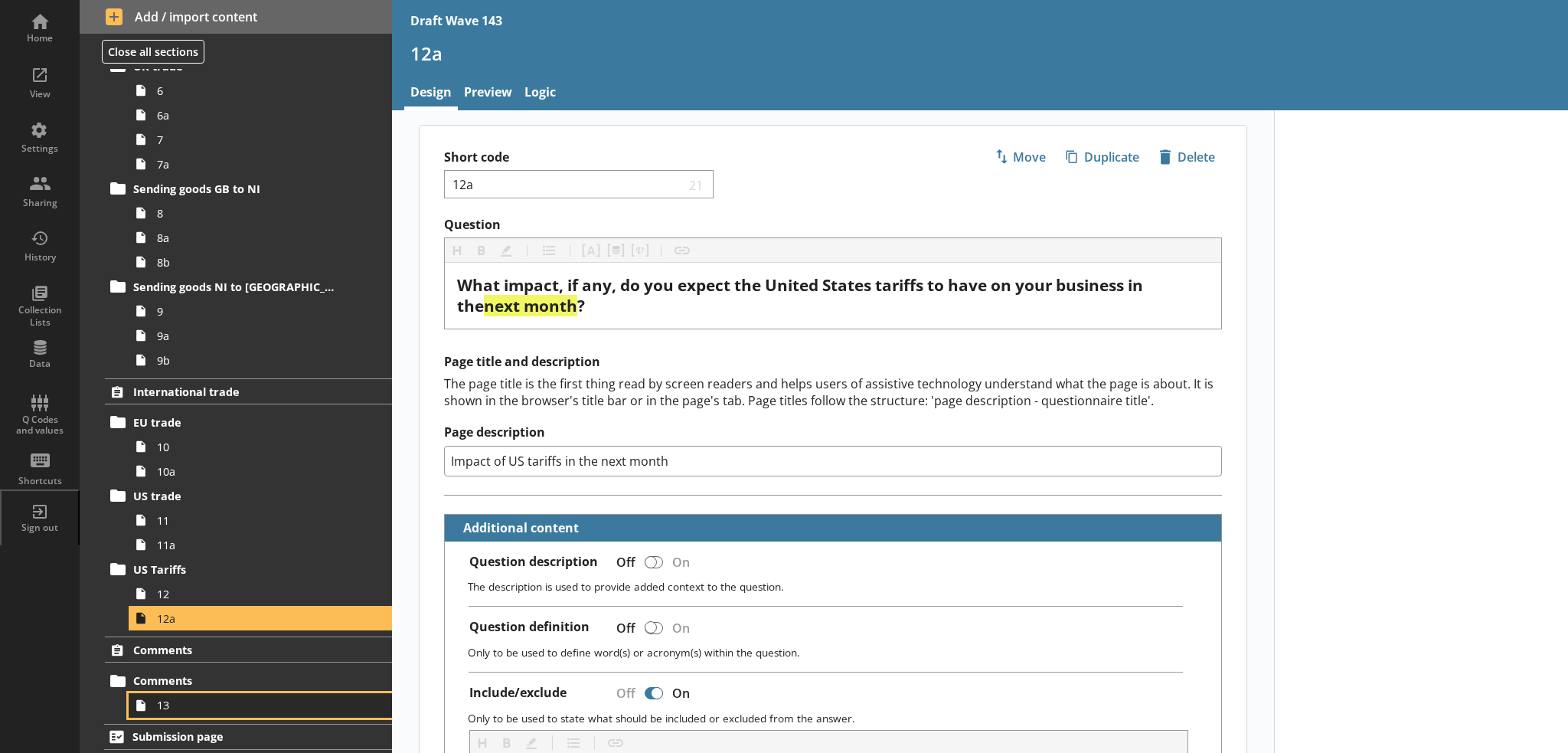
click at [276, 703] on span "13" at bounding box center [252, 705] width 189 height 15
